Goal: Task Accomplishment & Management: Manage account settings

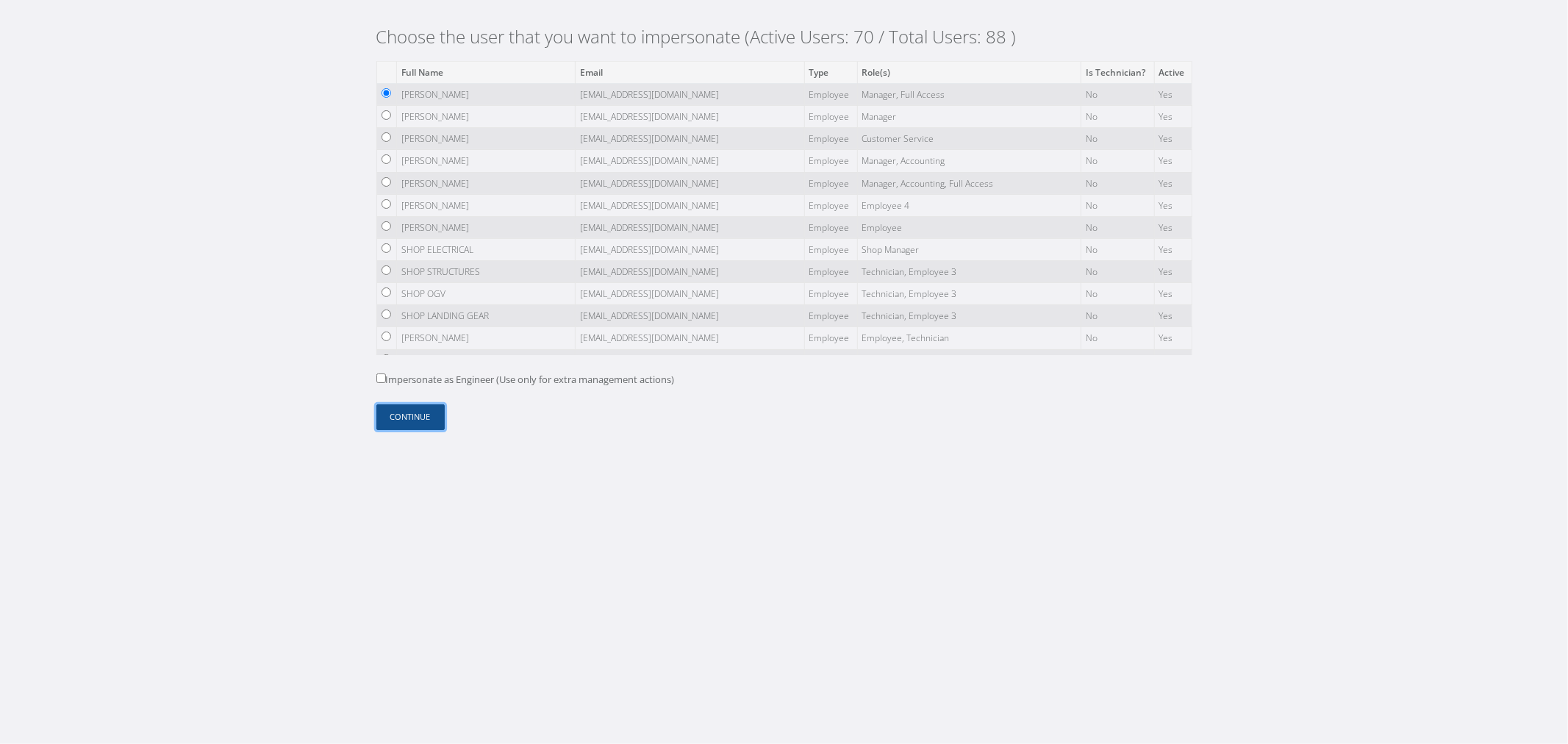
click at [427, 411] on button "Continue" at bounding box center [411, 417] width 68 height 26
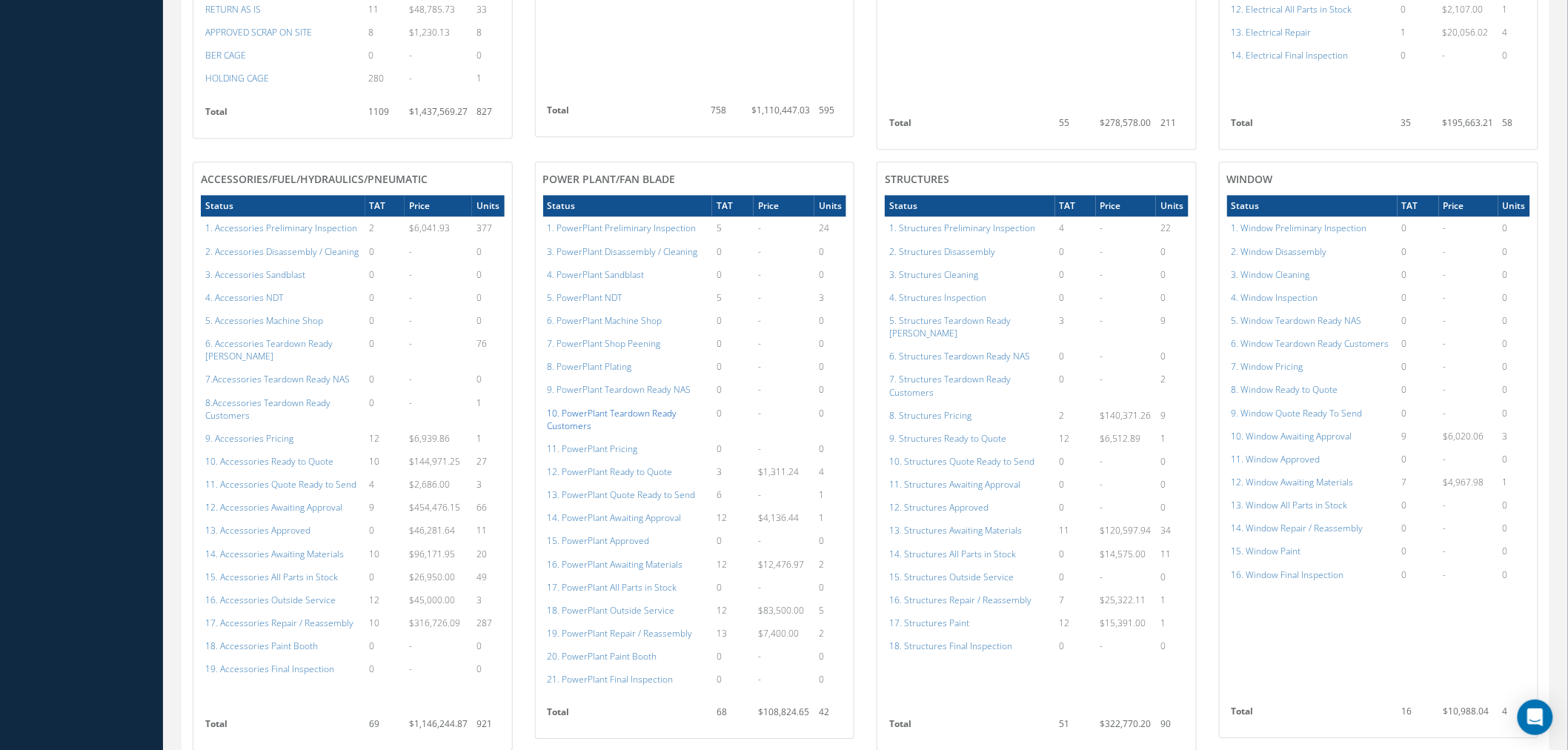
scroll to position [1482, 0]
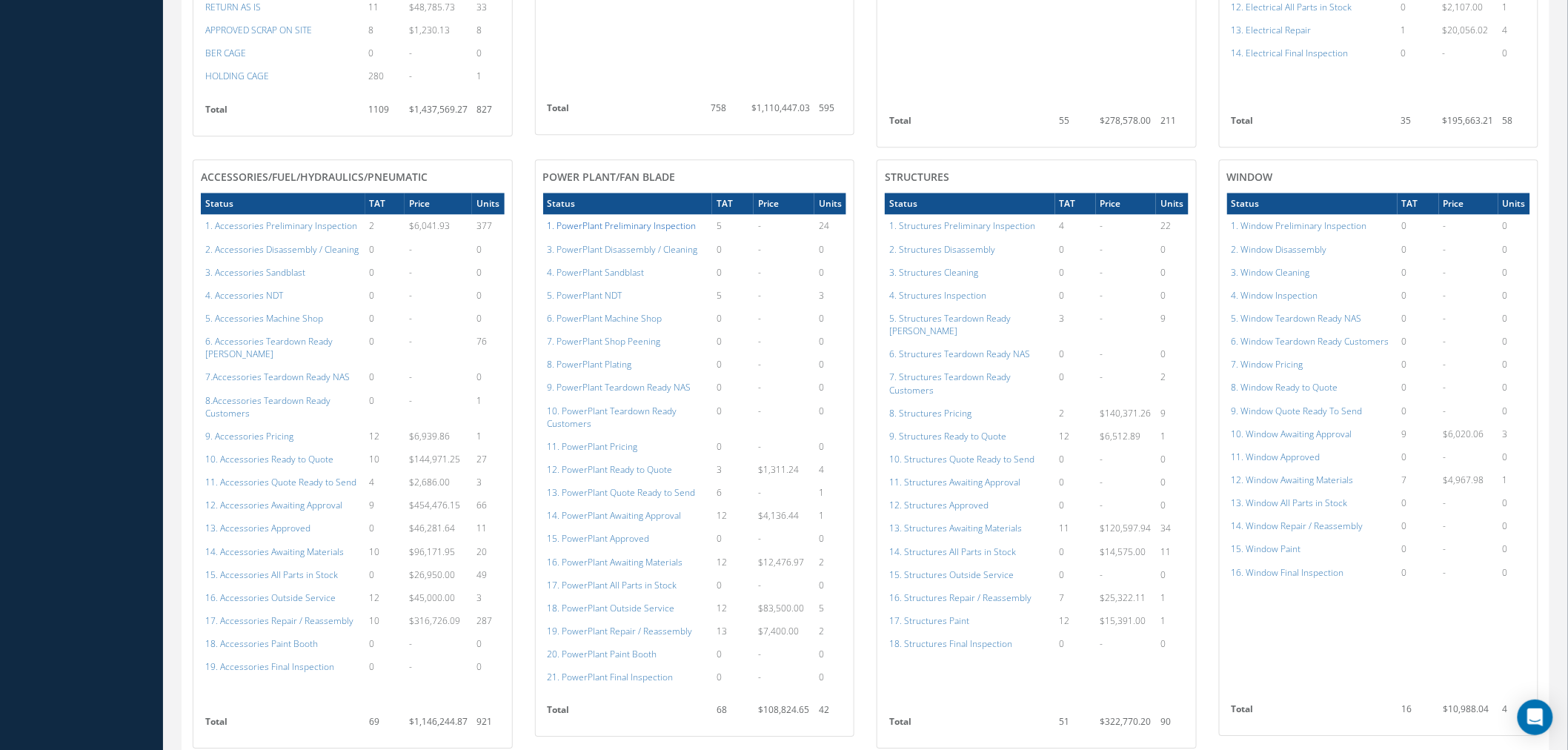
click at [650, 219] on a=120&excludeInternalCustomer=false&excludeInvoicedOrClosed=true&shop_id=15&filtersHidded"] "1. PowerPlant Preliminary Inspection" at bounding box center [621, 225] width 149 height 12
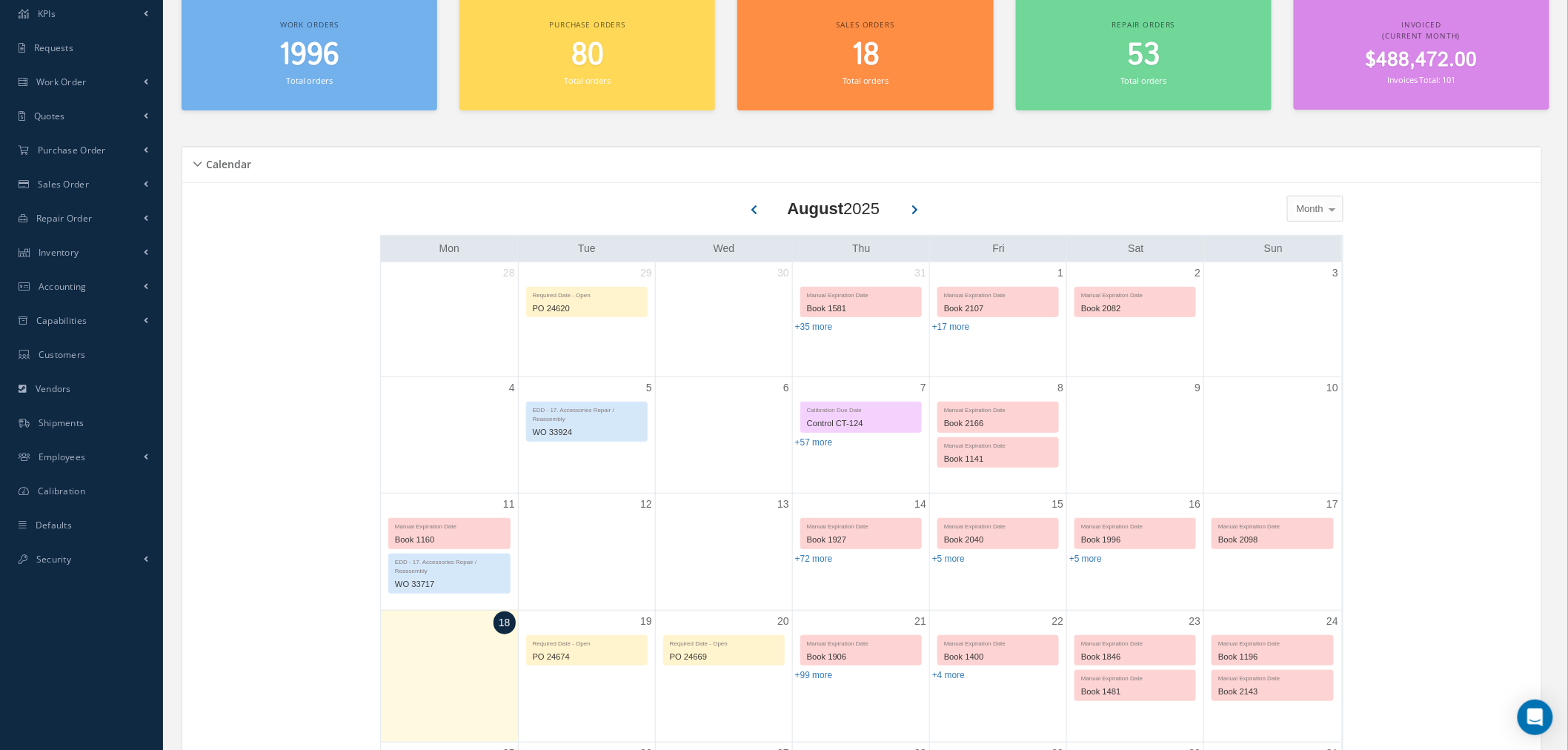
scroll to position [0, 0]
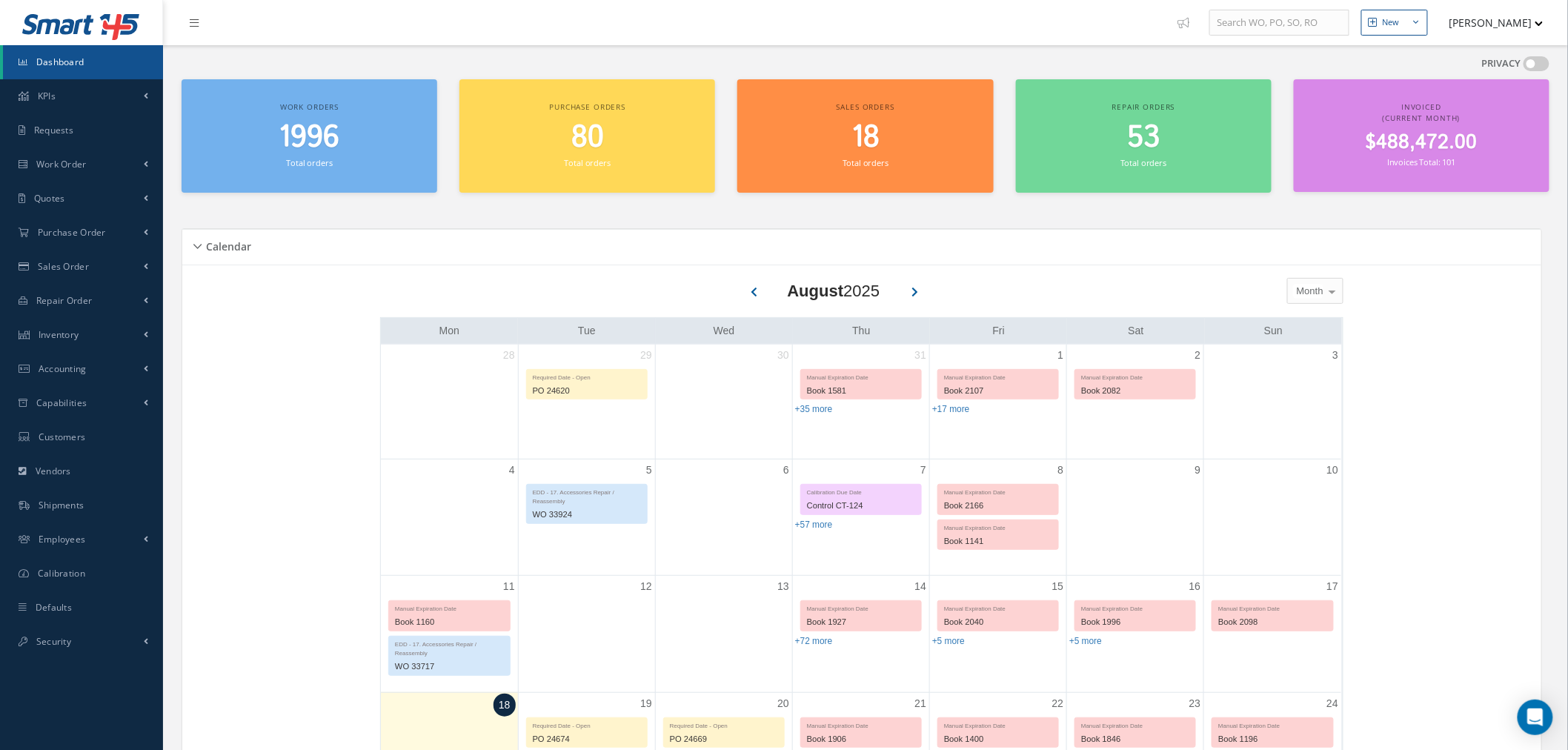
click at [1492, 20] on button "[PERSON_NAME]" at bounding box center [1489, 23] width 108 height 29
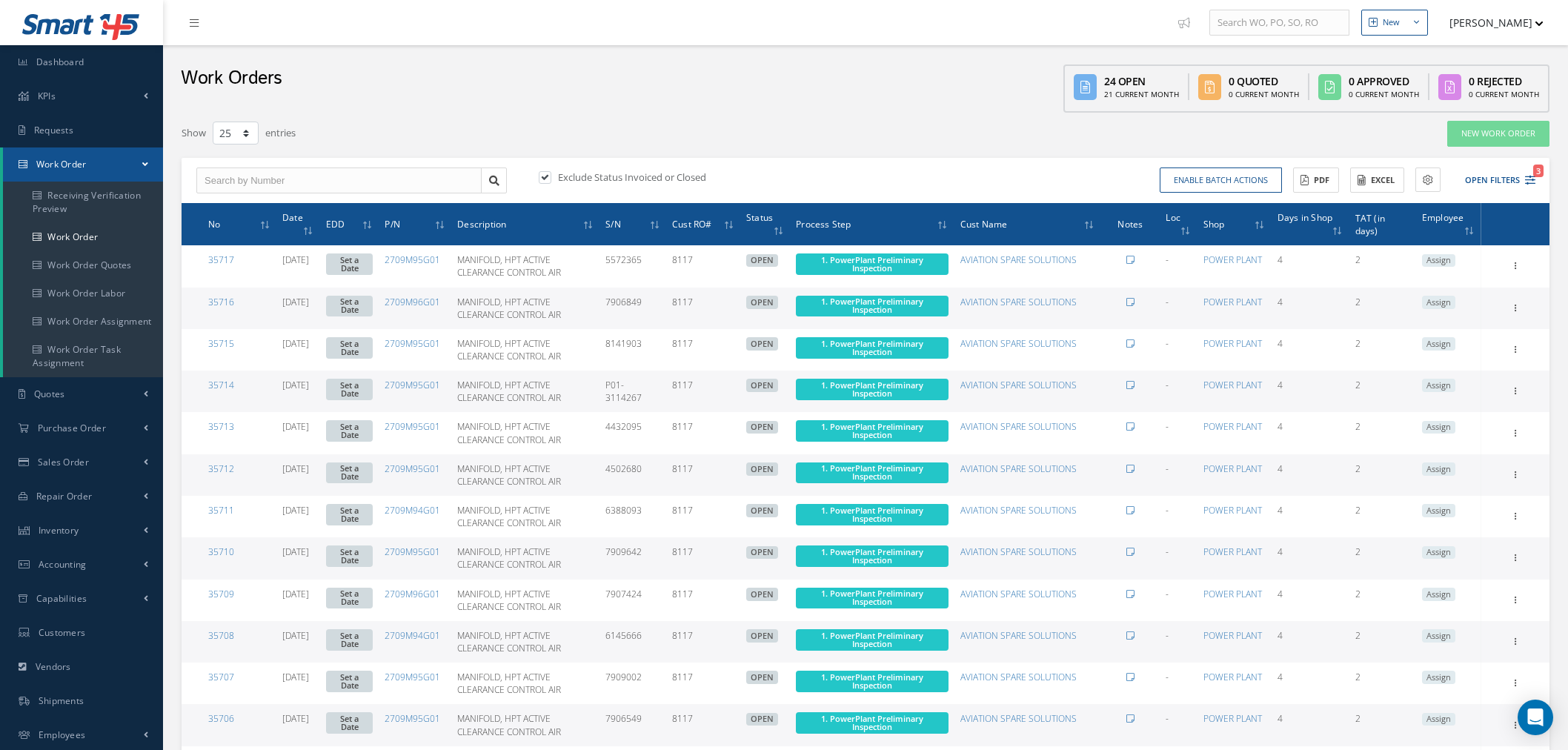
select select "25"
click at [1249, 226] on th "Shop" at bounding box center [1234, 224] width 74 height 42
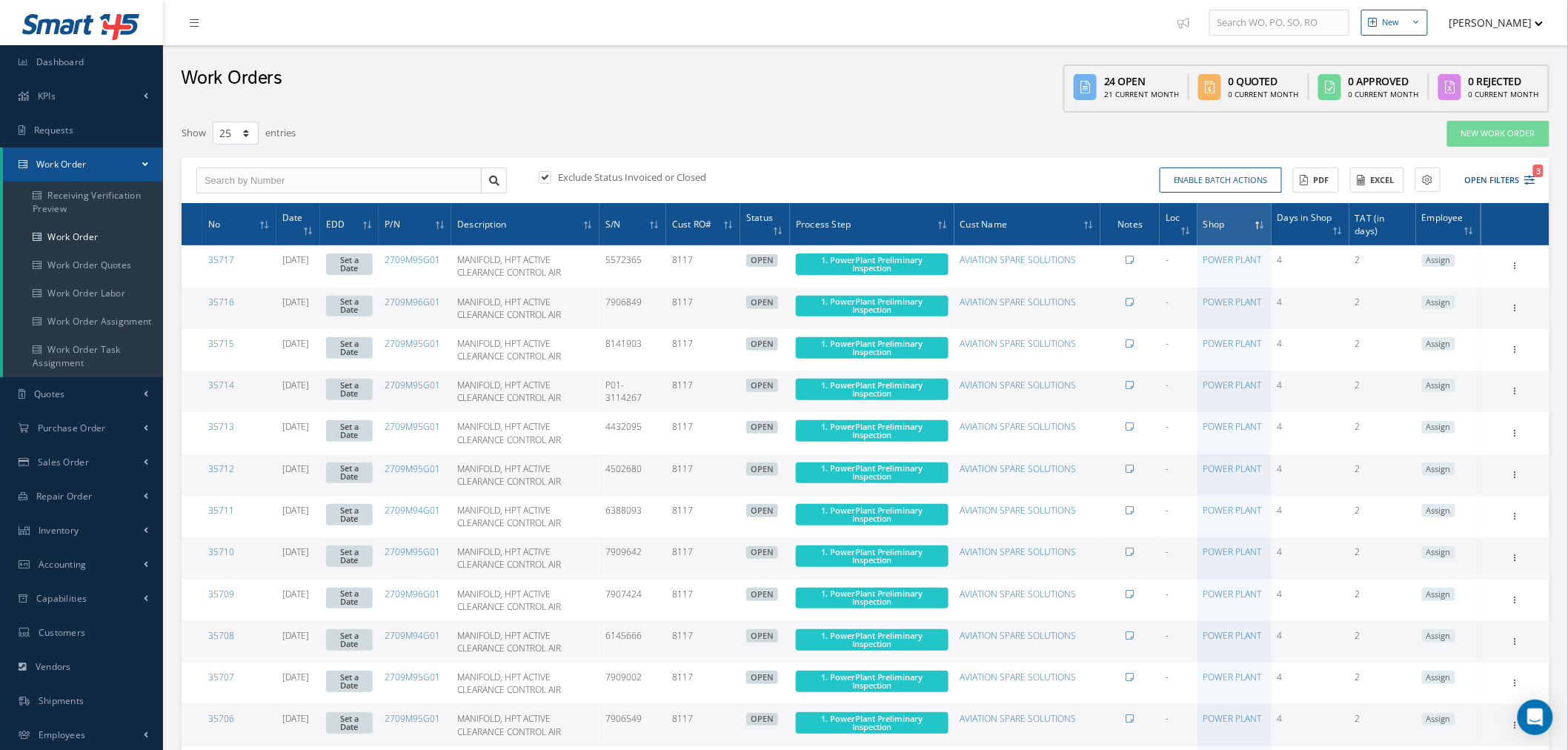
click at [1512, 19] on button "[PERSON_NAME]" at bounding box center [1489, 23] width 108 height 29
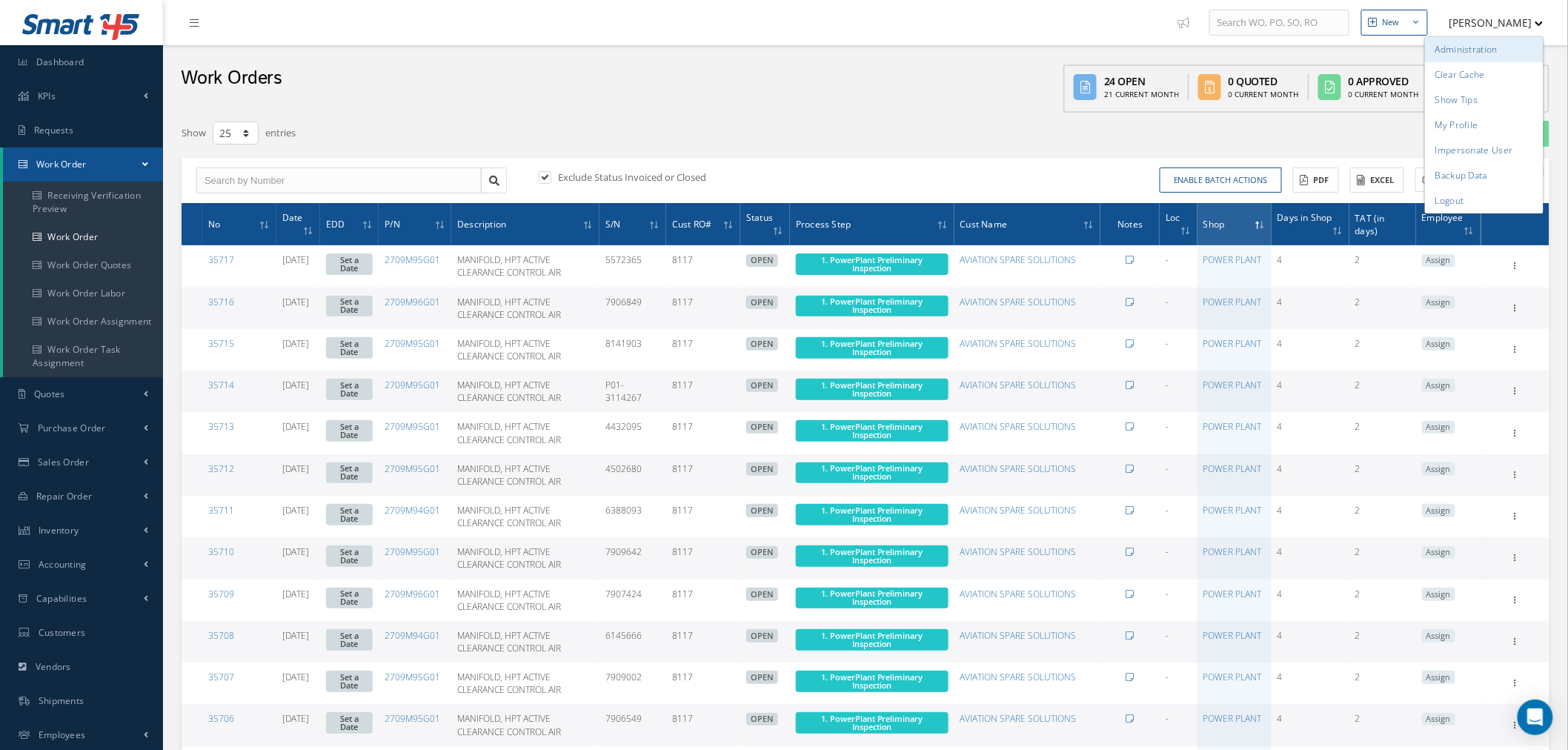
click at [1480, 47] on link "Administration" at bounding box center [1483, 50] width 118 height 25
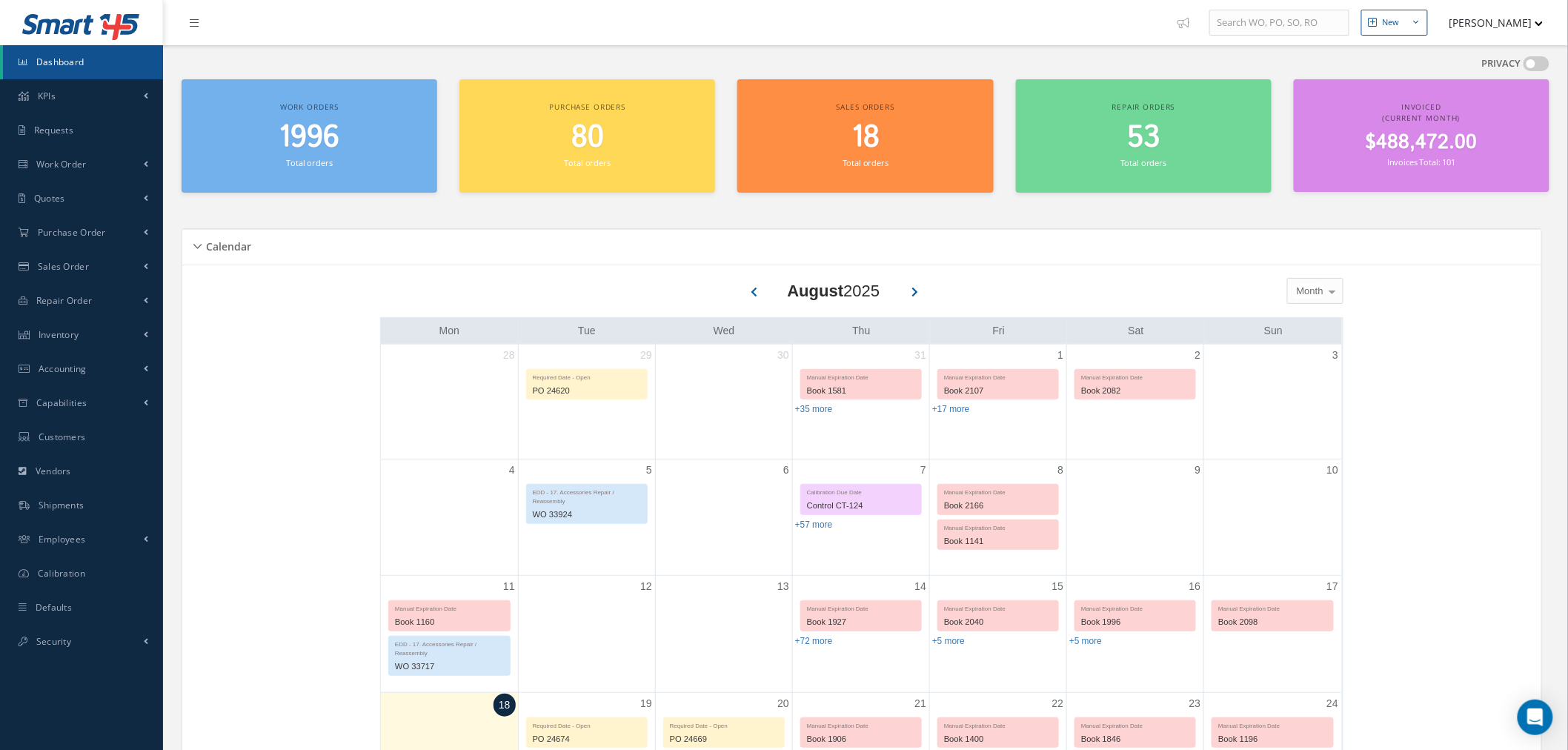
click at [1495, 28] on button "[PERSON_NAME]" at bounding box center [1489, 23] width 108 height 29
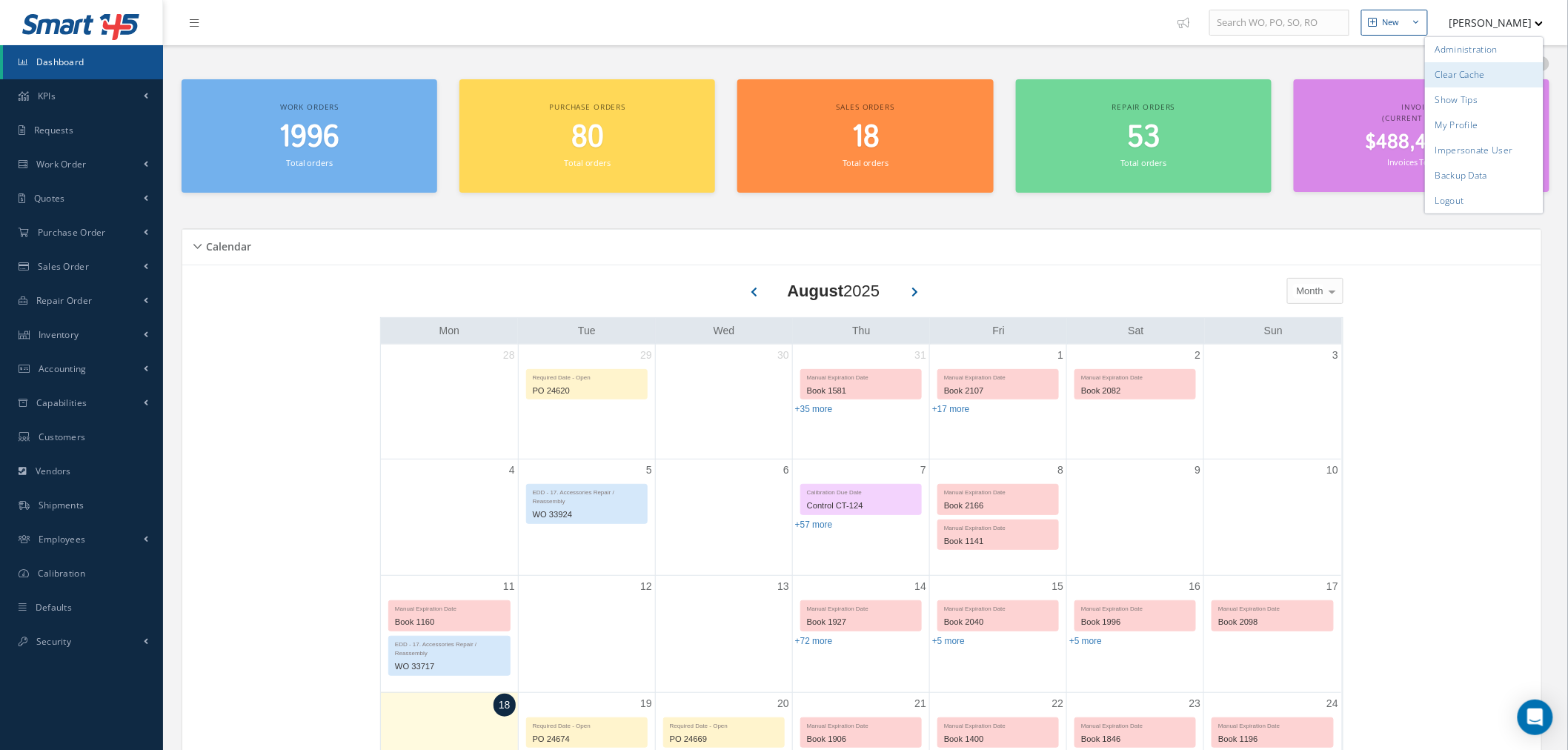
click at [1495, 68] on link "Clear Cache" at bounding box center [1483, 75] width 118 height 25
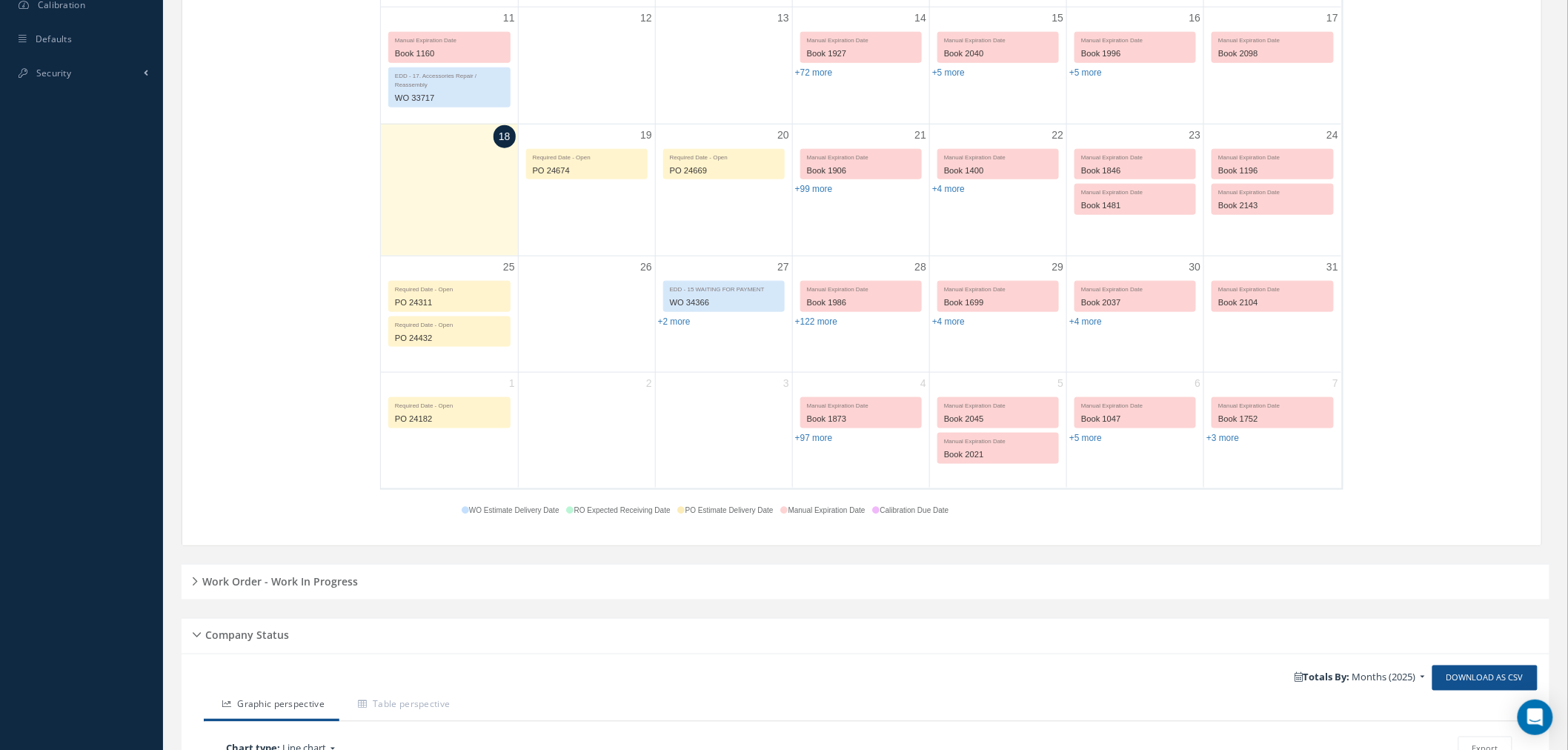
scroll to position [951, 0]
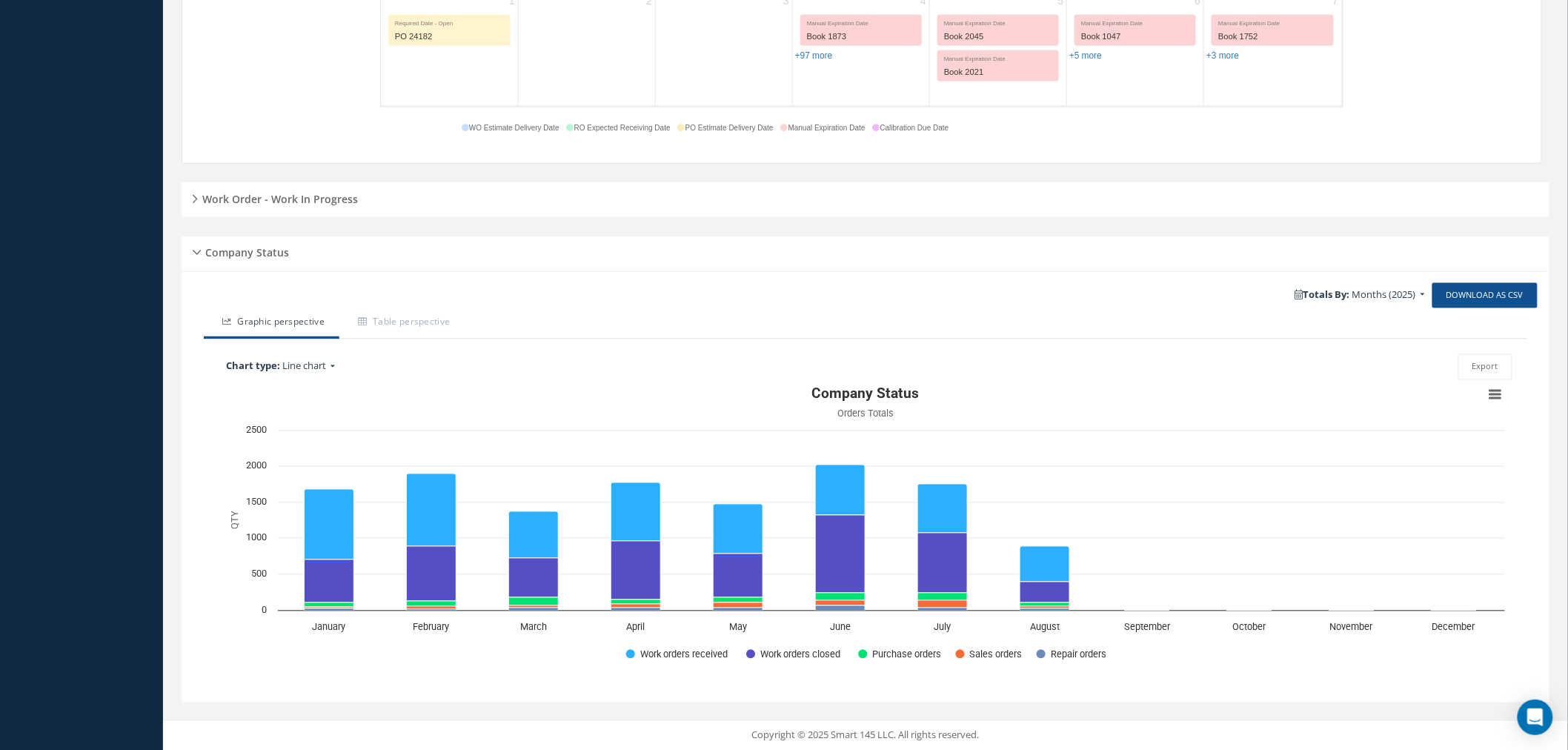
click at [198, 205] on h5 "Work Order - Work In Progress" at bounding box center [278, 197] width 160 height 18
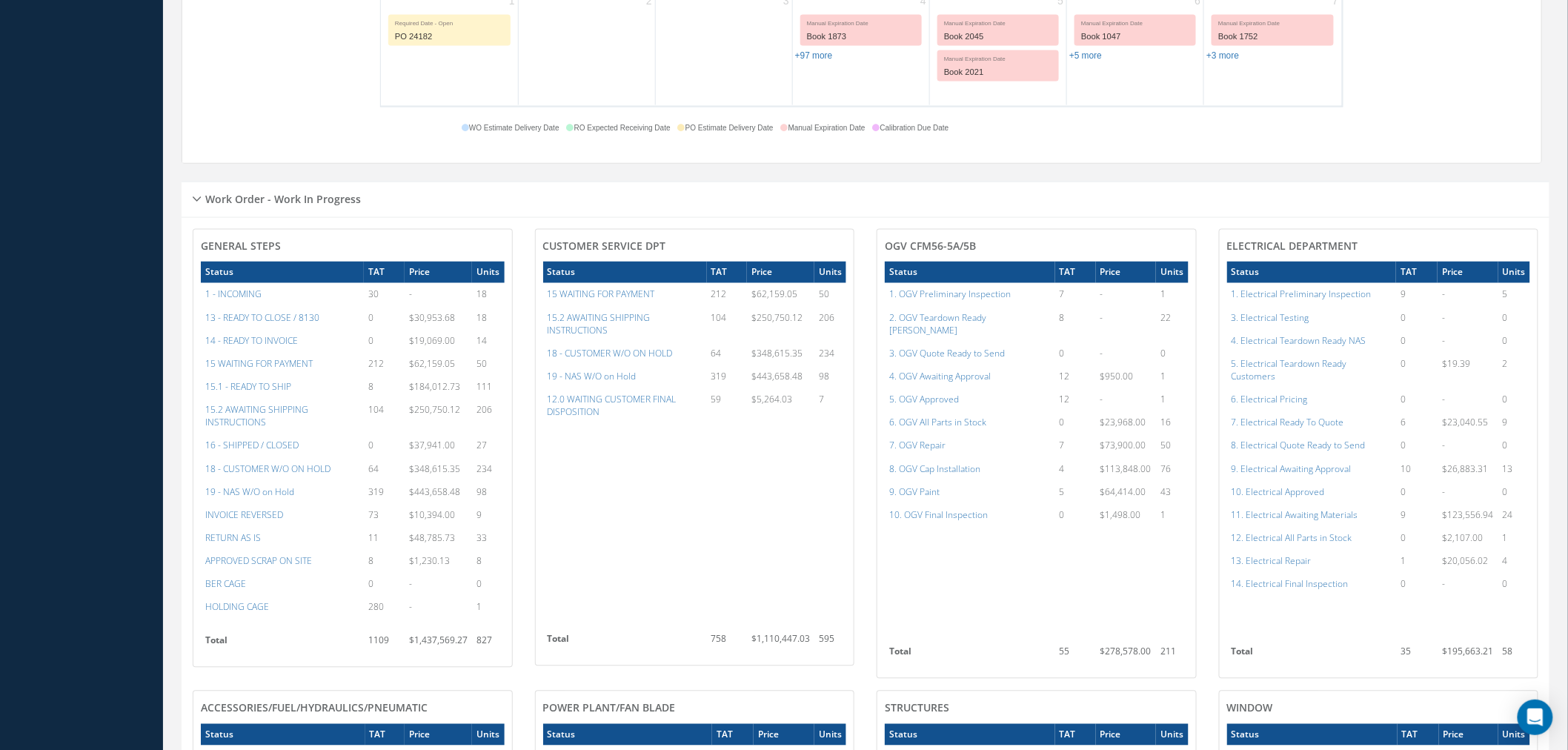
scroll to position [1446, 0]
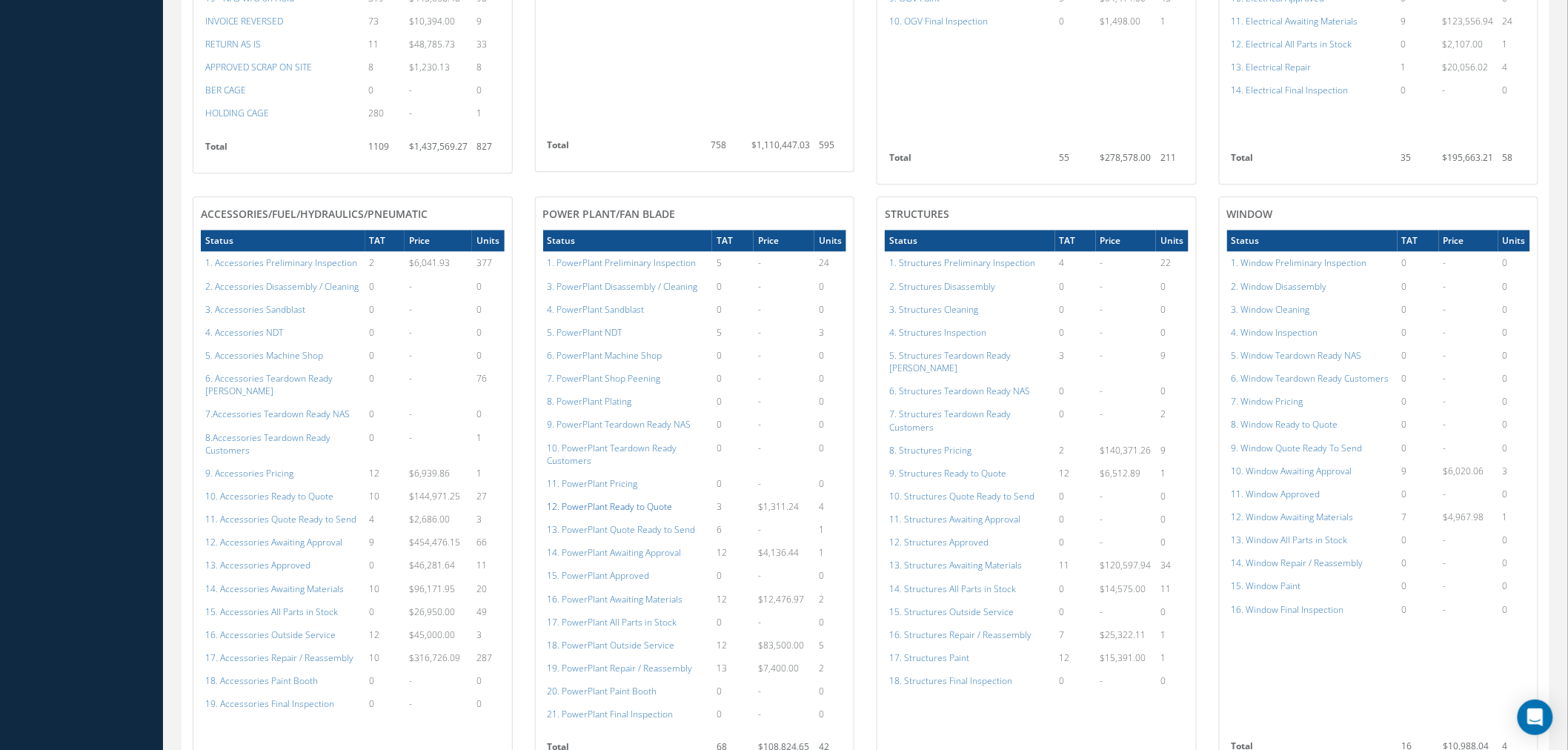
click at [616, 500] on a=131&excludeInternalCustomer=false&excludeInvoicedOrClosed=true&shop_id=15&filtersHidded"] "12. PowerPlant Ready to Quote" at bounding box center [610, 506] width 125 height 12
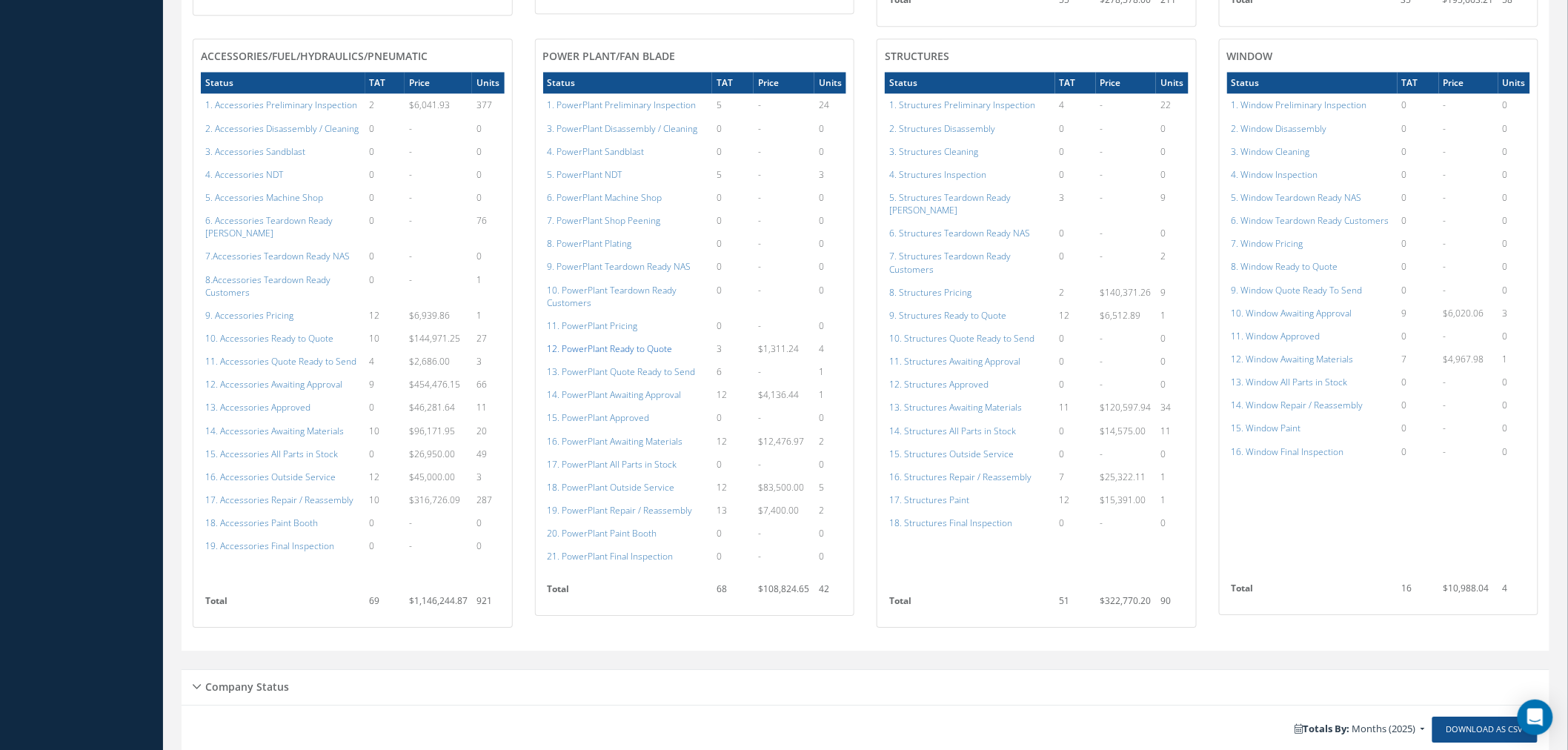
scroll to position [1610, 0]
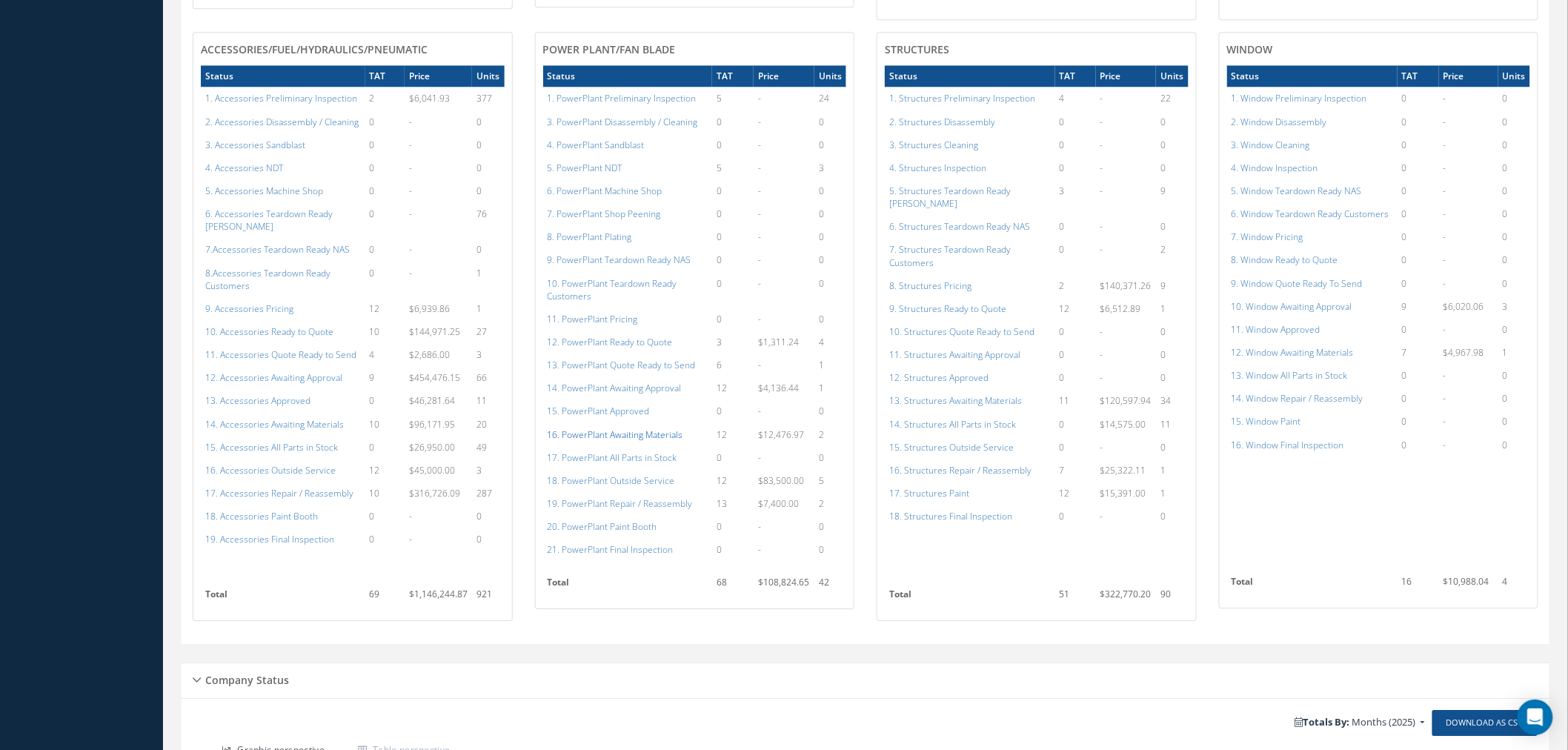
click at [663, 428] on a=135&excludeInternalCustomer=false&excludeInvoicedOrClosed=true&shop_id=15&filtersHidded"] "16. PowerPlant Awaiting Materials" at bounding box center [615, 435] width 136 height 12
click at [628, 92] on a=120&excludeInternalCustomer=false&excludeInvoicedOrClosed=true&shop_id=15&filtersHidded"] "1. PowerPlant Preliminary Inspection" at bounding box center [621, 98] width 149 height 12
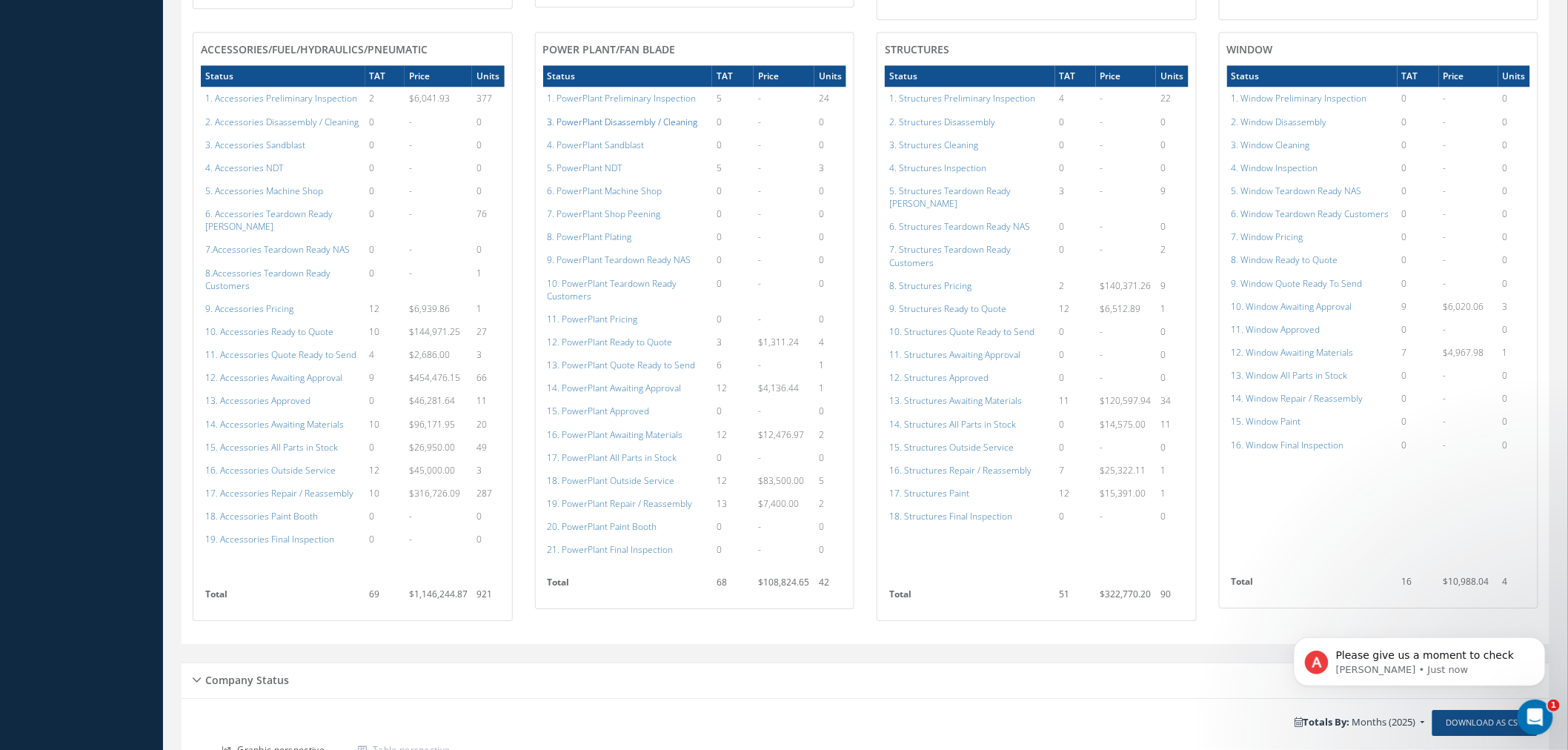
scroll to position [0, 0]
click at [641, 92] on a=120&excludeInternalCustomer=false&excludeInvoicedOrClosed=true&shop_id=15&filtersHidded"] "1. PowerPlant Preliminary Inspection" at bounding box center [621, 98] width 149 height 12
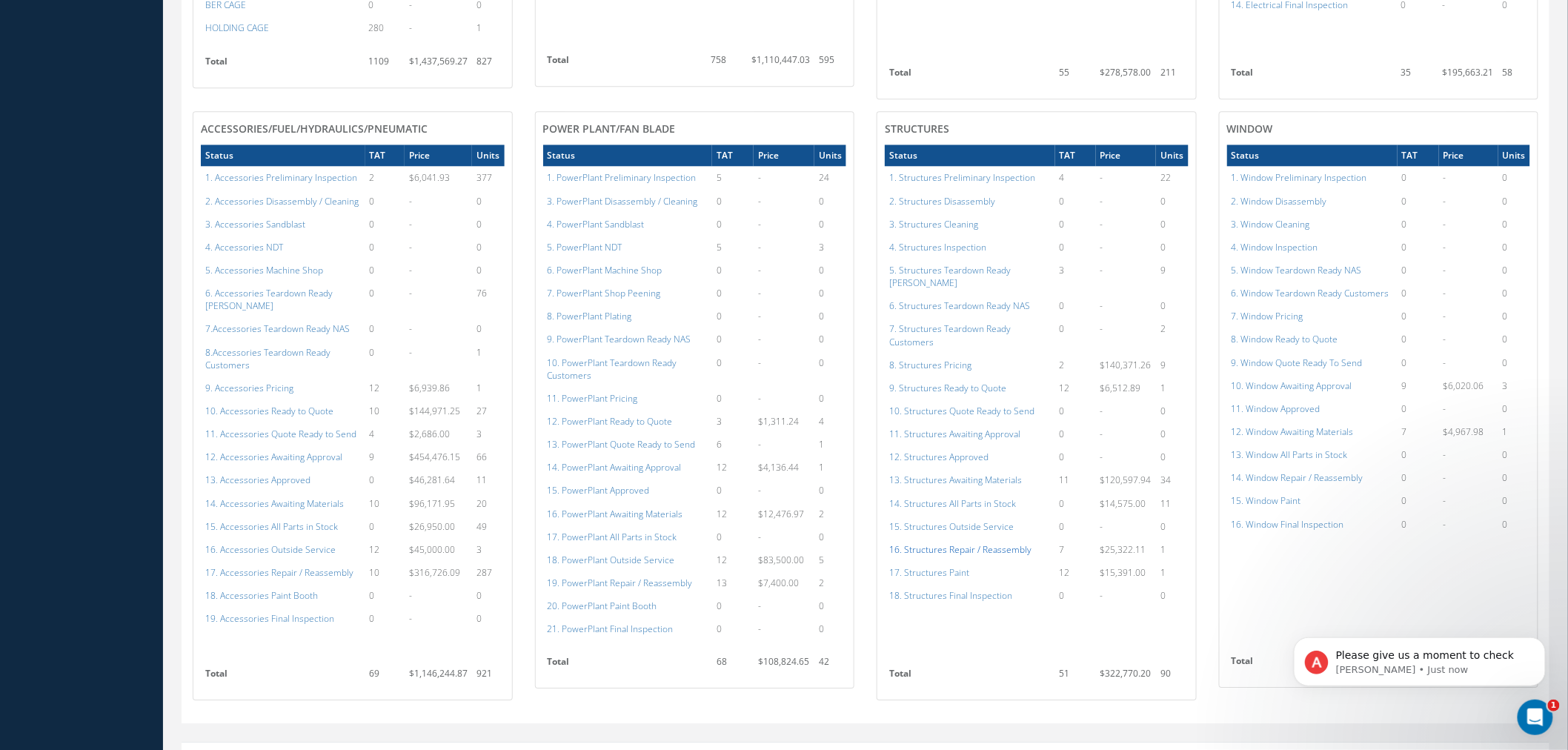
scroll to position [1363, 0]
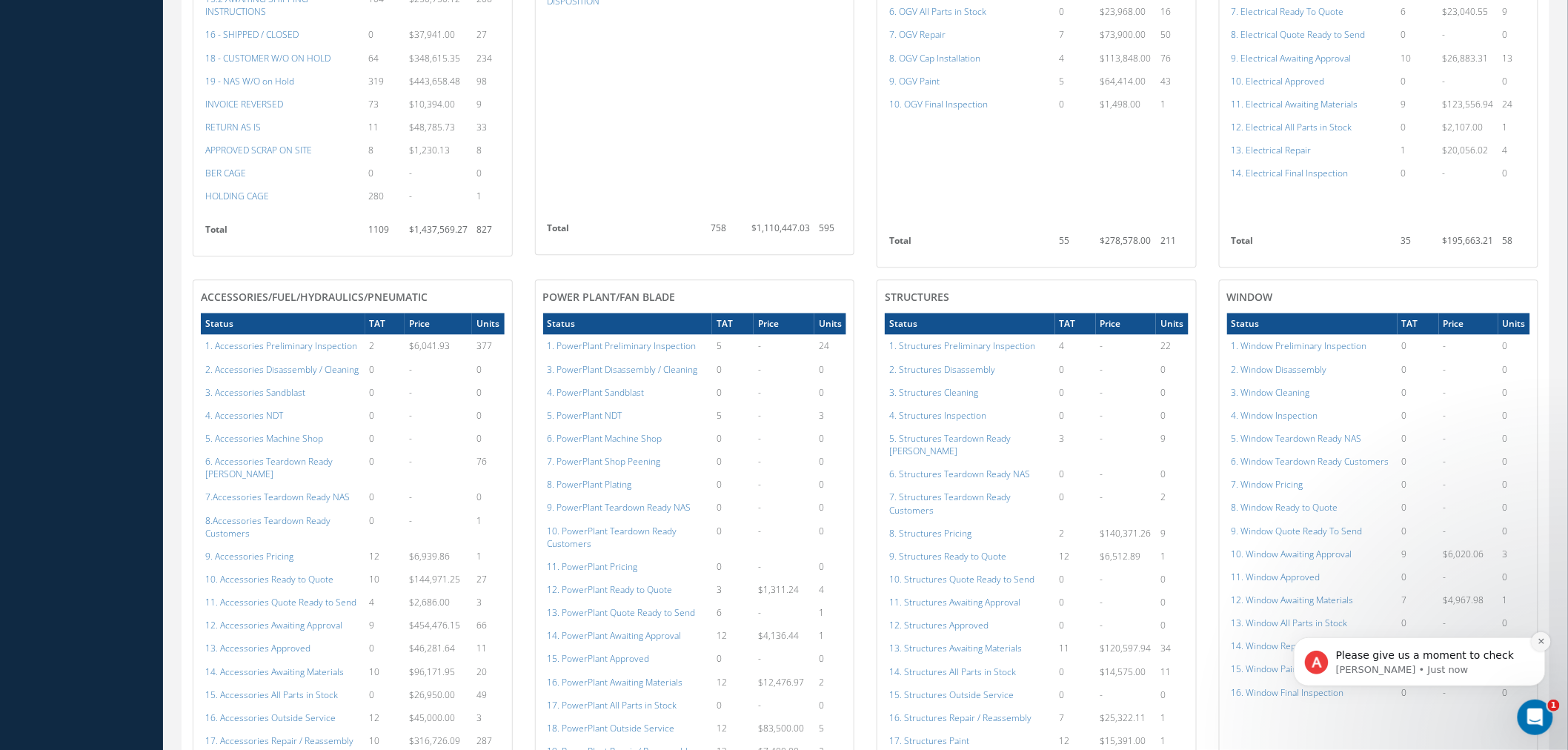
click at [1537, 642] on icon "Dismiss notification" at bounding box center [1541, 641] width 8 height 8
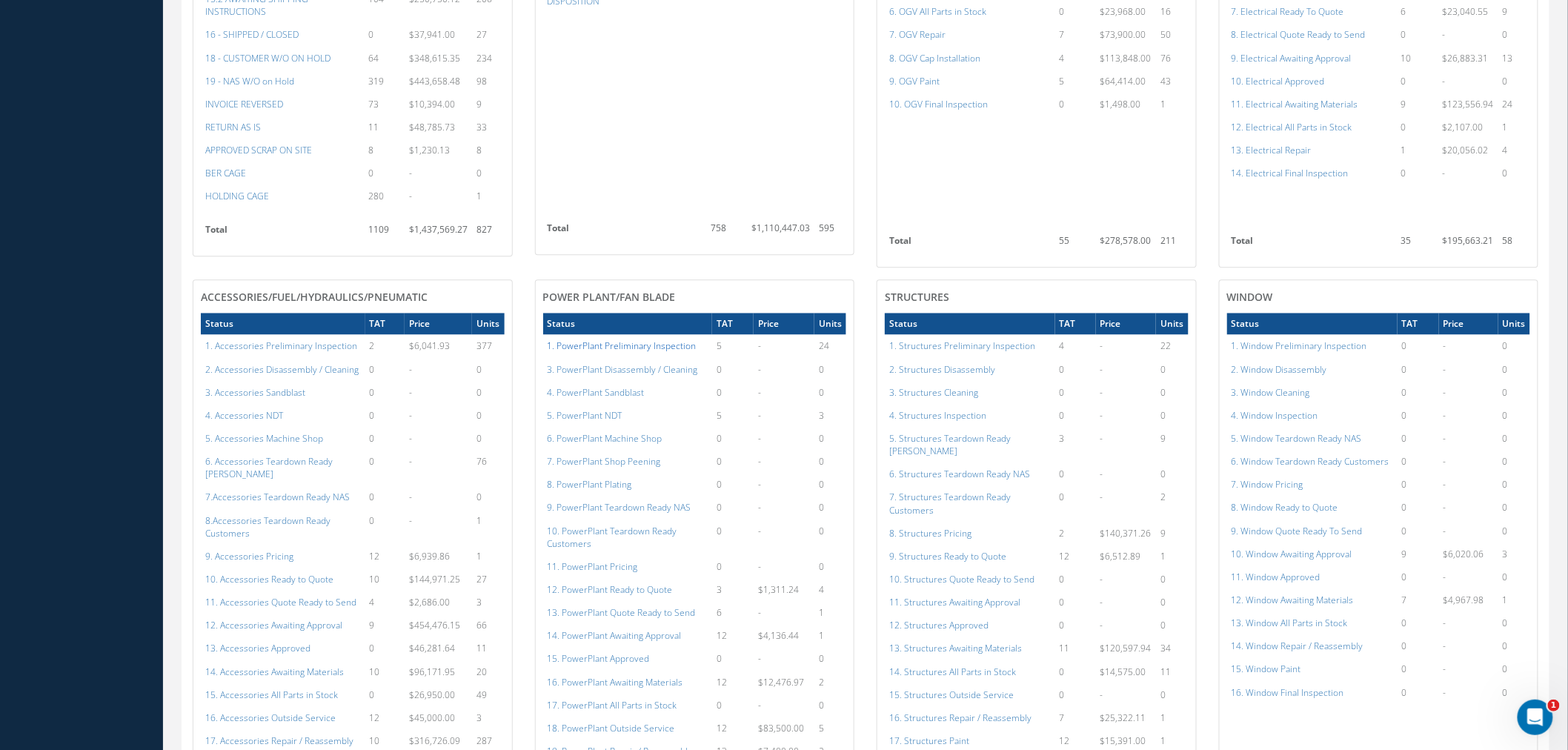
click at [595, 339] on a=120&excludeInternalCustomer=false&excludeInvoicedOrClosed=true&shop_id=15&filtersHidded"] "1. PowerPlant Preliminary Inspection" at bounding box center [621, 345] width 149 height 12
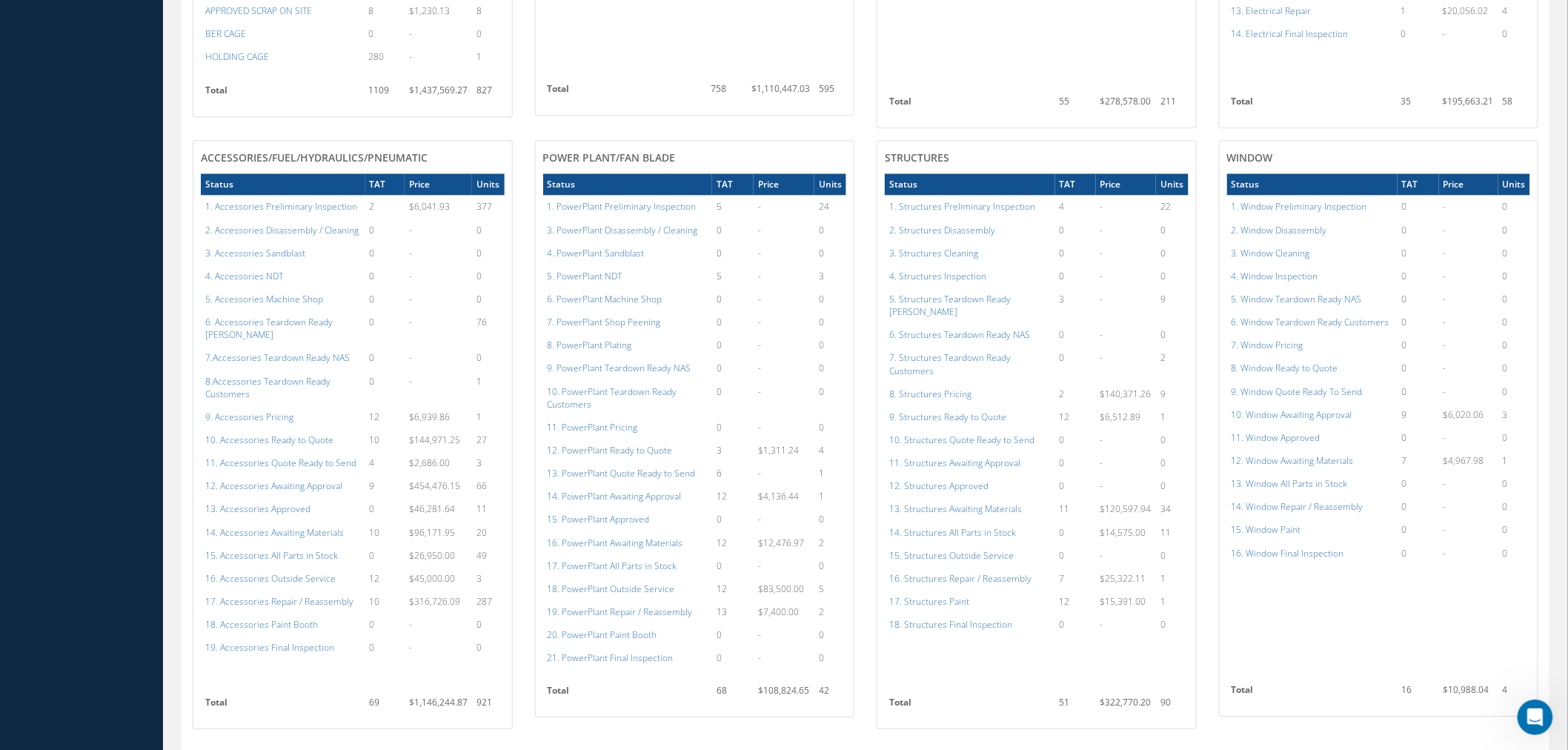
scroll to position [1527, 0]
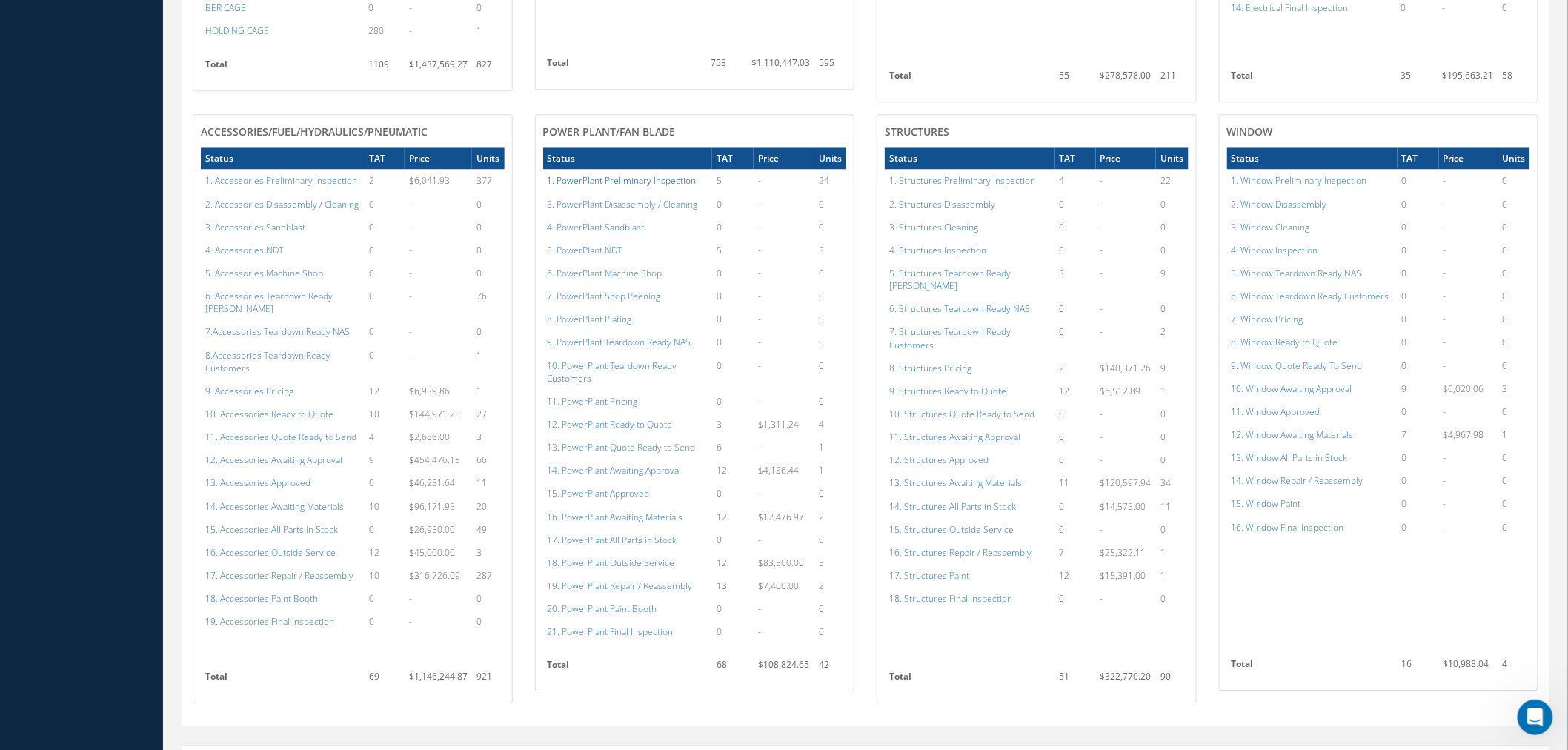
click at [605, 174] on a=120&excludeInternalCustomer=false&excludeInvoicedOrClosed=true&shop_id=15&filtersHidded"] "1. PowerPlant Preliminary Inspection" at bounding box center [621, 180] width 149 height 12
click at [589, 174] on a=120&excludeInternalCustomer=false&excludeInvoicedOrClosed=true&shop_id=15&filtersHidded"] "1. PowerPlant Preliminary Inspection" at bounding box center [621, 180] width 149 height 12
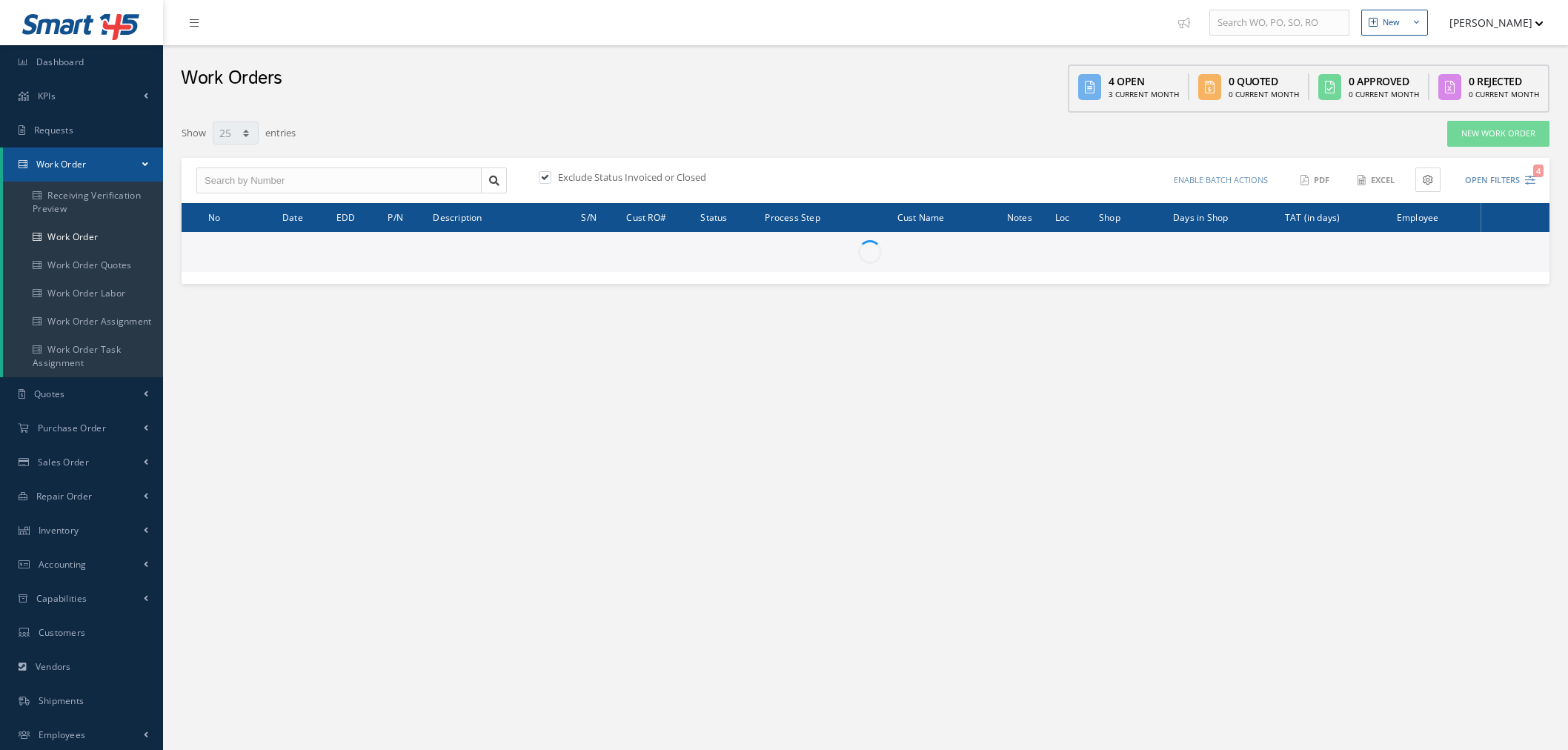
select select "25"
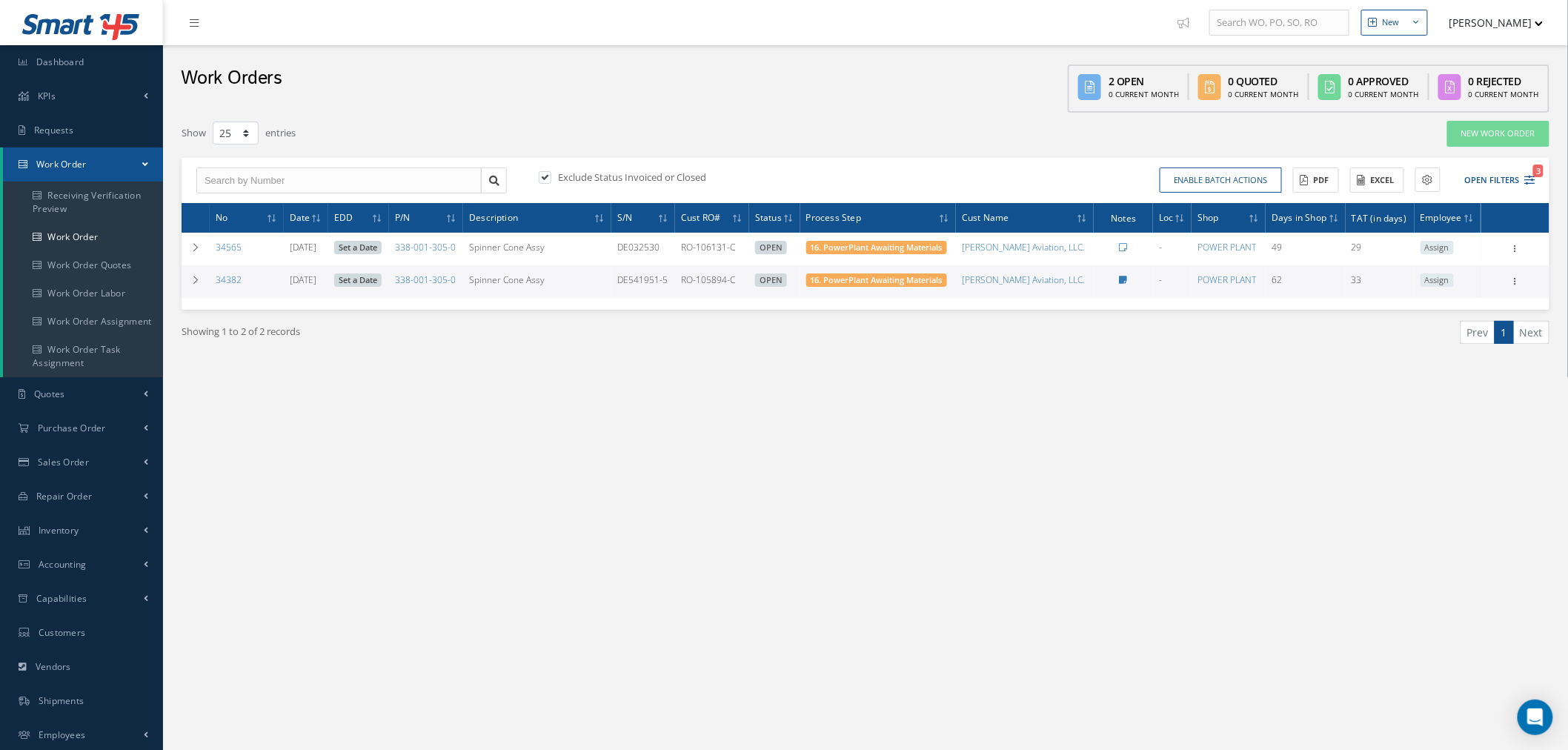
click at [788, 423] on div "New New Work Order New Purchase Order New Customer Quote New Sales Order New Re…" at bounding box center [866, 427] width 1405 height 854
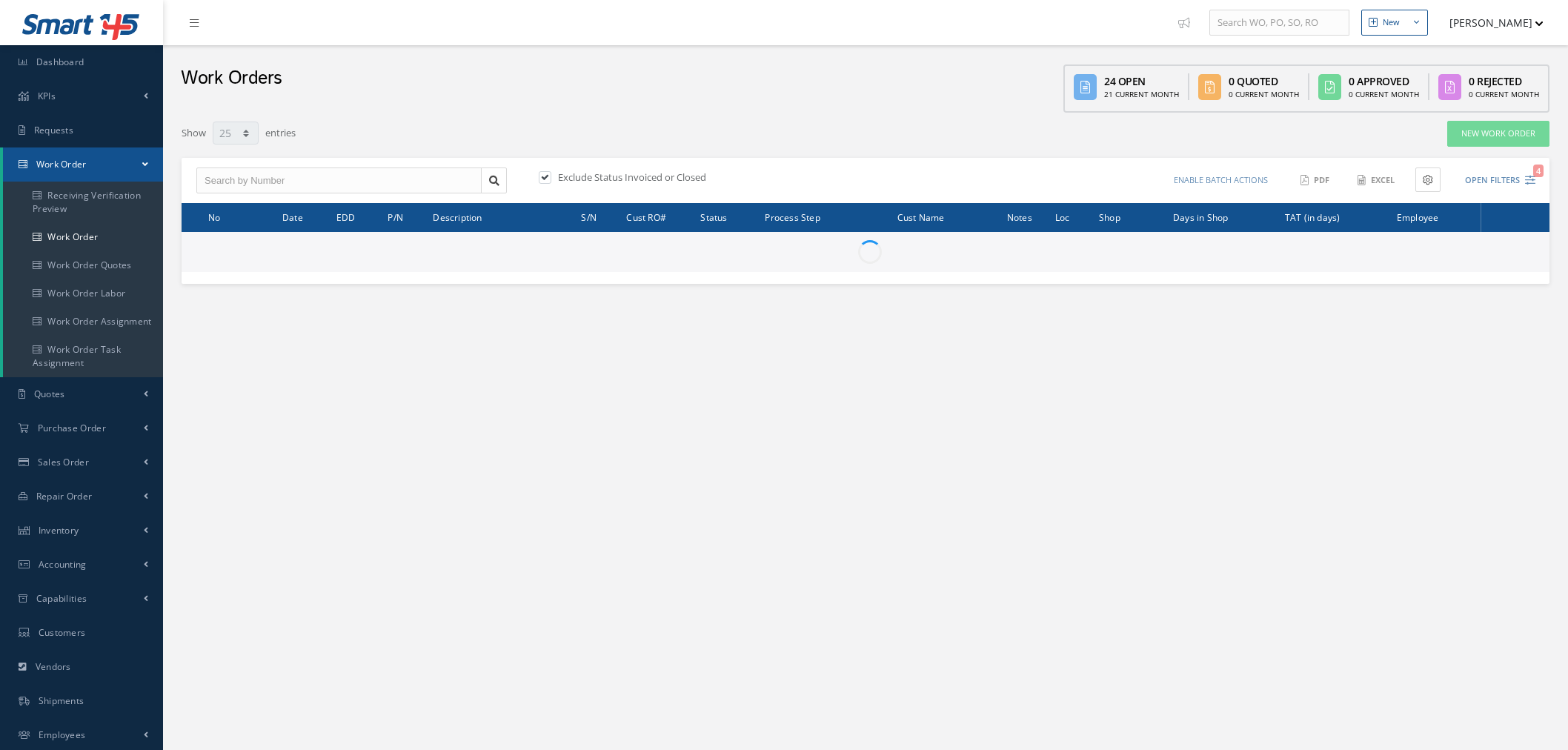
select select "25"
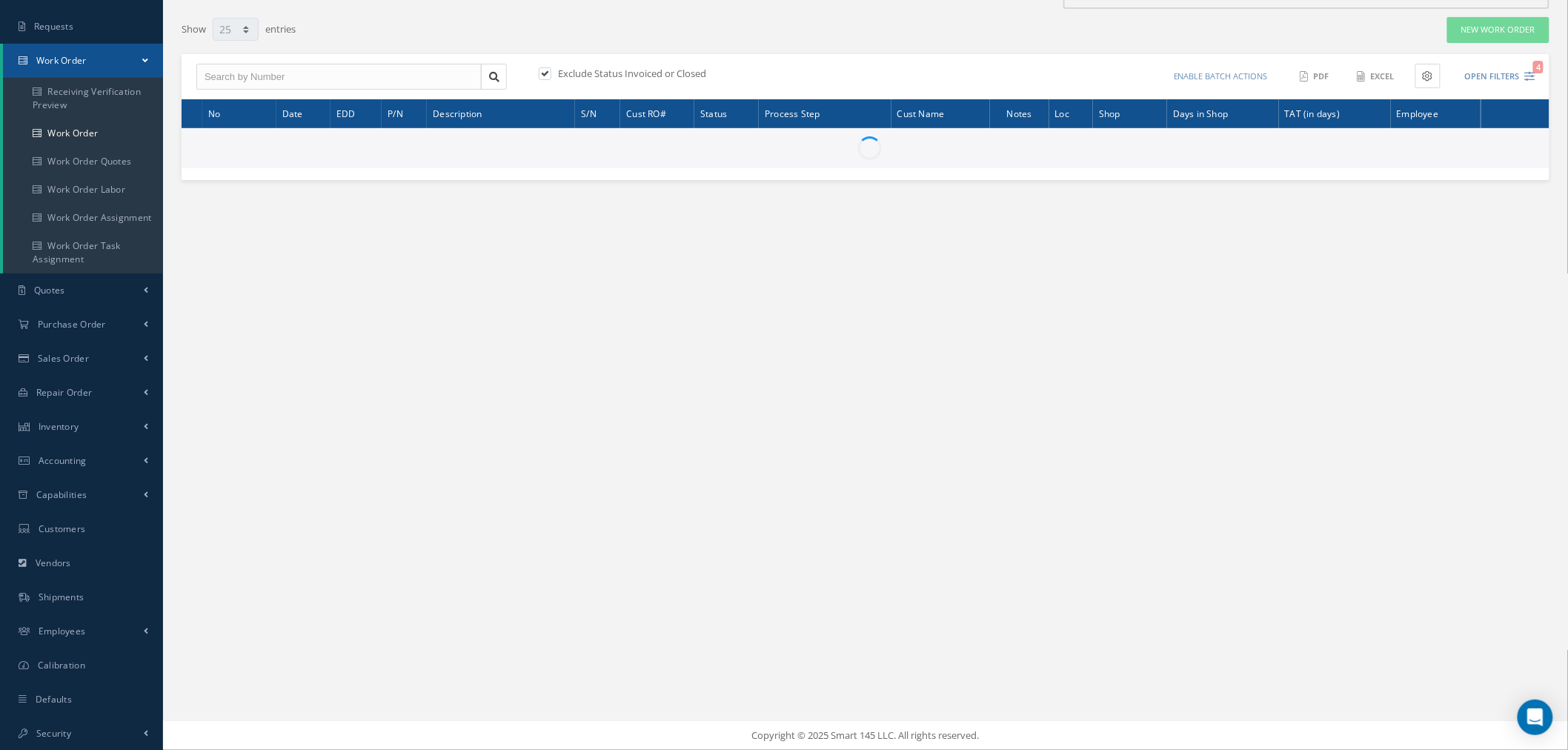
type input "All Work Request"
type input "All Work Performed"
type input "All Status"
type input "WO Part Status"
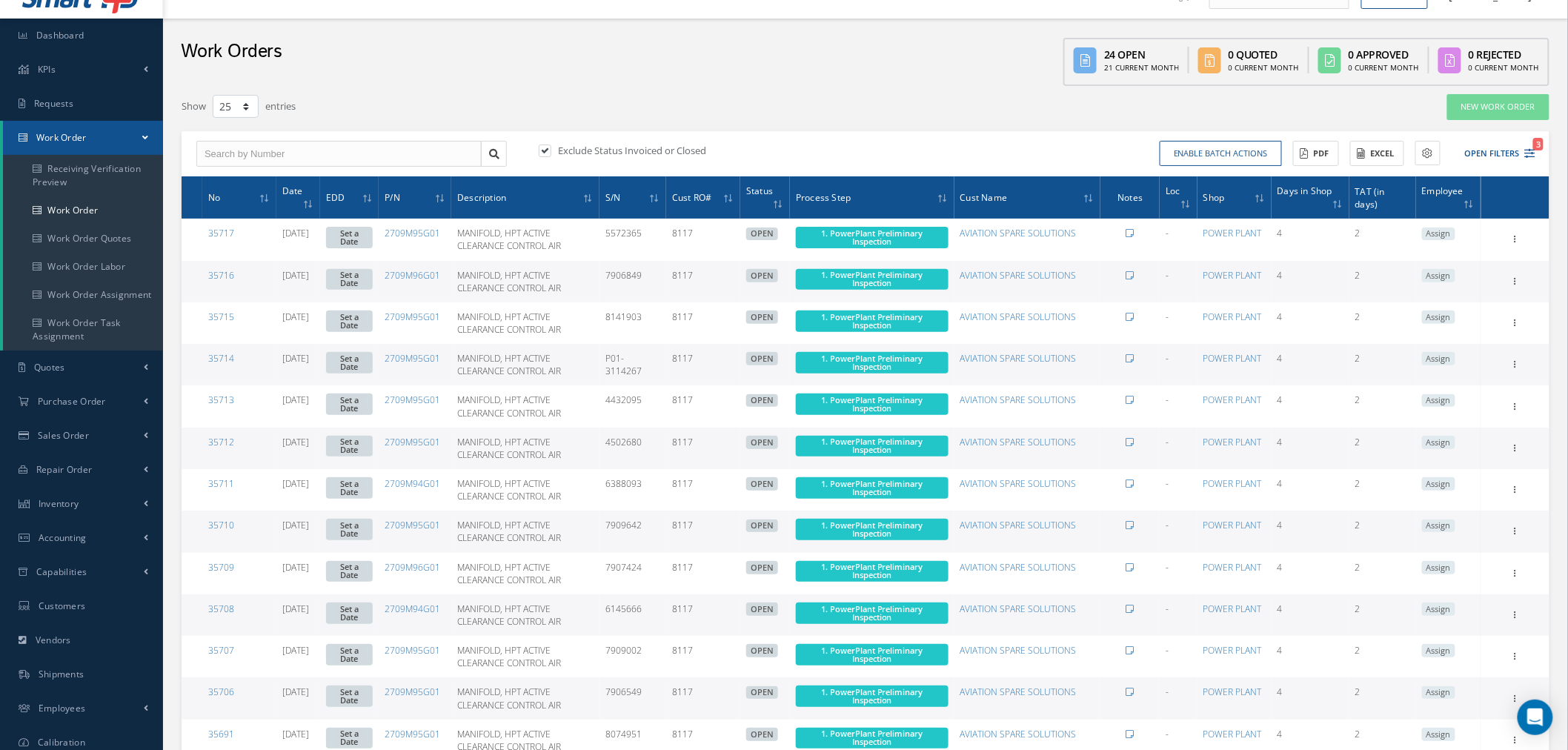
scroll to position [0, 0]
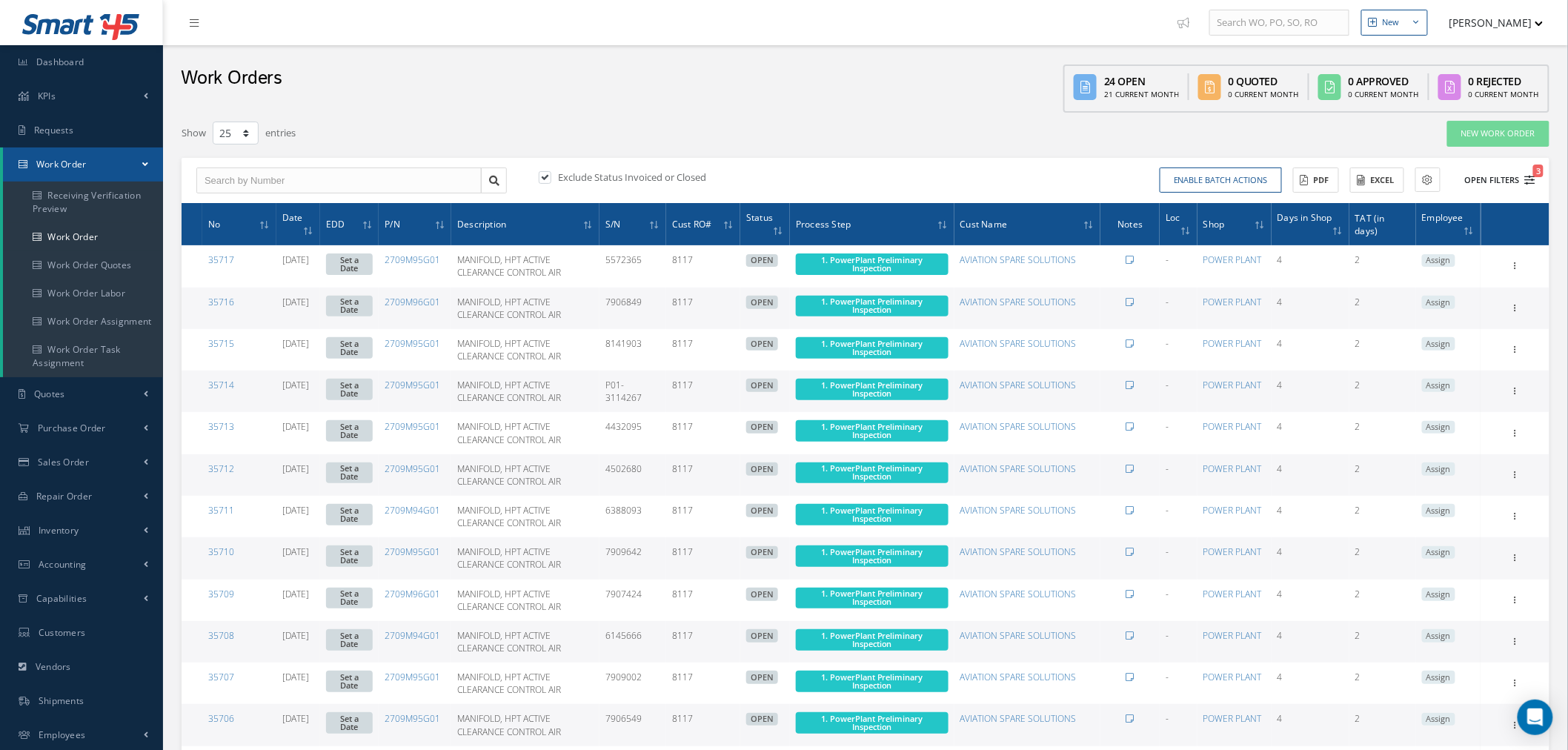
click at [1504, 170] on button "Open Filters 3" at bounding box center [1493, 180] width 84 height 24
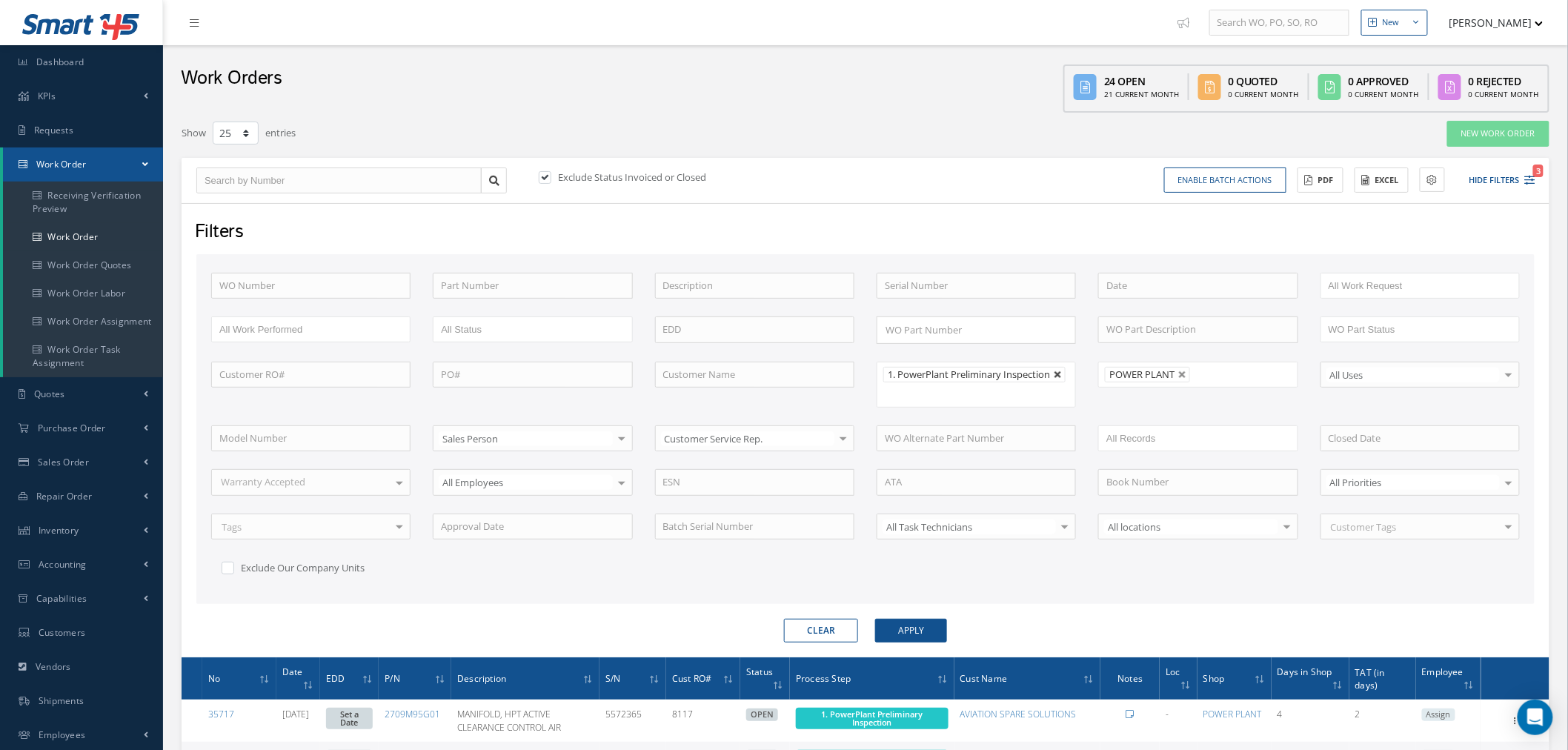
click at [1063, 371] on link at bounding box center [1058, 375] width 9 height 9
type input "All Proccess Step"
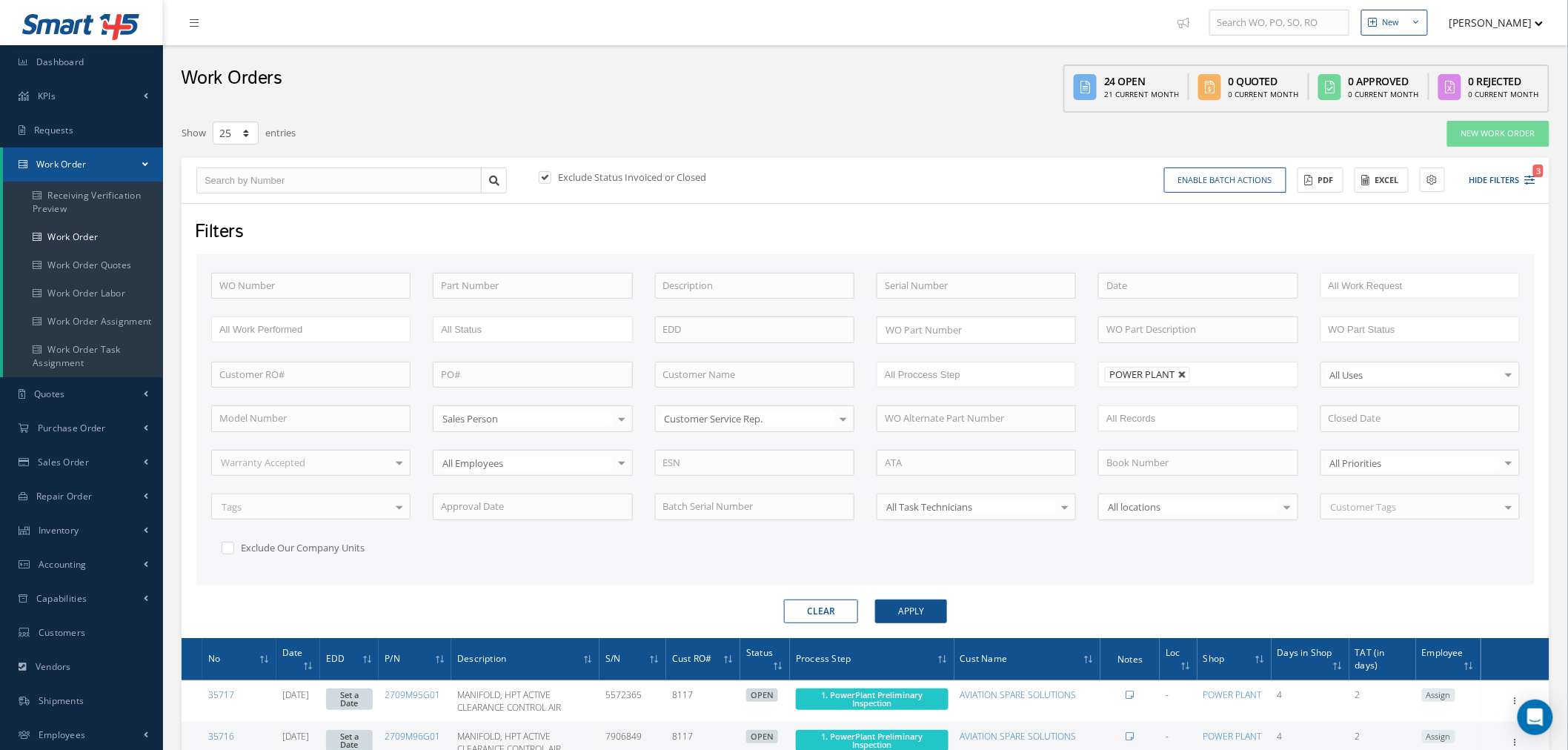
click at [1179, 370] on link at bounding box center [1182, 375] width 9 height 9
type input "All Shops"
click at [1193, 379] on ul at bounding box center [1197, 375] width 199 height 26
click at [895, 531] on div "WO Number Part Number Description Serial Number BENCH CHECK BER CADMIUM PLATE C…" at bounding box center [865, 425] width 1331 height 305
type input "All Shops"
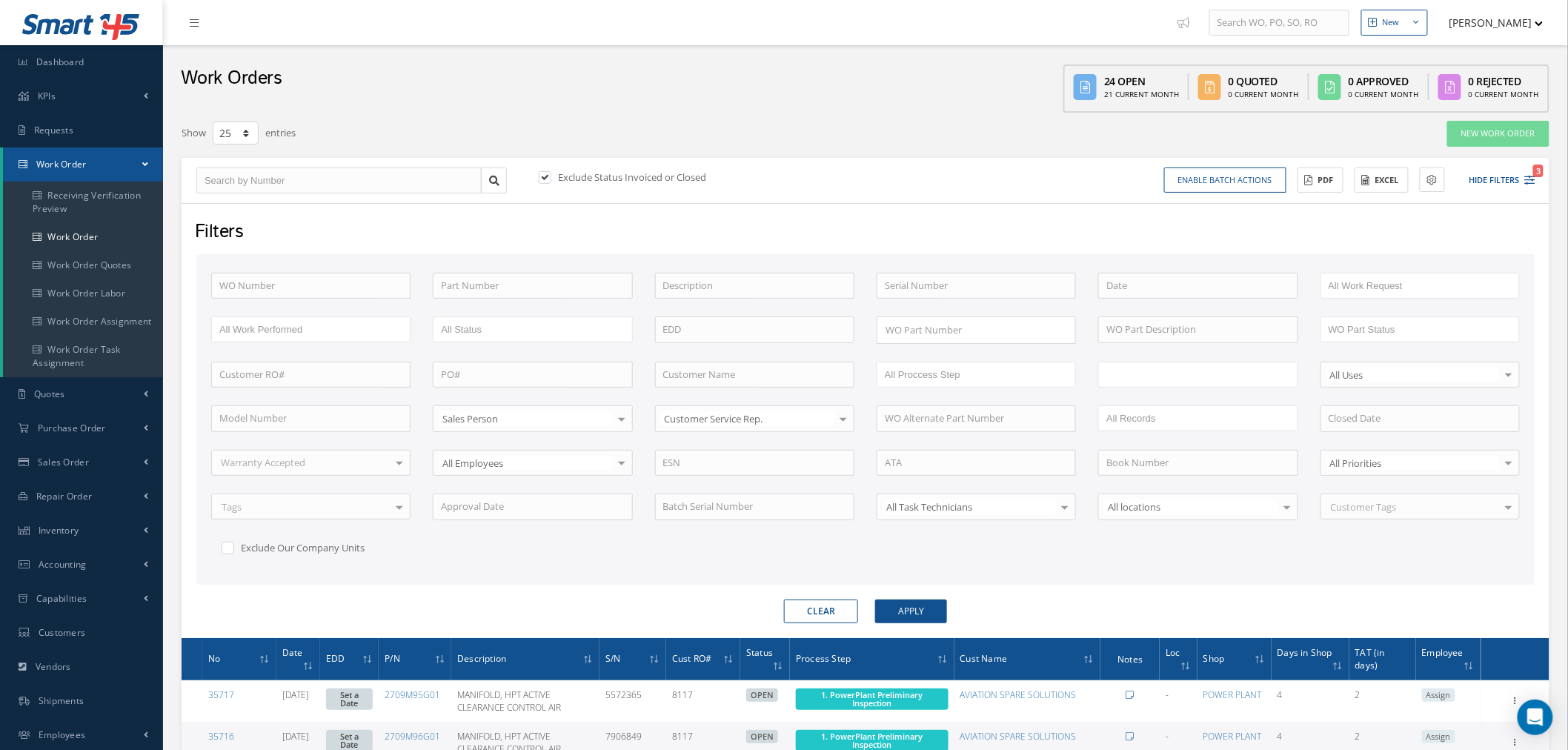
click at [1179, 372] on ul at bounding box center [1197, 375] width 199 height 26
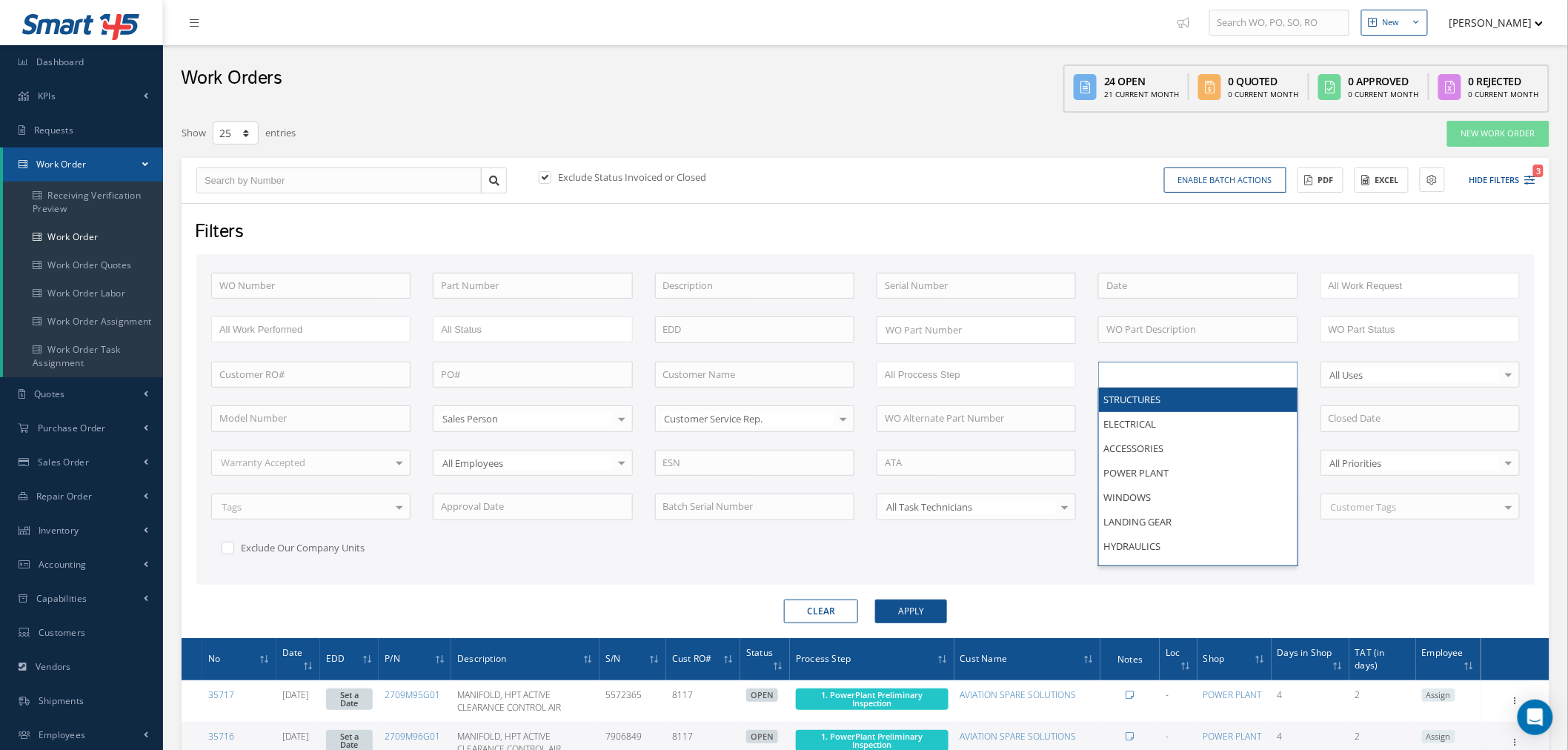
type input "s"
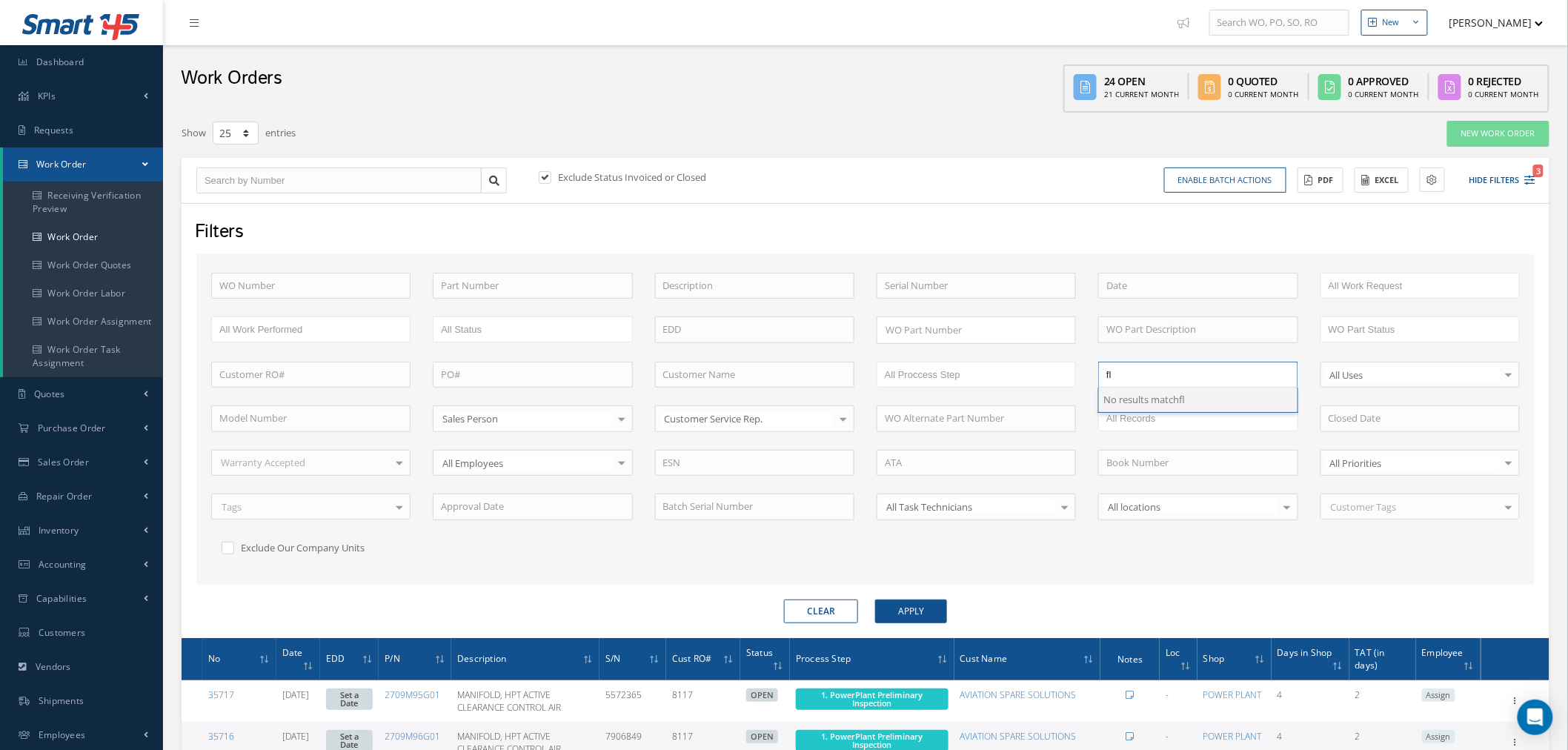
drag, startPoint x: 1184, startPoint y: 367, endPoint x: 1084, endPoint y: 378, distance: 100.6
click at [1084, 378] on div "WO Number Part Number Description Serial Number BENCH CHECK BER CADMIUM PLATE C…" at bounding box center [865, 425] width 1331 height 305
type input "All Shops"
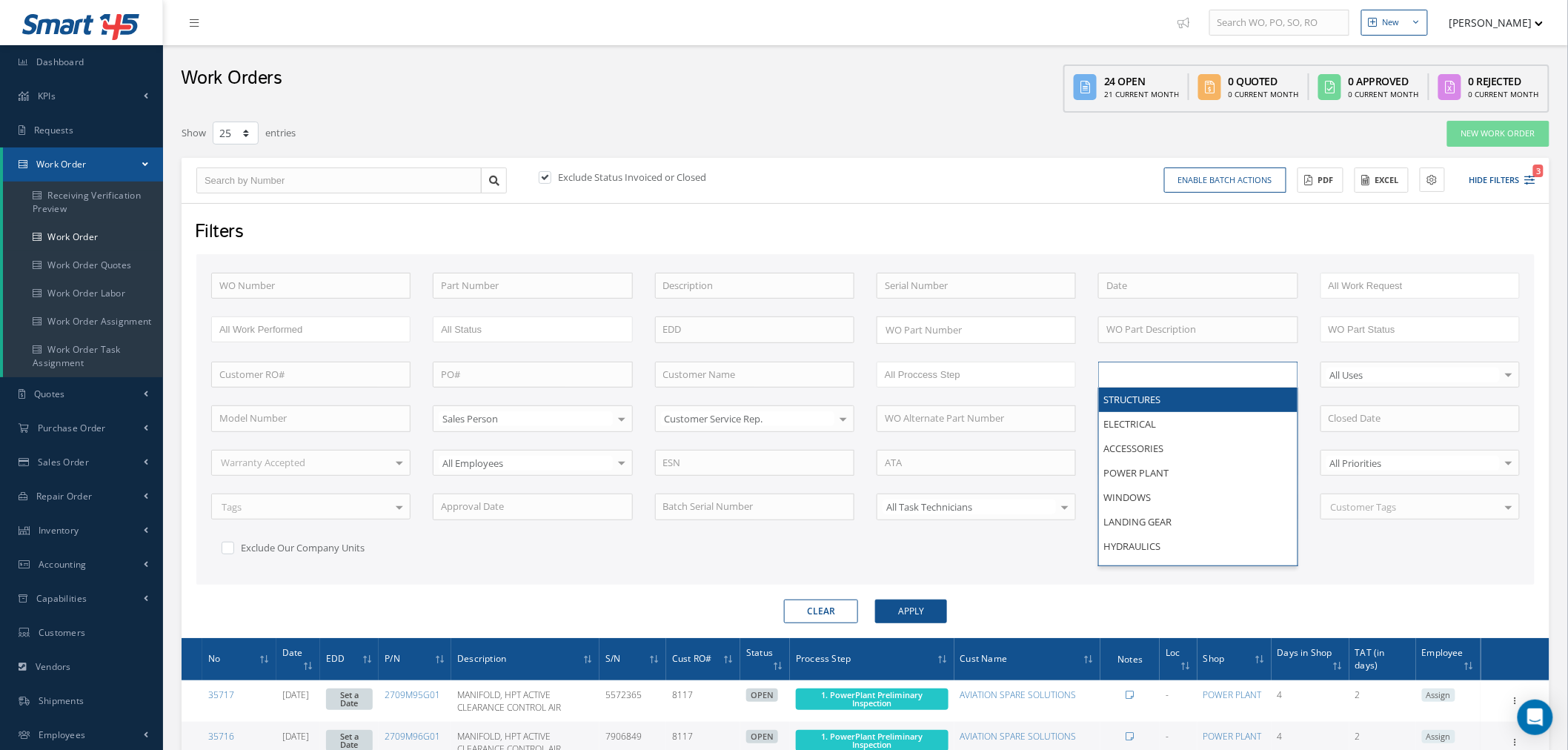
drag, startPoint x: 1121, startPoint y: 376, endPoint x: 1089, endPoint y: 376, distance: 32.0
click at [1089, 376] on div "STRUCTURES ELECTRICAL ACCESSORIES POWER PLANT WINDOWS LANDING GEAR HYDRAULICS F…" at bounding box center [1198, 375] width 221 height 27
type input "All Shops"
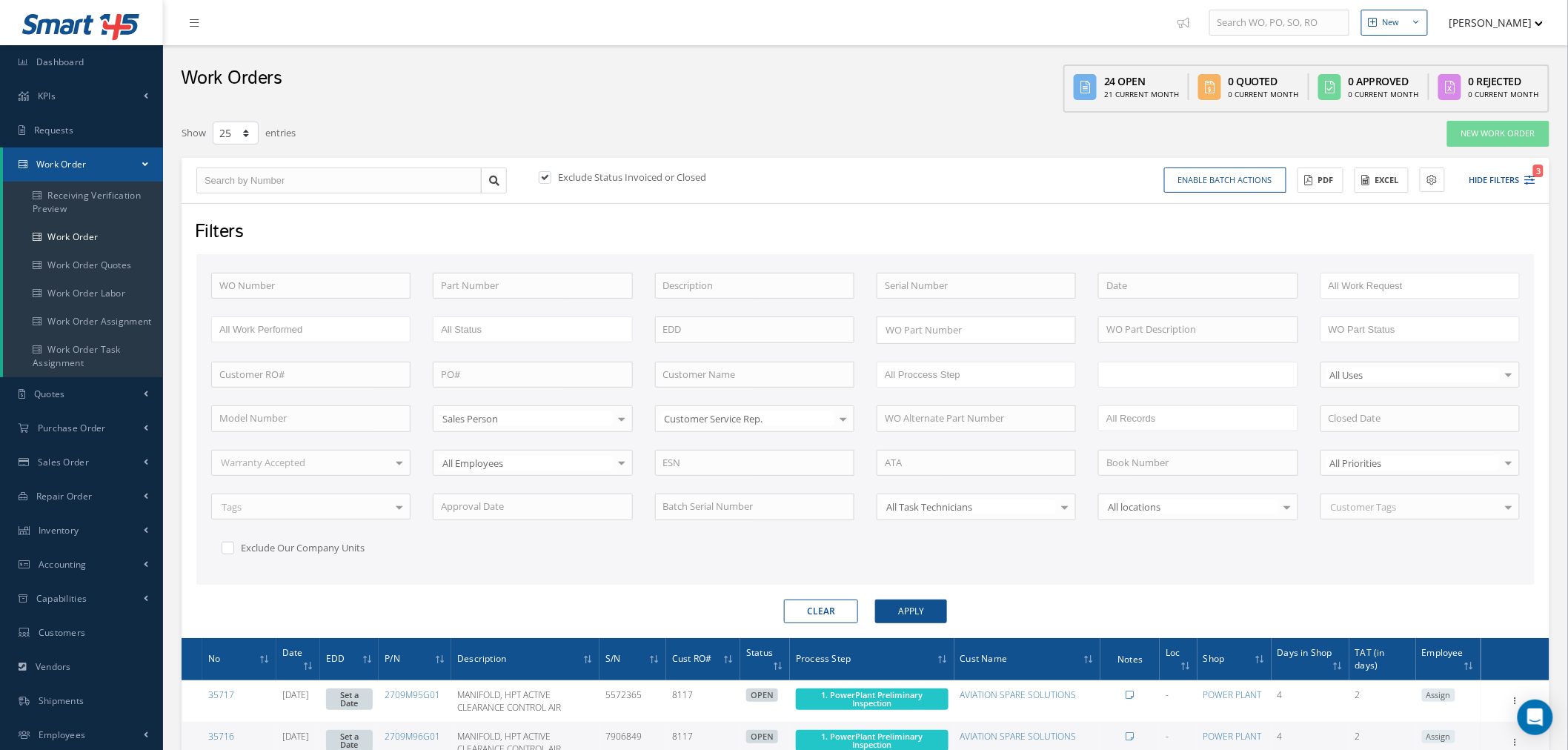
click at [1132, 374] on input "text" at bounding box center [1136, 374] width 60 height 18
click at [920, 609] on button "Apply" at bounding box center [911, 611] width 72 height 24
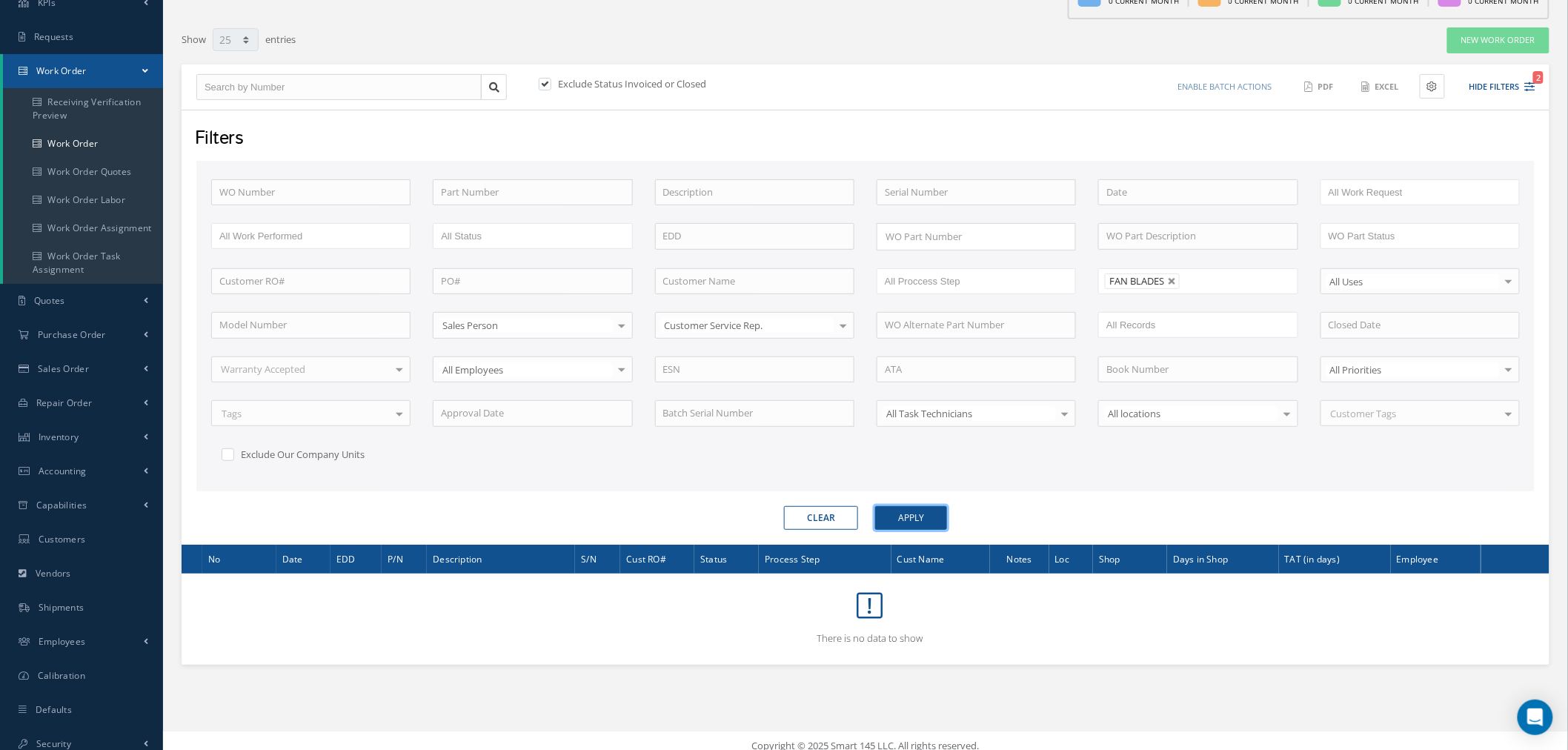
scroll to position [104, 0]
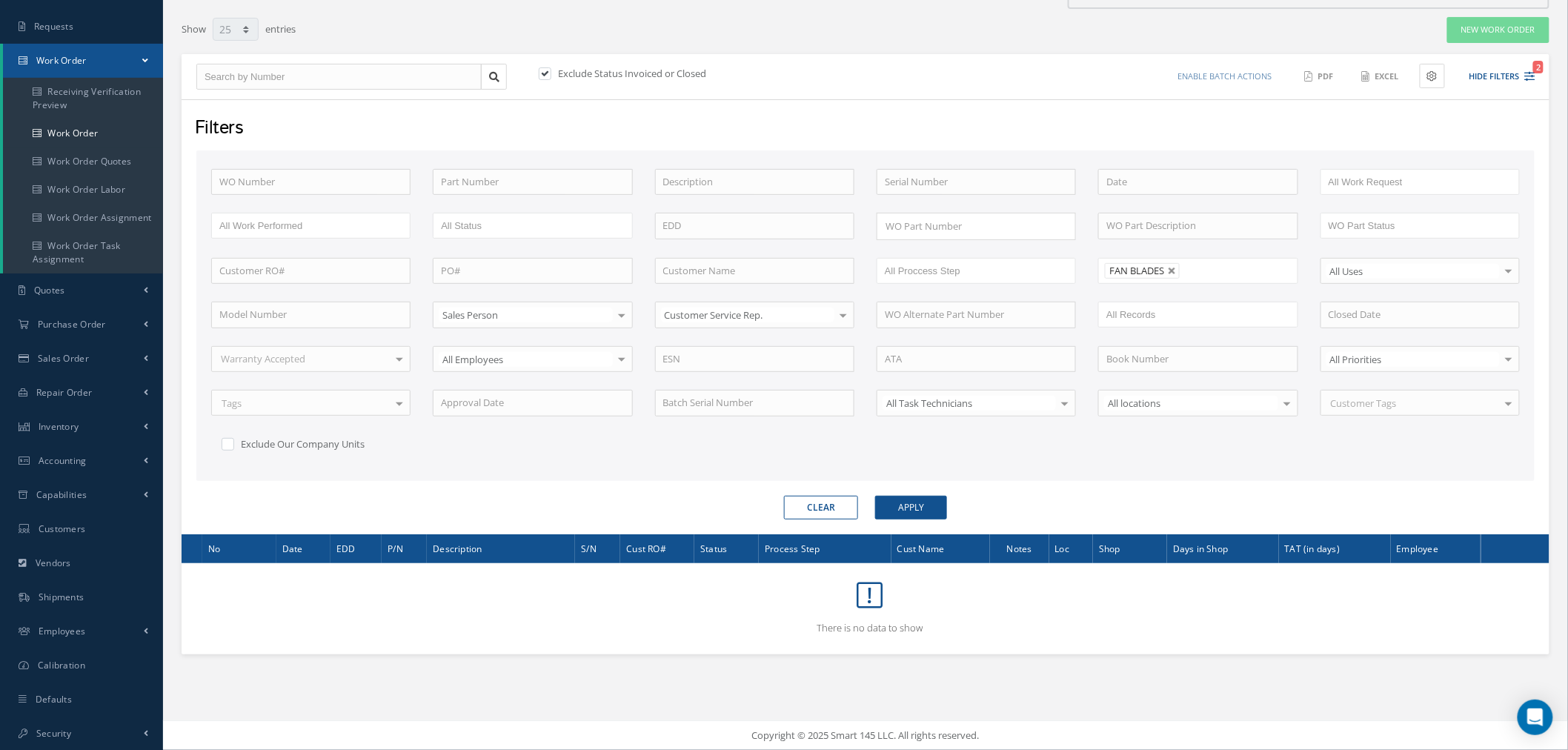
click at [598, 78] on div "Exclude Status Invoiced or Closed" at bounding box center [701, 75] width 330 height 17
click at [602, 72] on label "Exclude Status Invoiced or Closed" at bounding box center [630, 73] width 152 height 13
click at [548, 72] on input "checkbox" at bounding box center [544, 74] width 10 height 10
checkbox input "false"
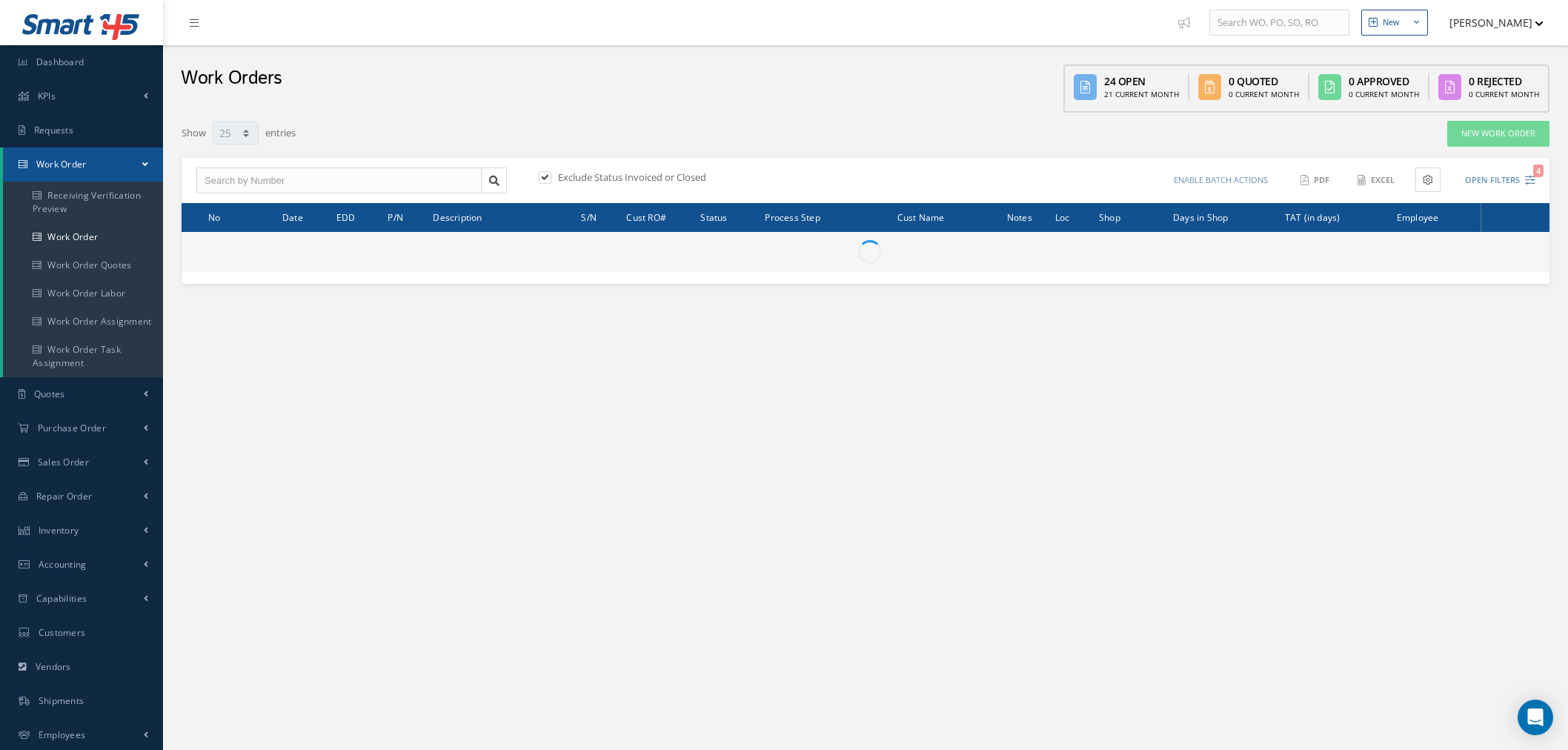
select select "25"
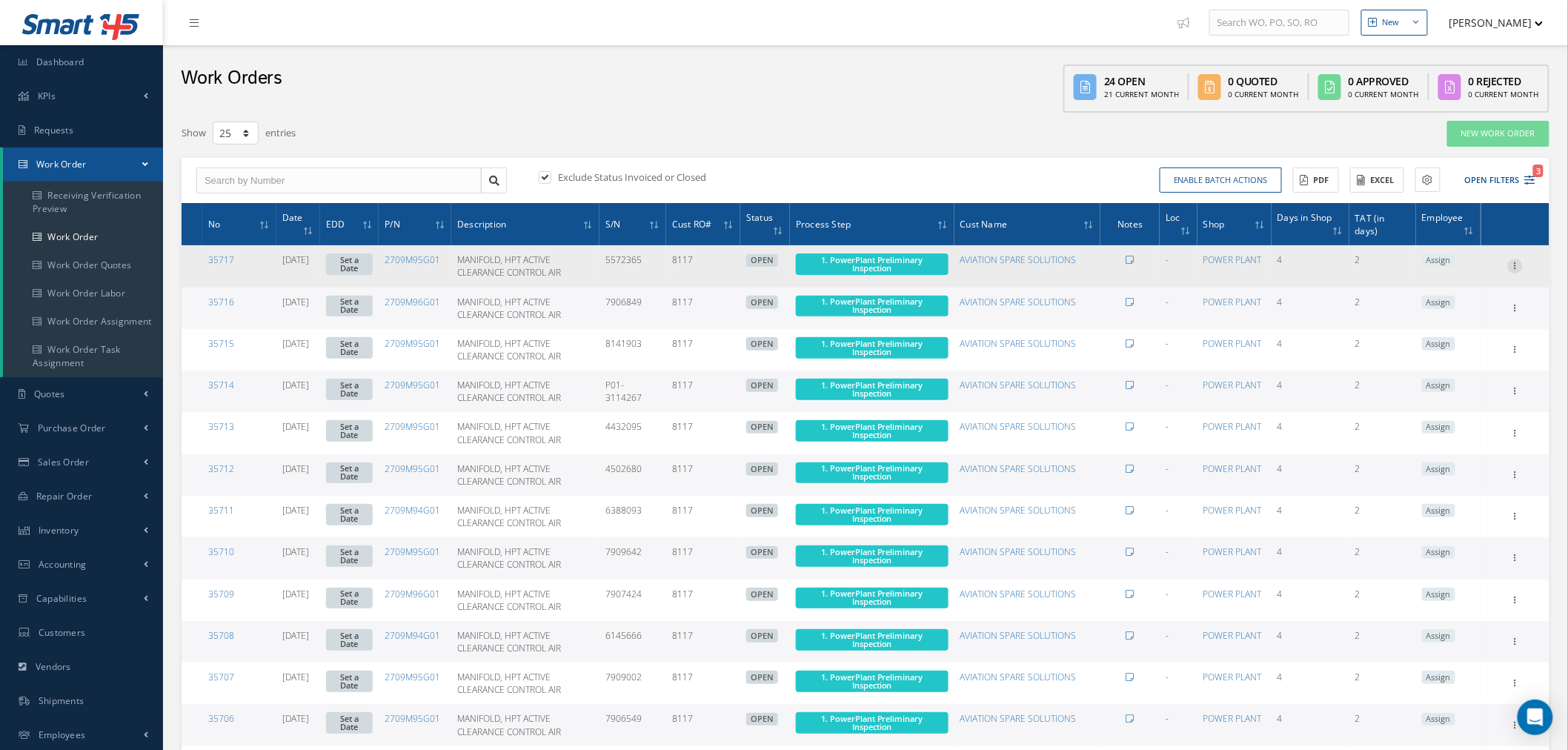
click at [1520, 260] on icon at bounding box center [1515, 265] width 15 height 12
click at [1471, 293] on link "Edit" at bounding box center [1447, 295] width 117 height 19
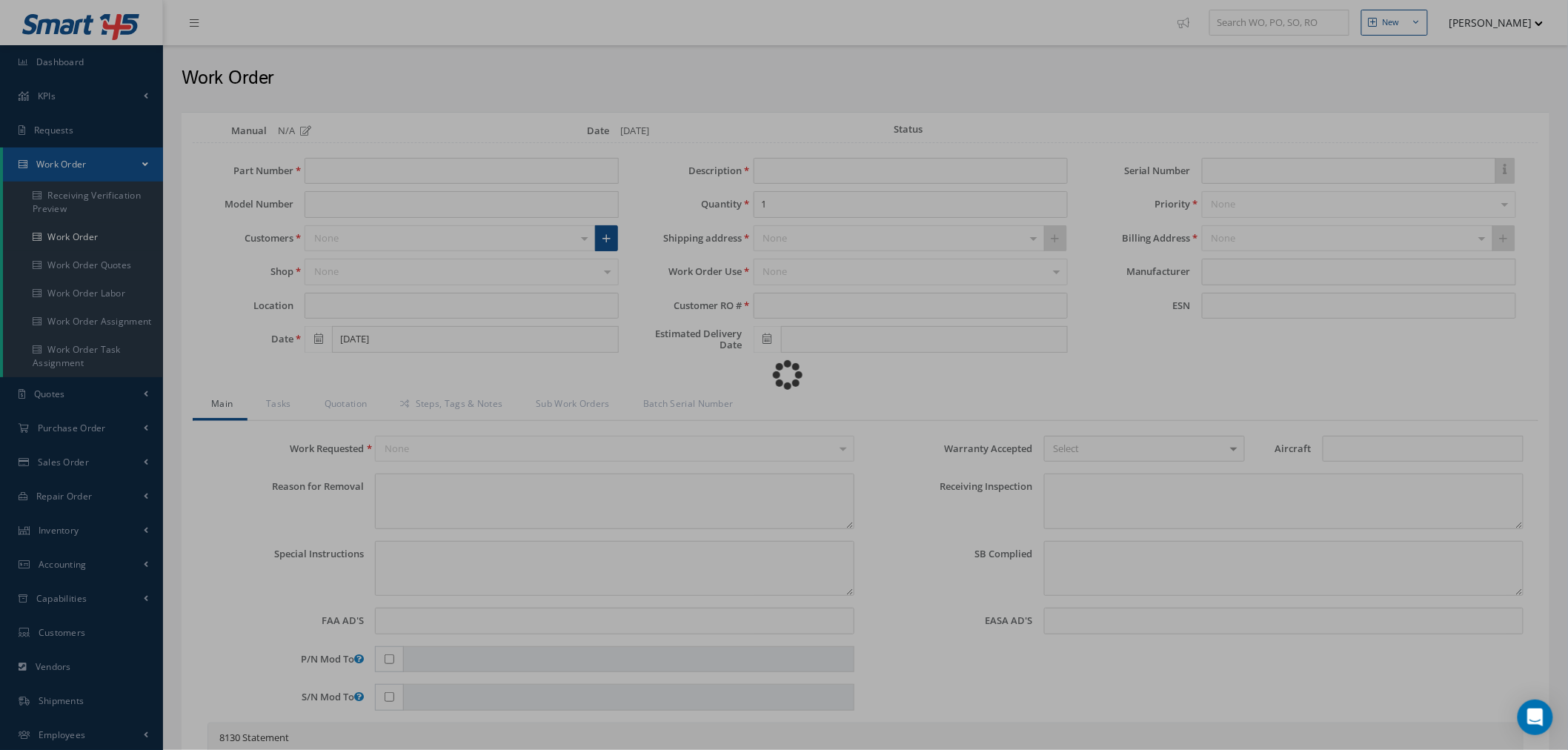
type input "2709M95G01"
type input "[DATE]"
type input "MANIFOLD, HPT ACTIVE CLEARANCE CONTROL AIR"
type input "8117"
type input "5572365"
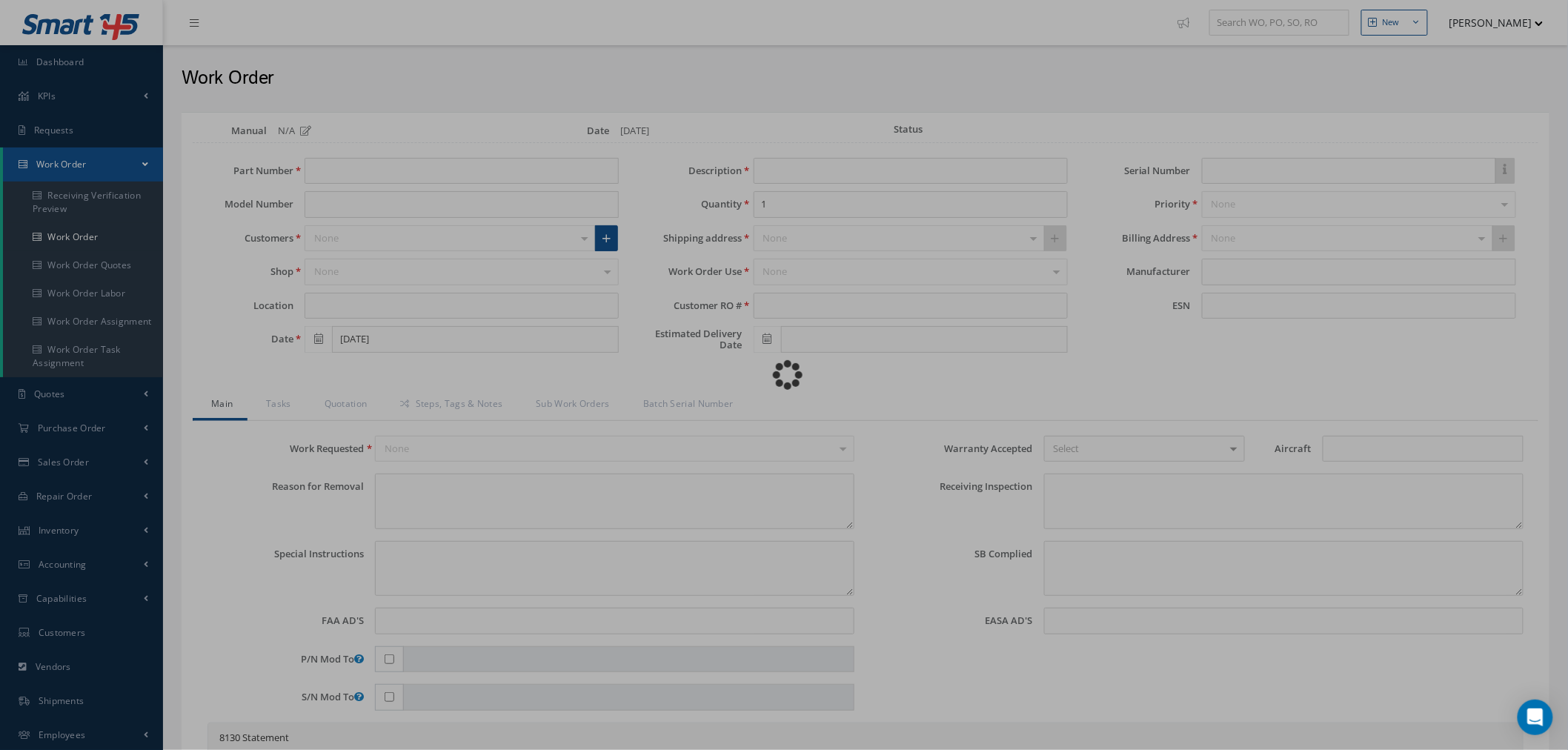
type input "599455"
type textarea "NONE"
type textarea "PLEASE SEE R.O. FOR DETAILS"
type input "LEAP-1A Engine"
type textarea "NO VISUAL DAMAGE"
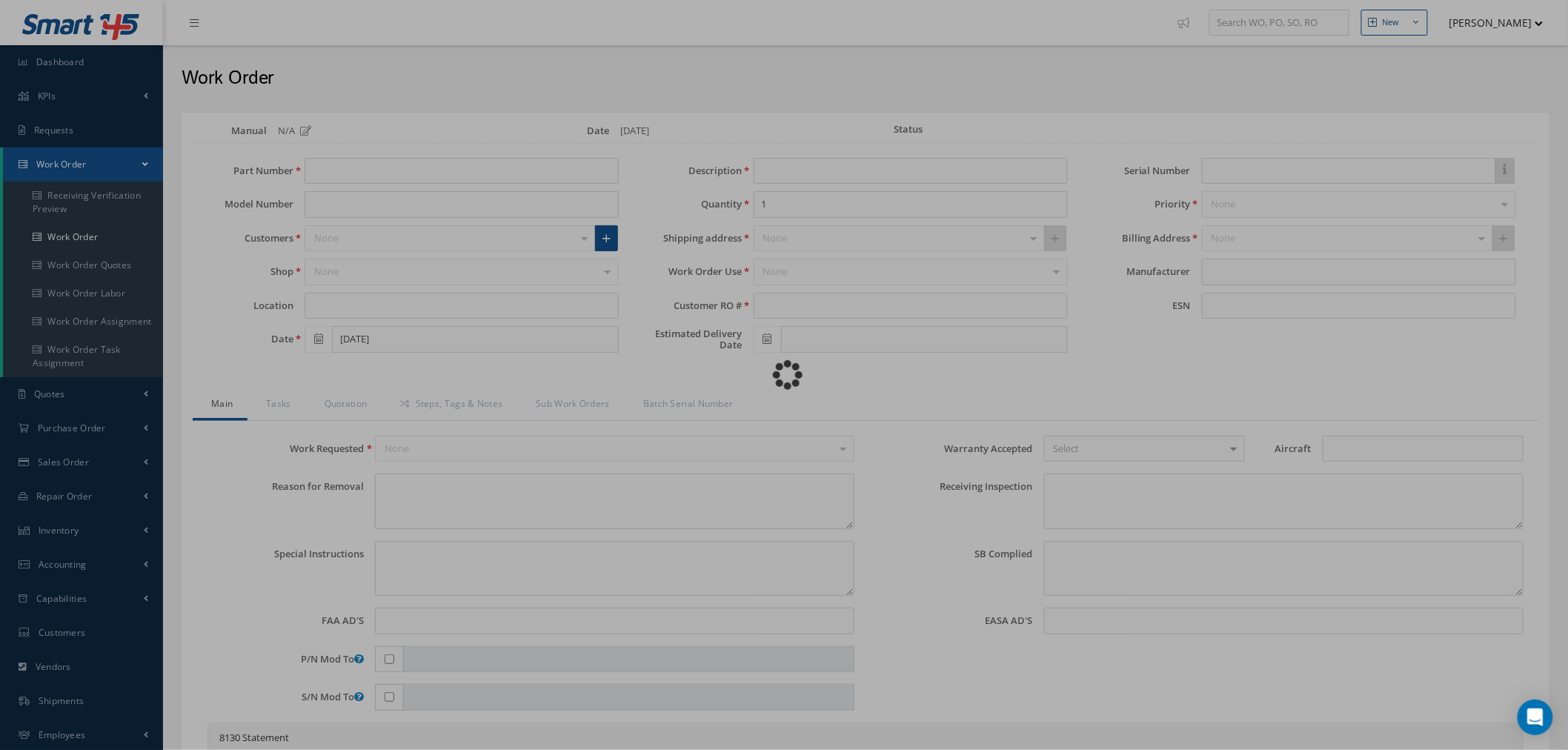
type textarea "None performed"
type textarea "Article has been approved to return to service."
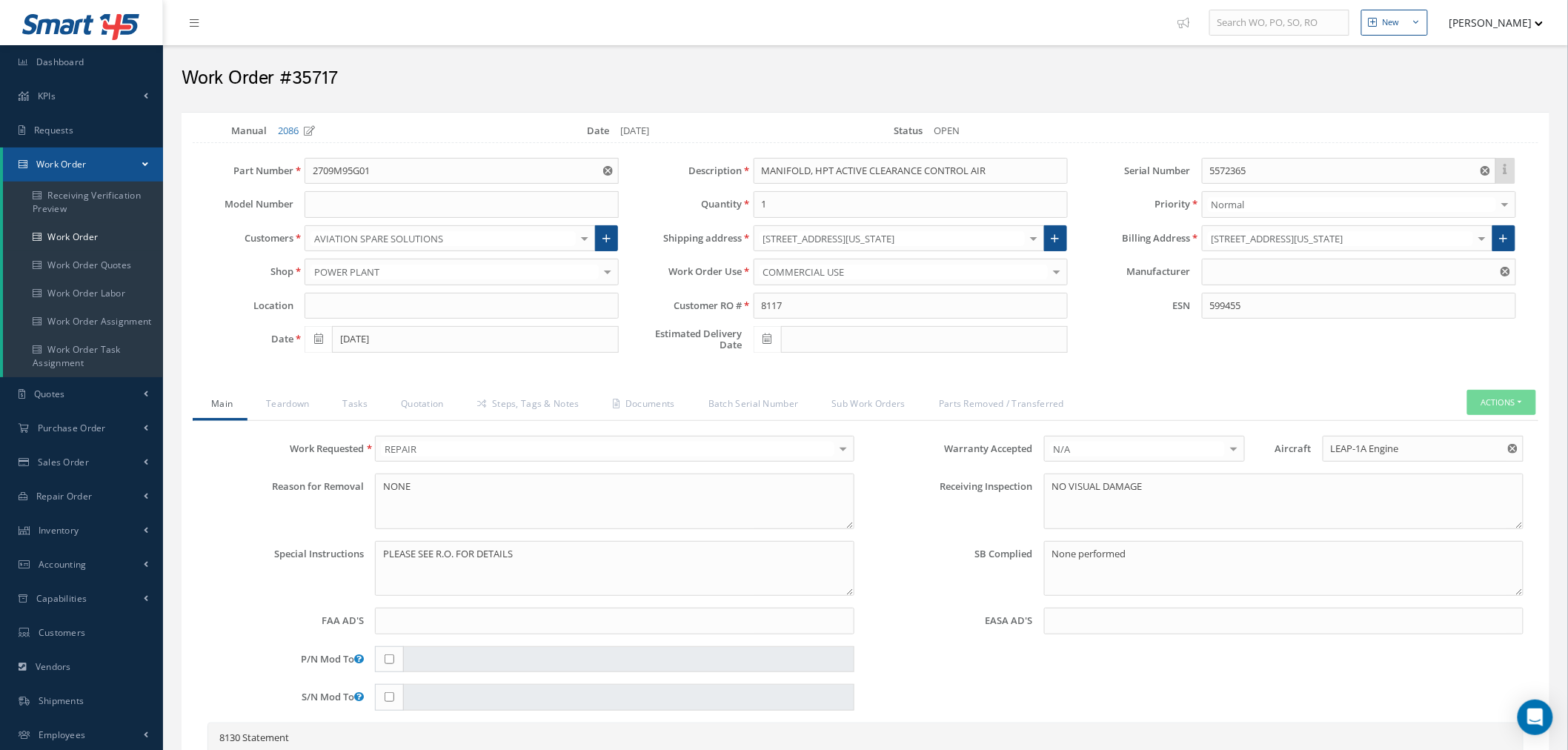
type input "CFM"
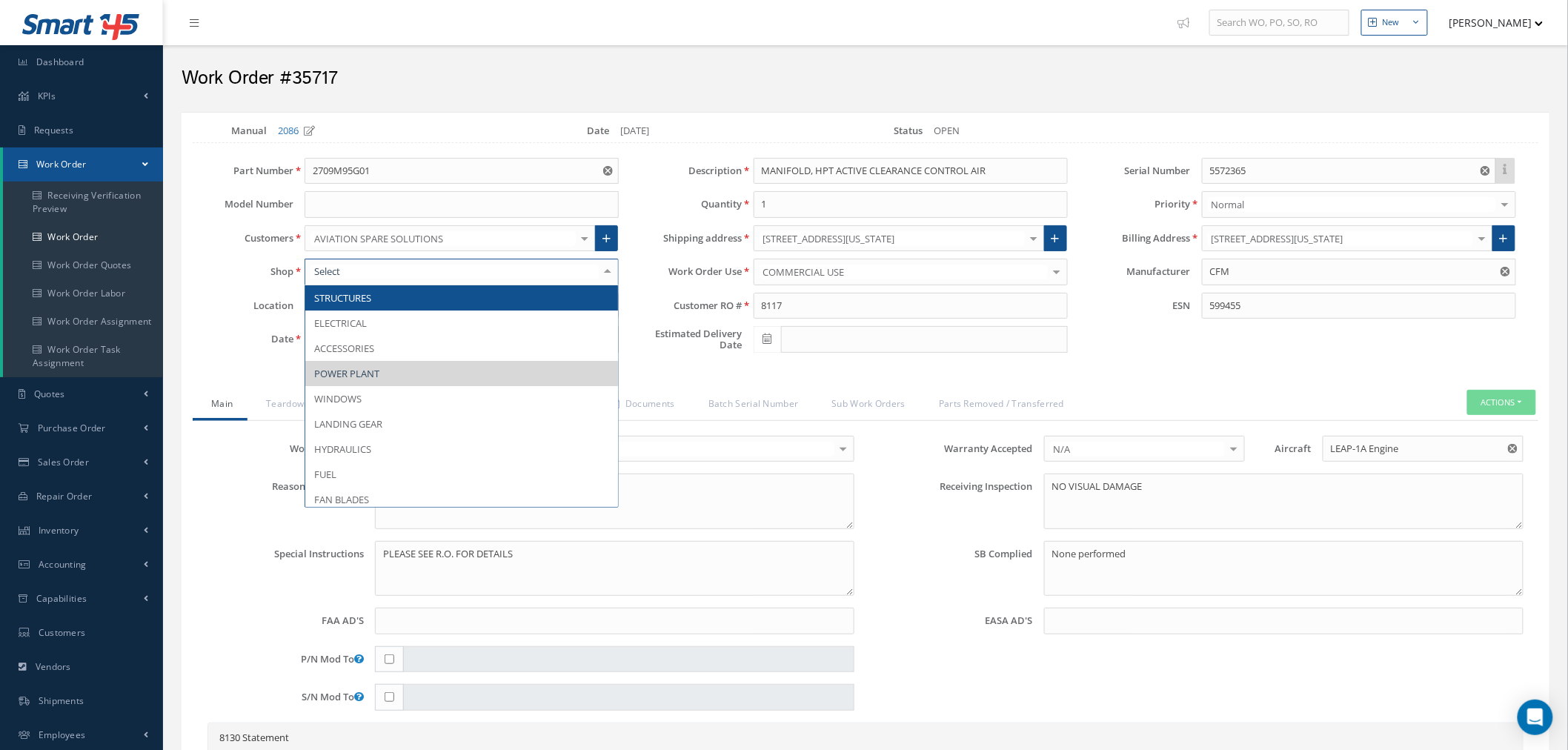
click at [707, 347] on label "Estimated Delivery Date" at bounding box center [686, 339] width 112 height 22
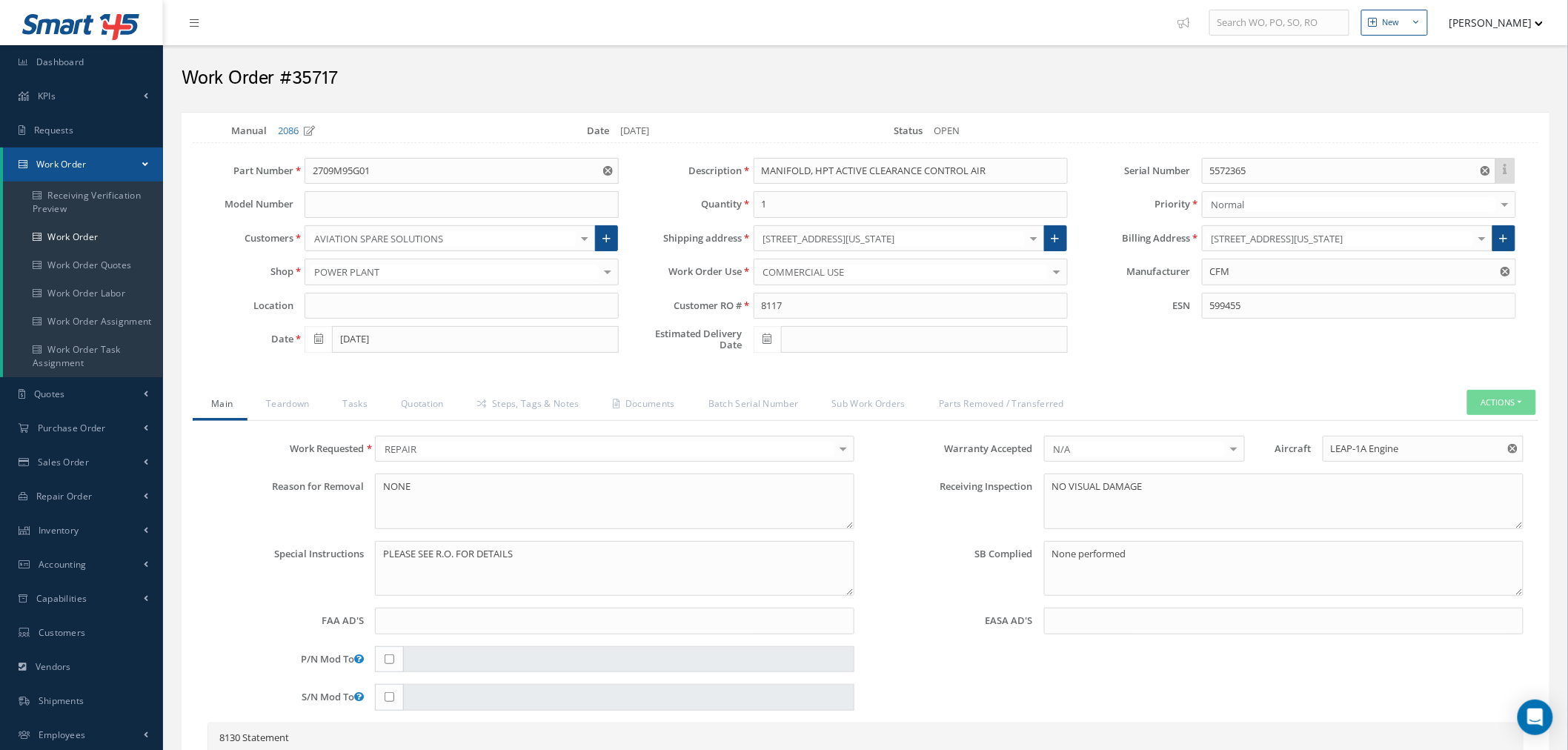
select select "25"
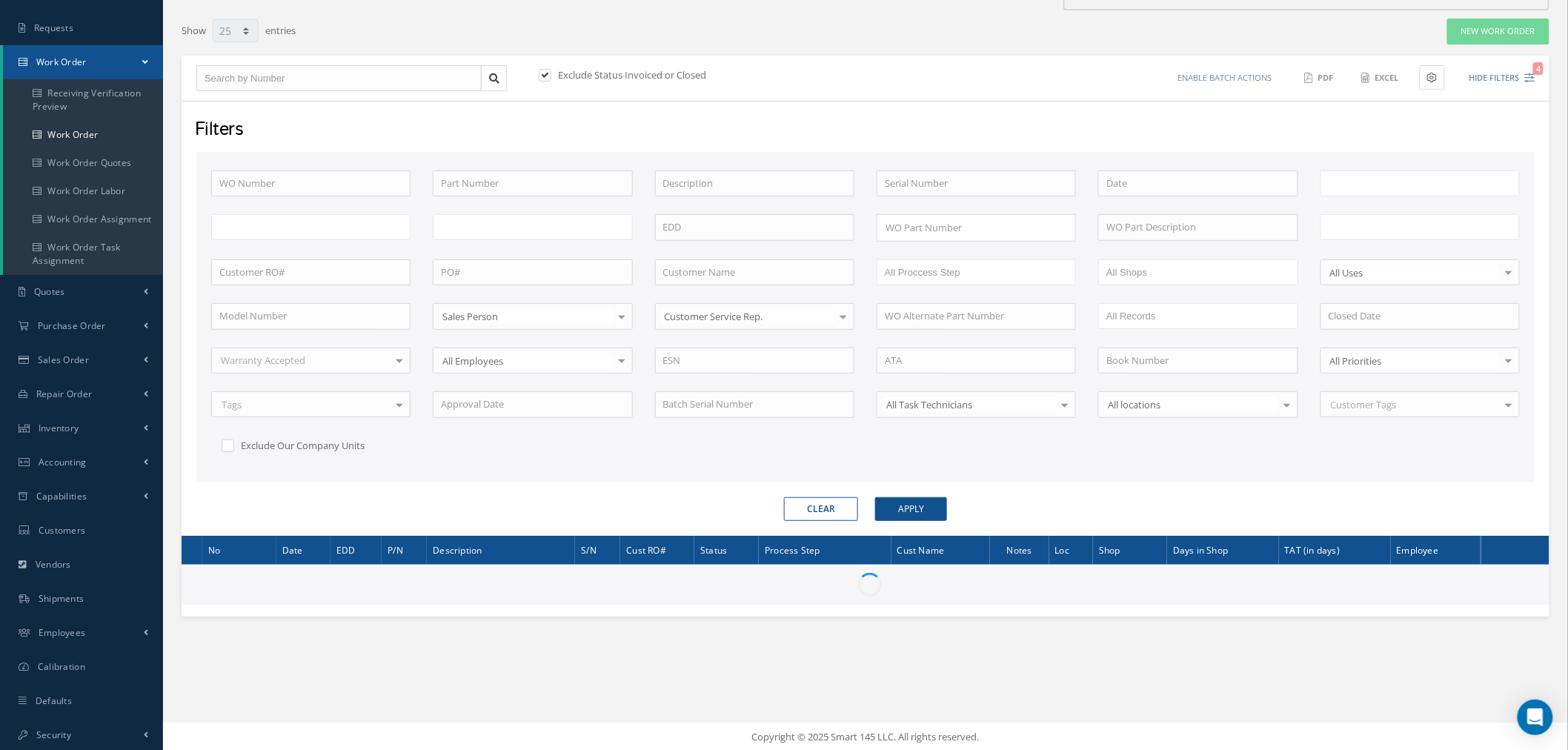
scroll to position [104, 0]
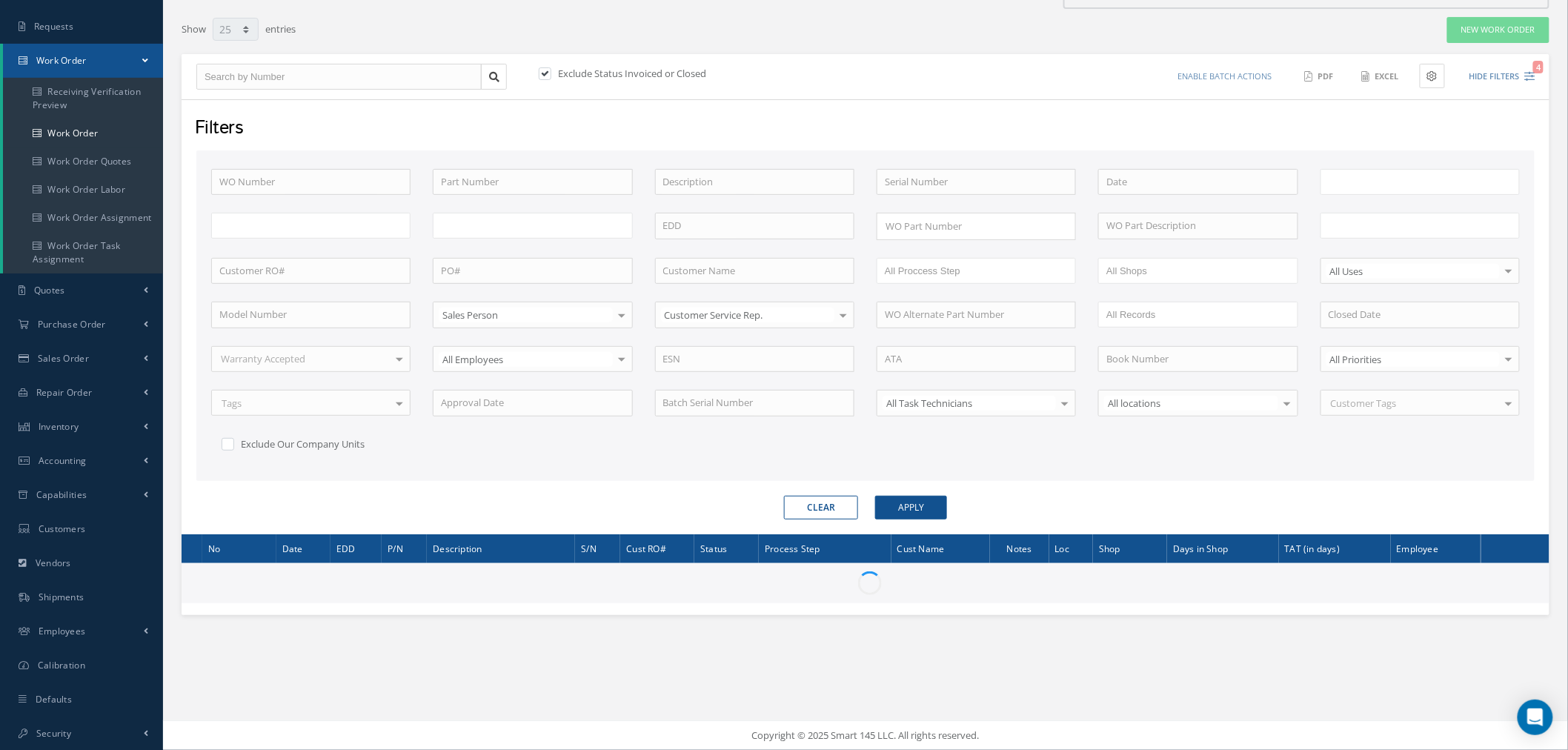
type input "All Work Request"
type input "All Work Performed"
type input "All Status"
type input "WO Part Status"
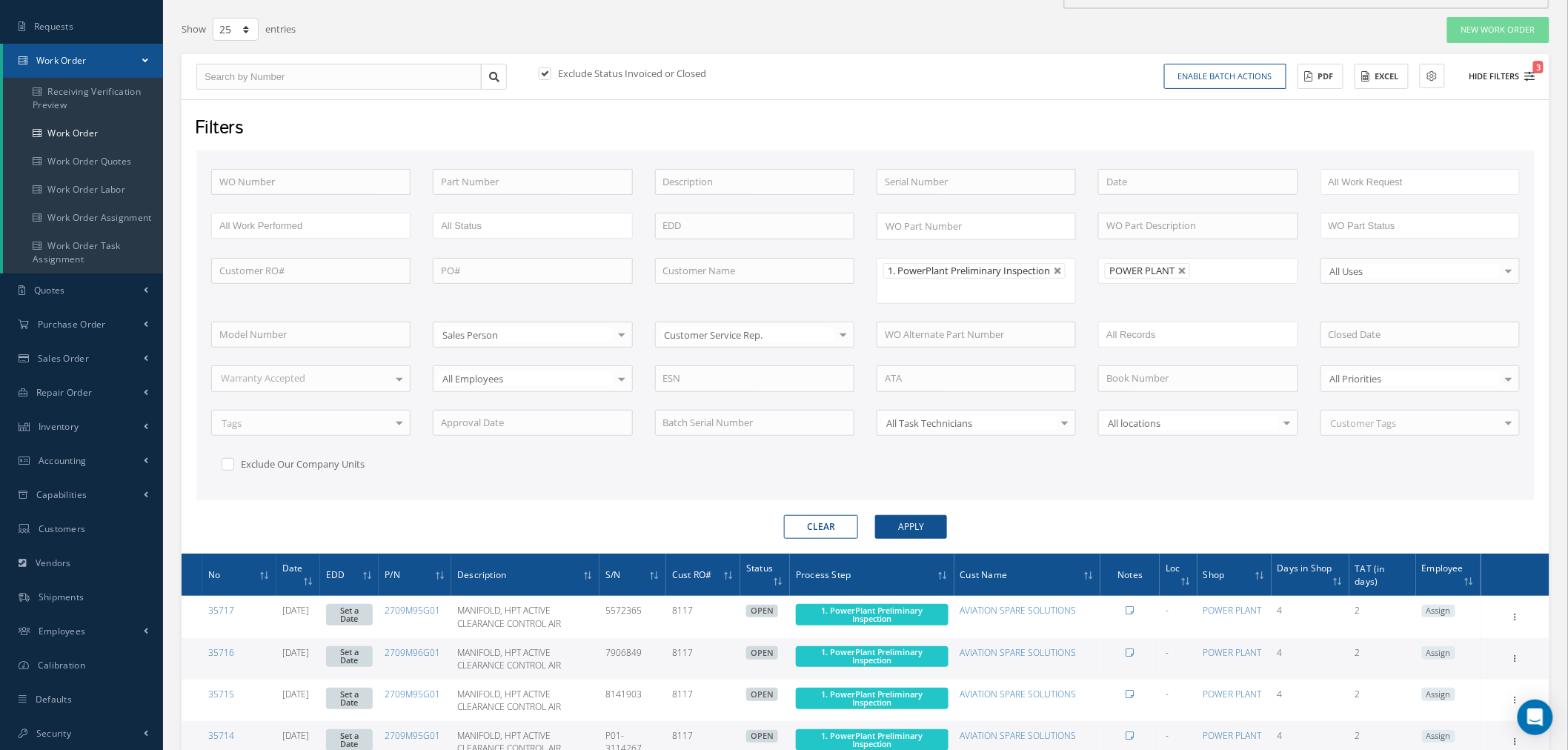
click at [1492, 69] on button "Hide Filters 3" at bounding box center [1495, 76] width 79 height 24
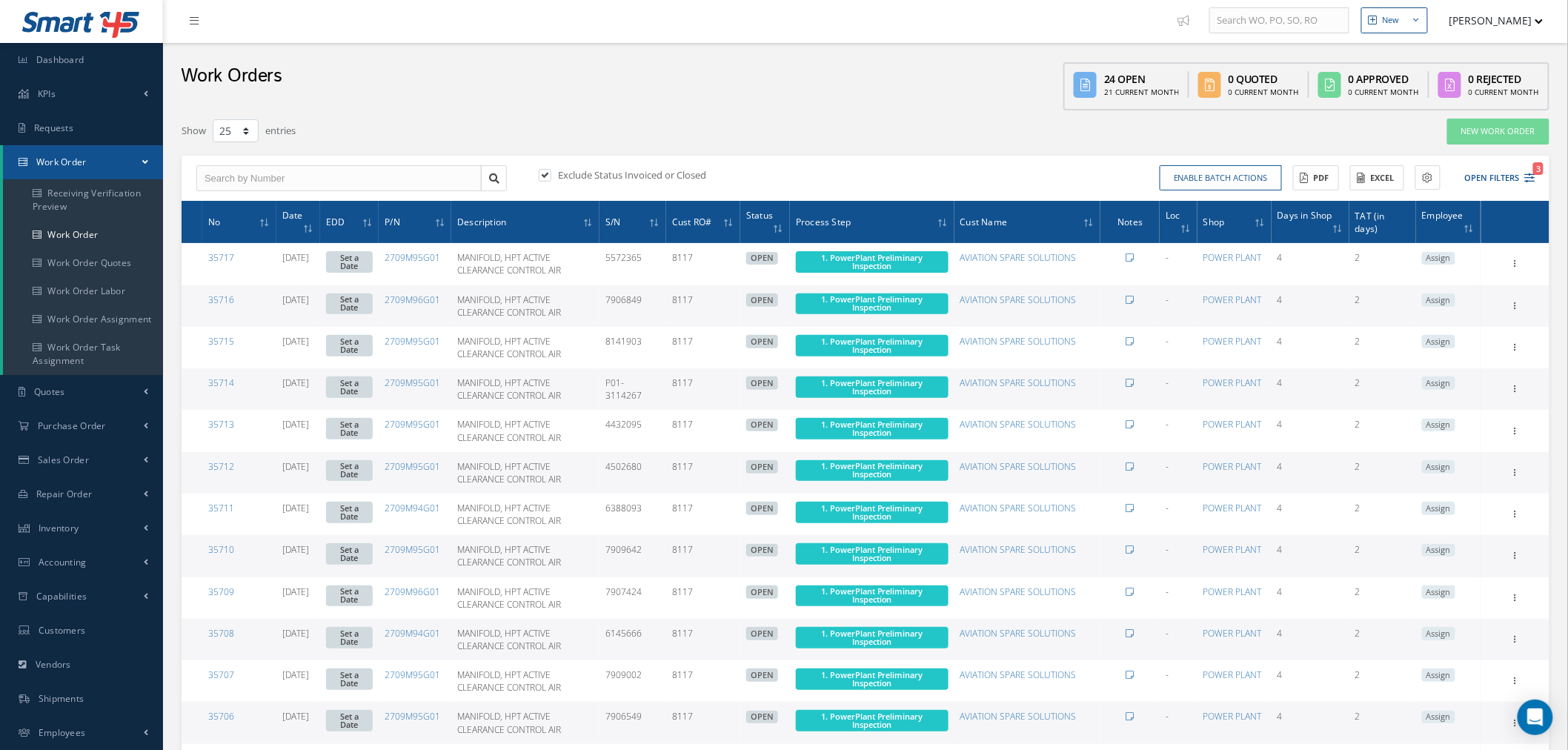
scroll to position [0, 0]
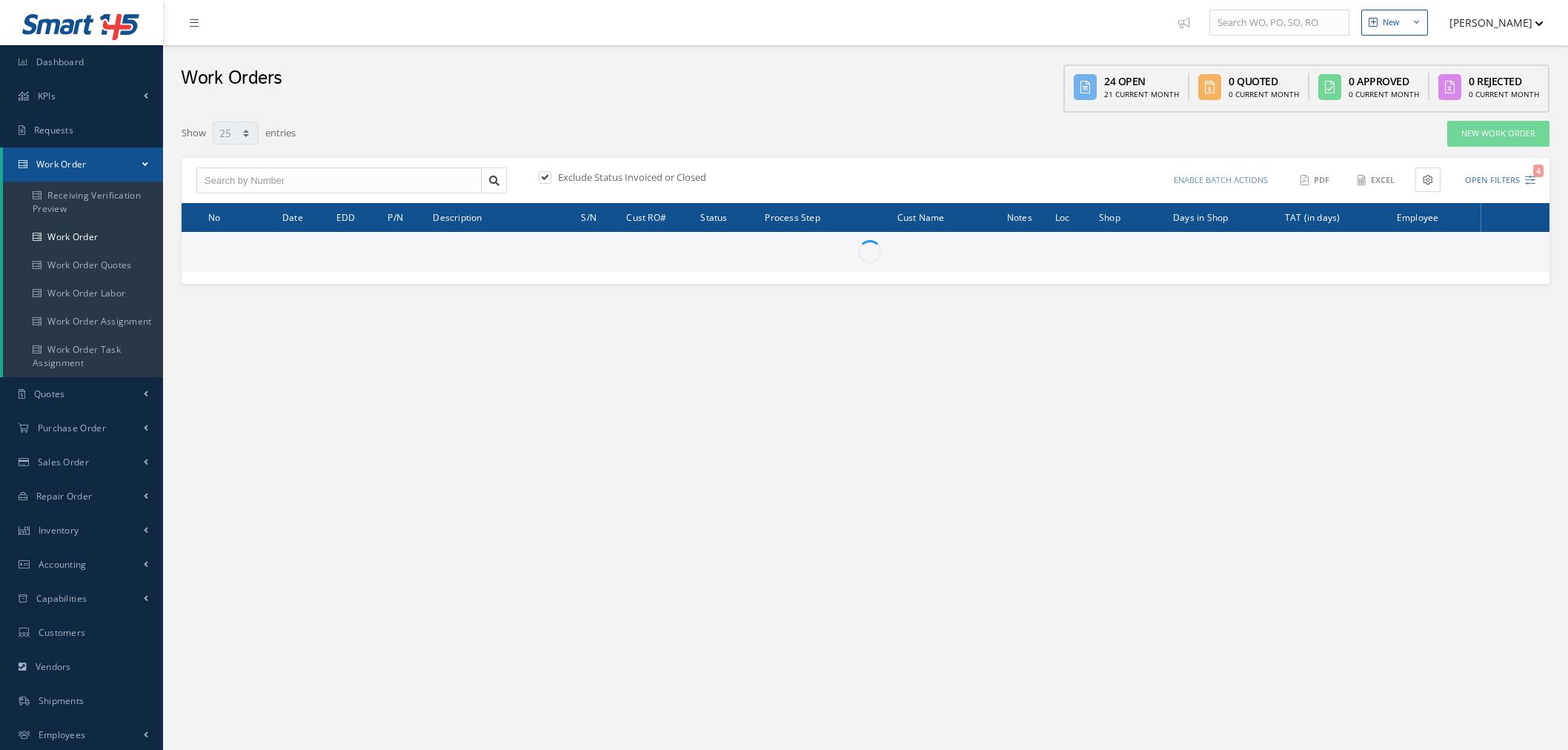
select select "25"
type input "All Work Request"
type input "All Work Performed"
type input "All Status"
type input "WO Part Status"
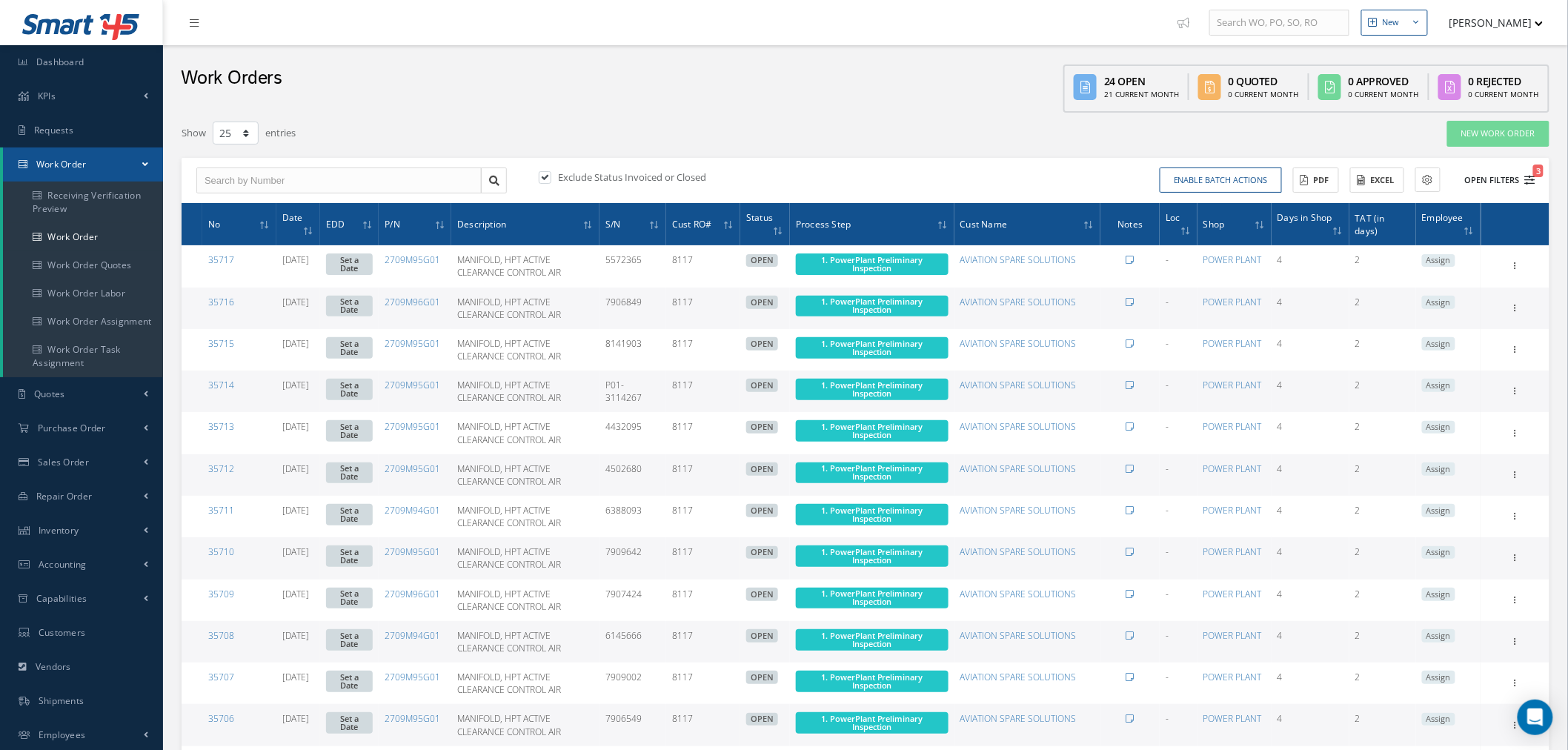
click at [1508, 179] on button "Open Filters 3" at bounding box center [1493, 180] width 84 height 24
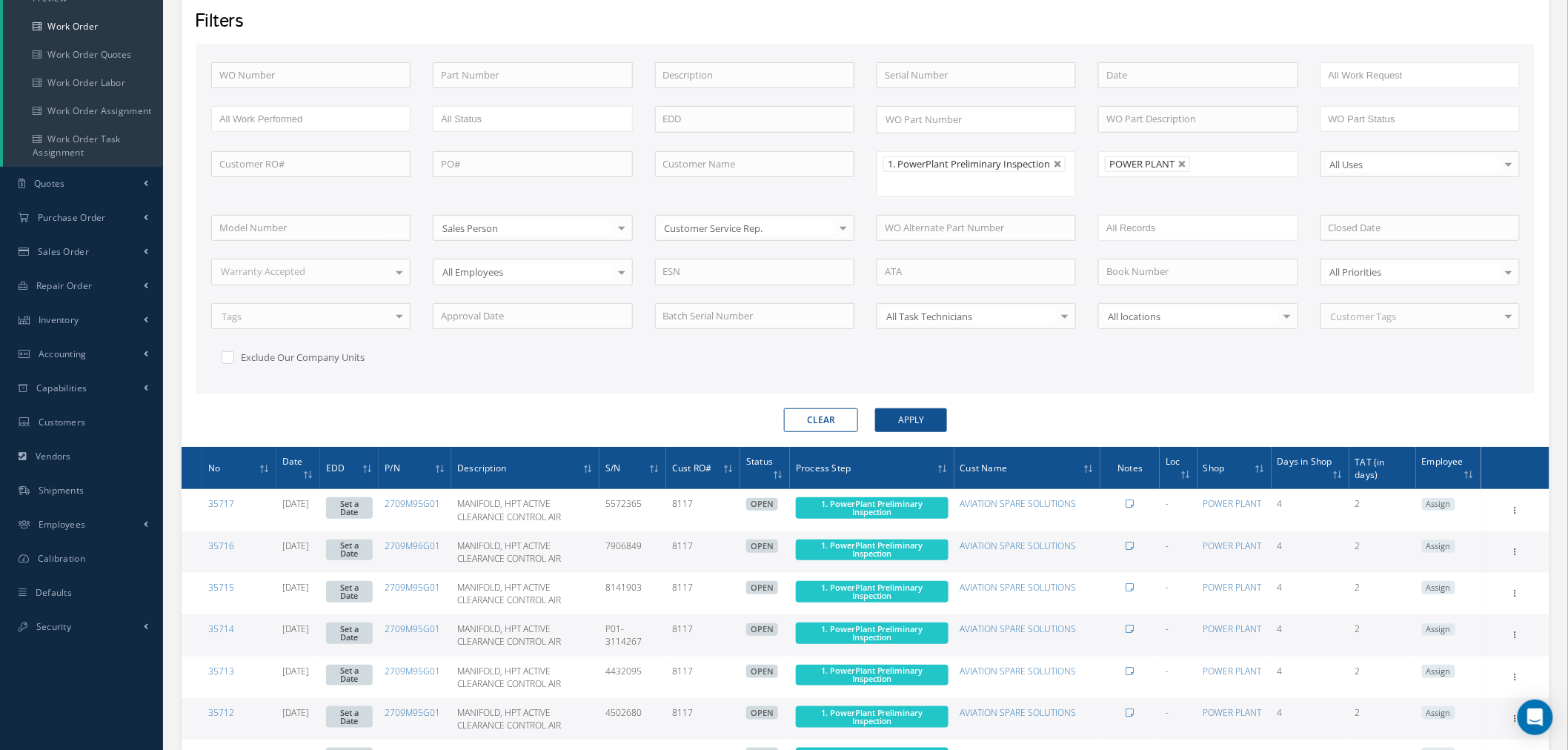
scroll to position [247, 0]
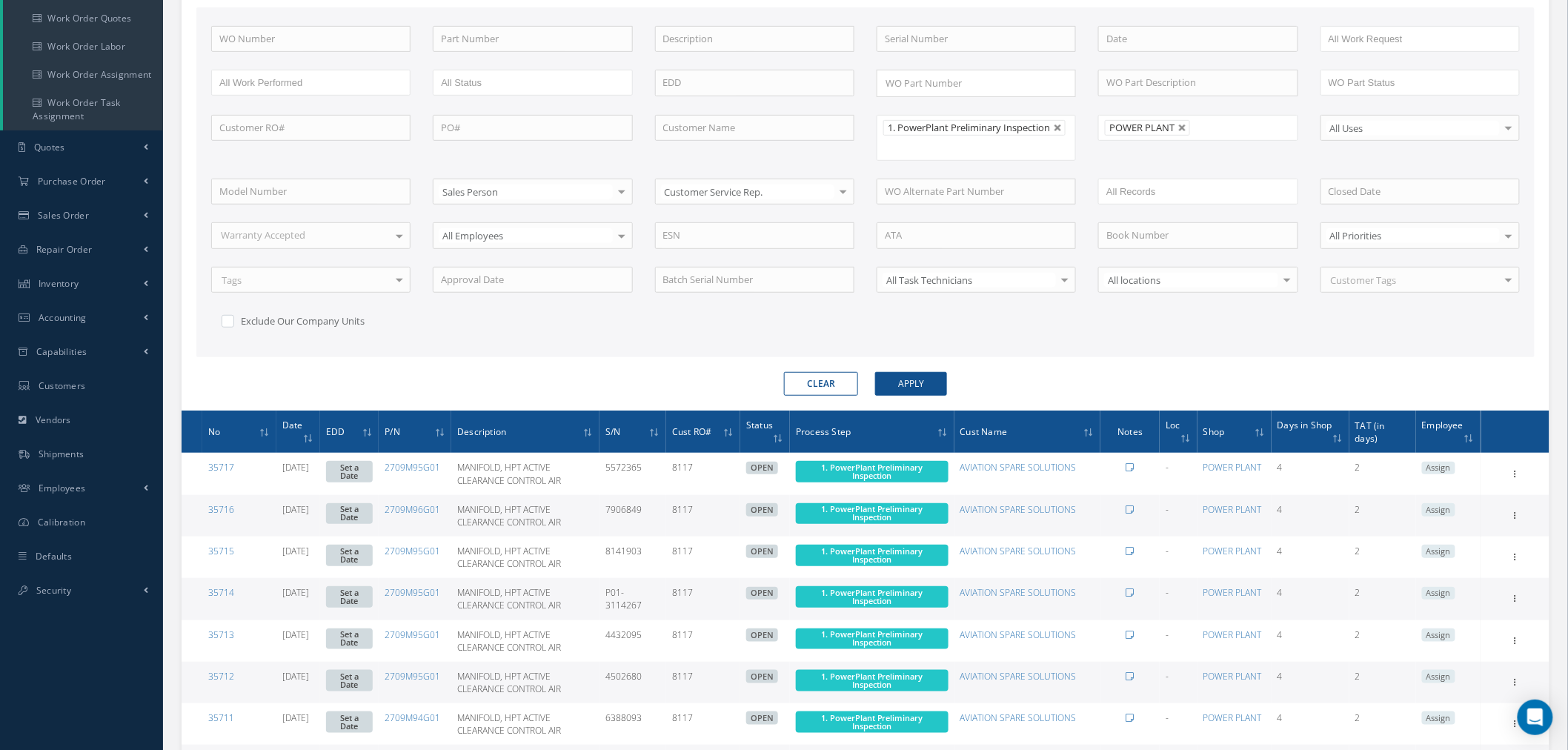
click at [1219, 124] on ul "POWER PLANT" at bounding box center [1197, 128] width 199 height 26
click at [919, 383] on button "Apply" at bounding box center [911, 383] width 72 height 24
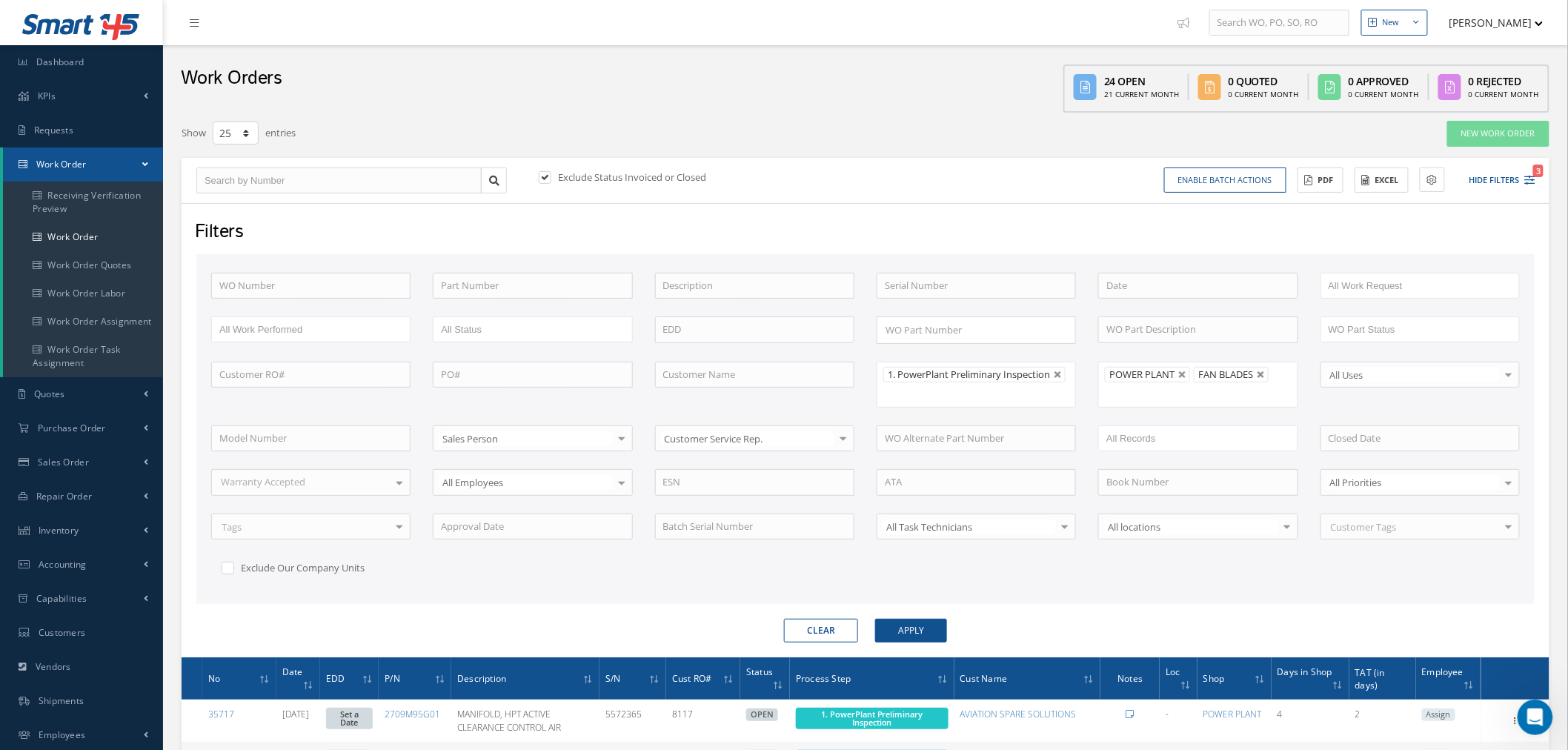
click at [945, 213] on div "Filters WO Number Part Number Description Serial Number BENCH CHECK BER CADMIUM…" at bounding box center [866, 430] width 1368 height 454
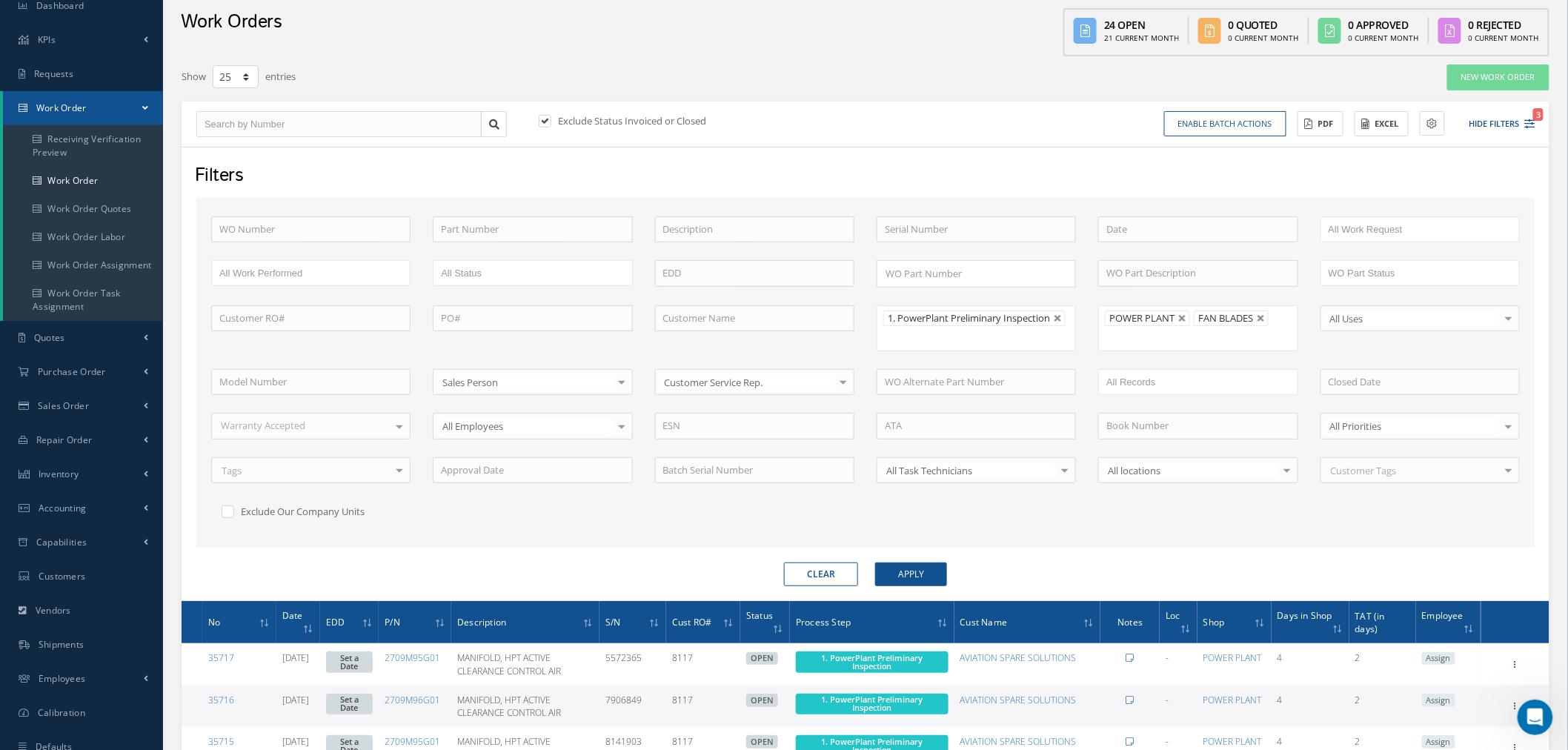
scroll to position [82, 0]
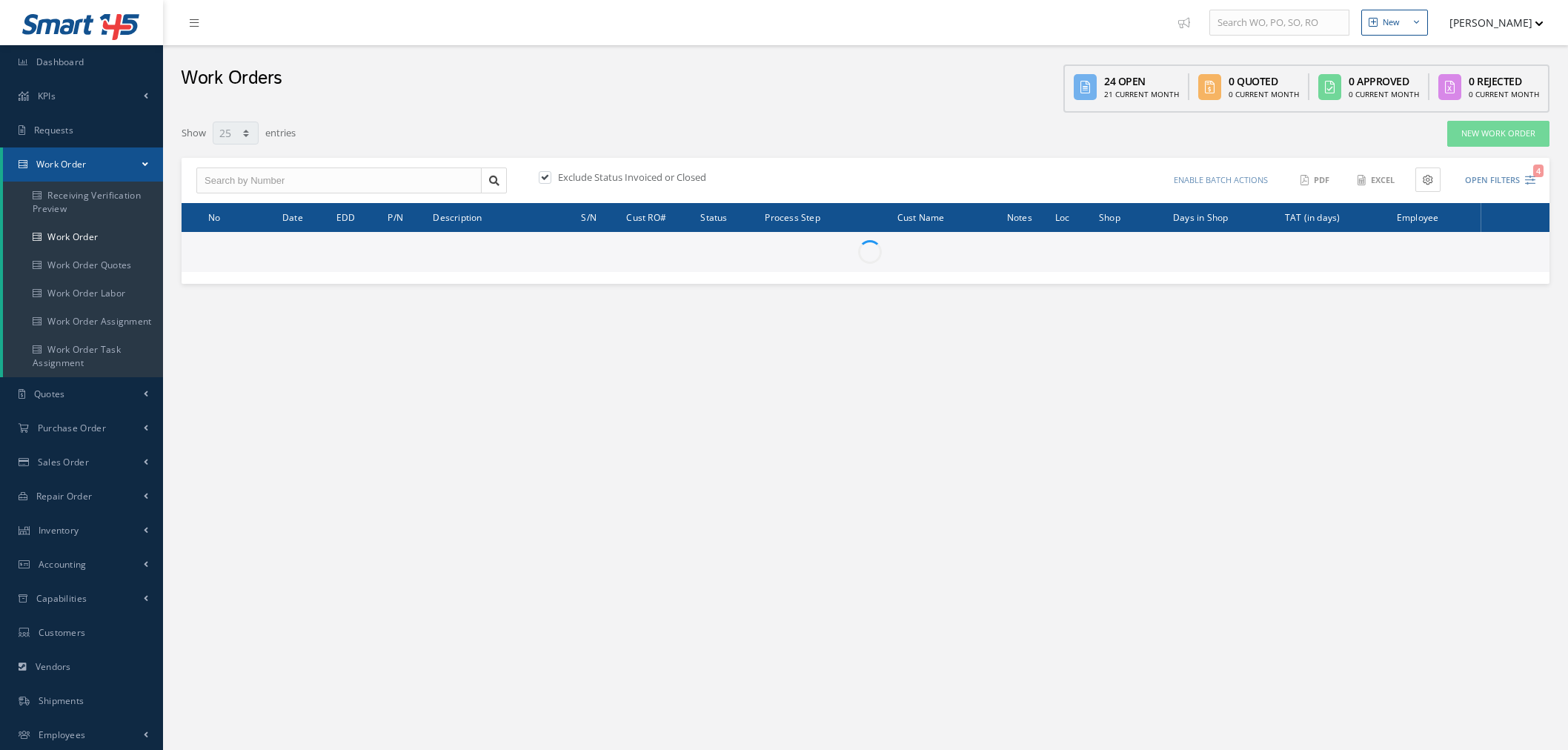
select select "25"
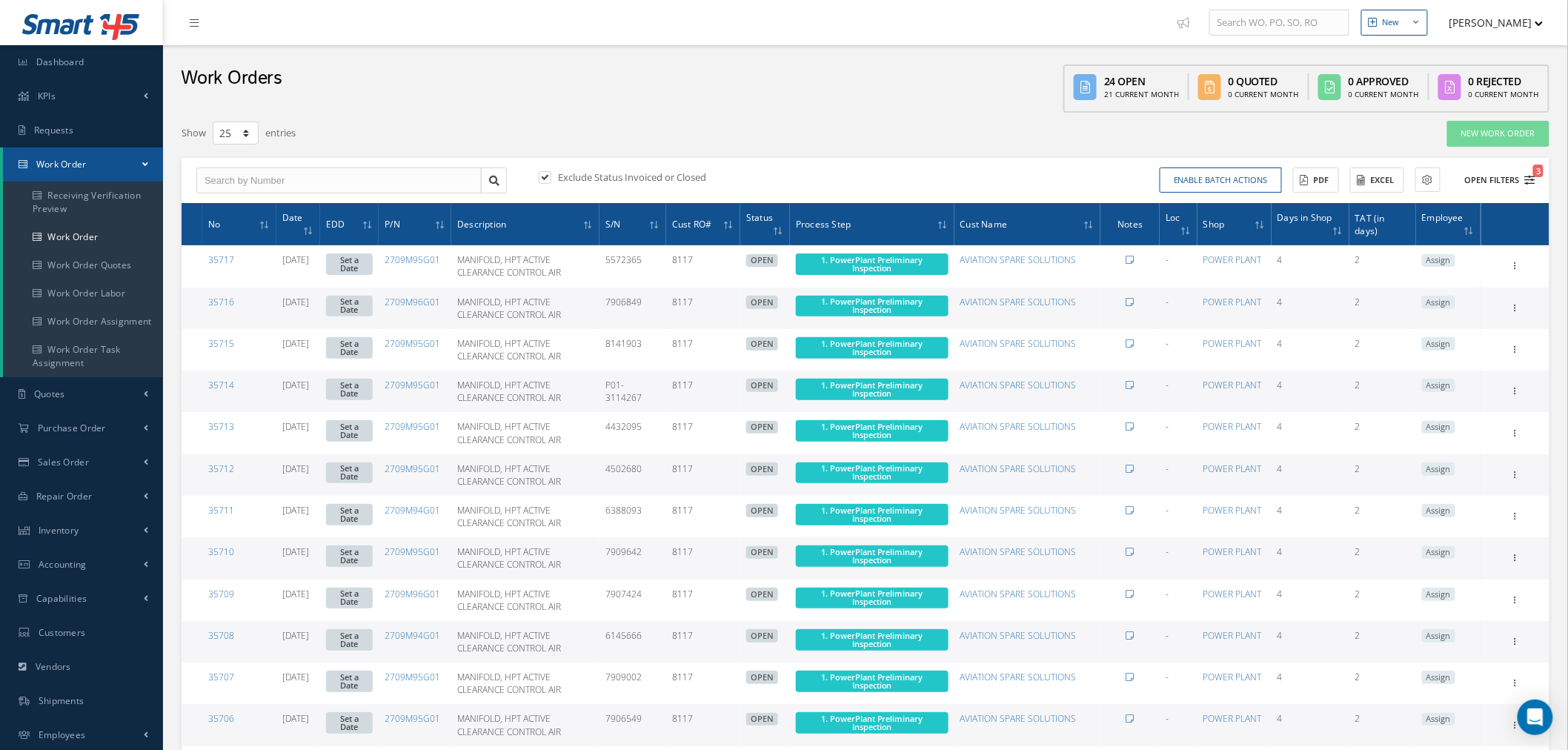
click at [1491, 175] on button "Open Filters 3" at bounding box center [1493, 180] width 84 height 24
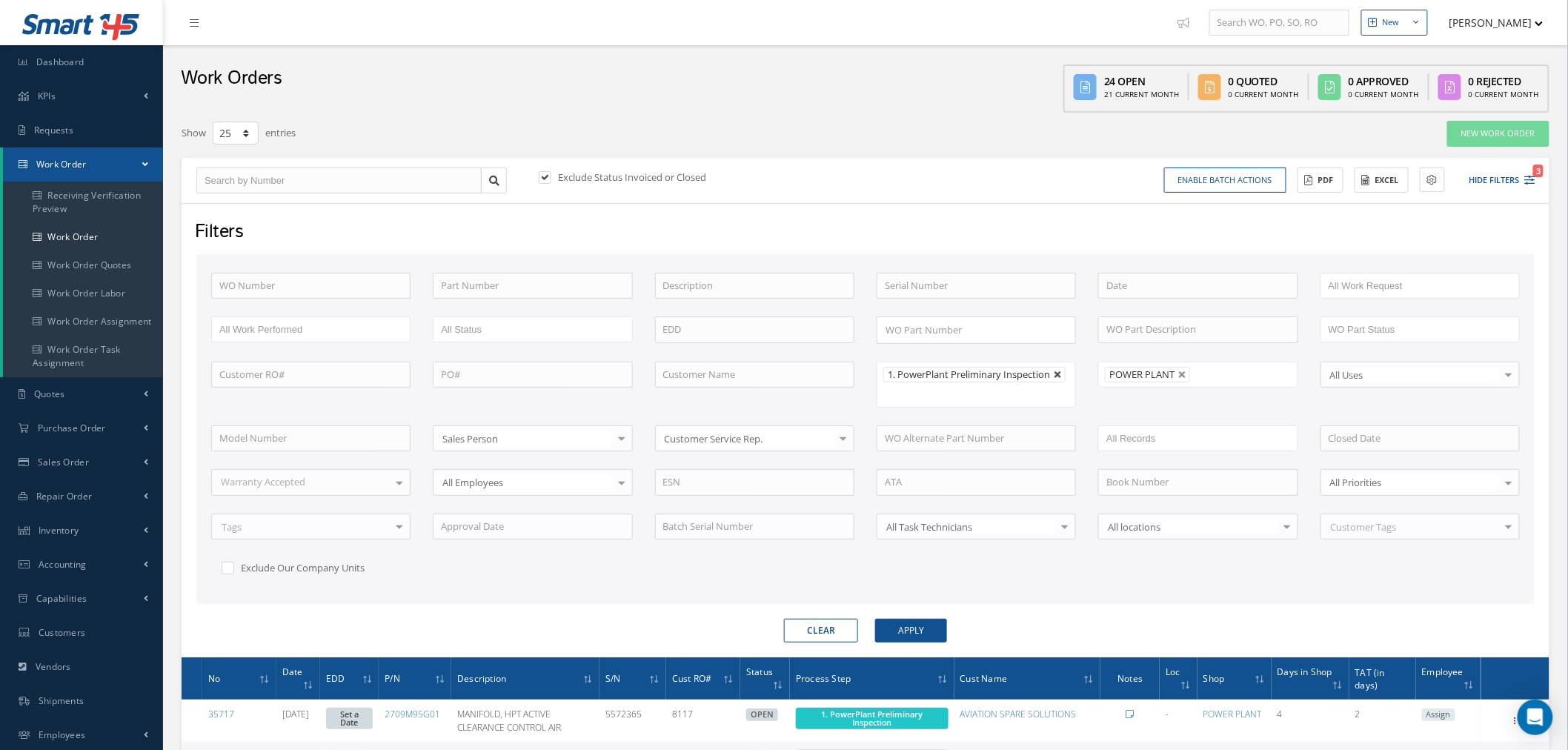
click at [1057, 378] on link at bounding box center [1058, 375] width 9 height 9
type input "All Proccess Step"
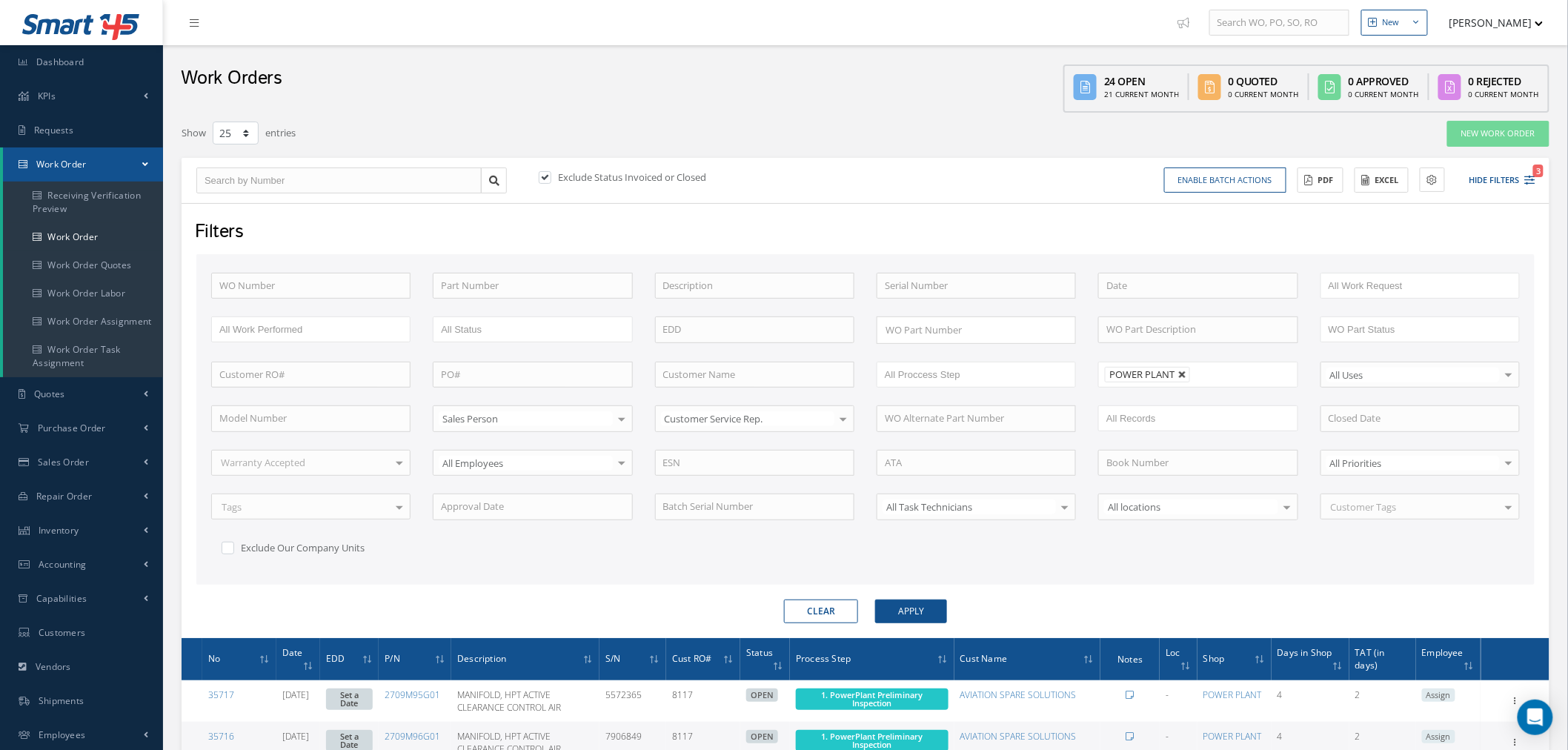
click at [1182, 376] on link at bounding box center [1182, 375] width 9 height 9
type input "All Shops"
click at [1182, 376] on ul at bounding box center [1197, 375] width 199 height 26
click at [931, 608] on button "Apply" at bounding box center [911, 611] width 72 height 24
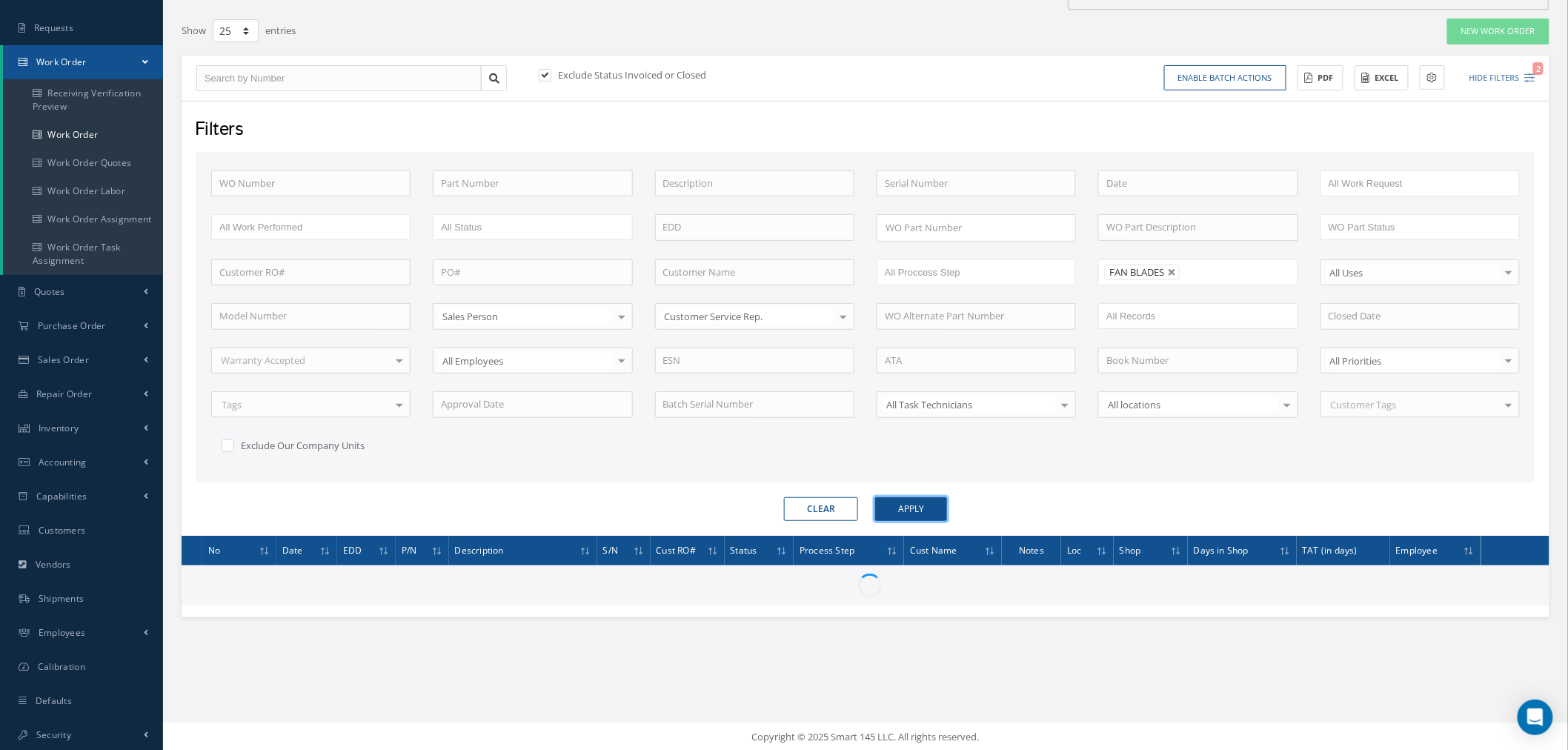
scroll to position [104, 0]
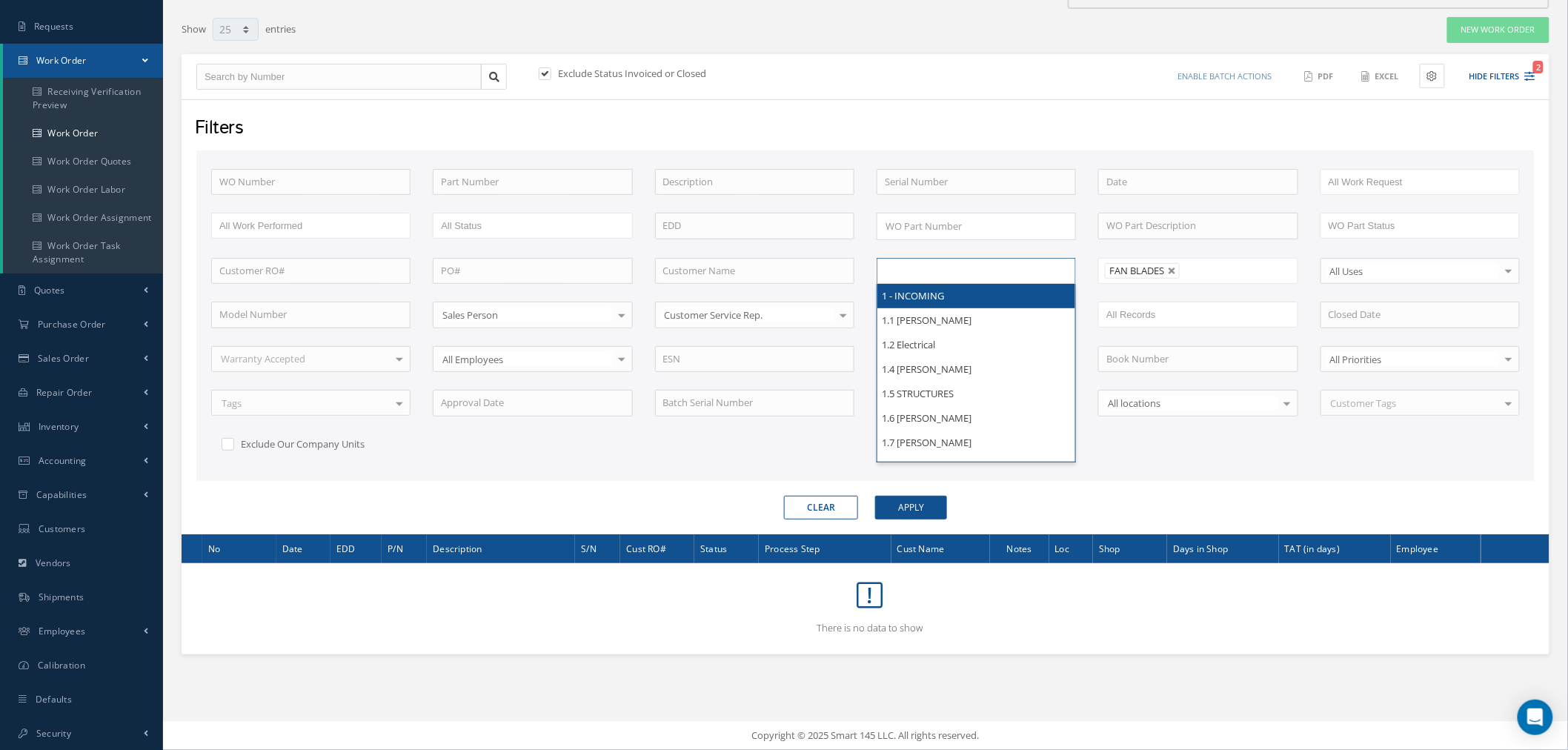
click at [974, 263] on input "text" at bounding box center [931, 271] width 94 height 18
click at [1144, 445] on div "WO Number Part Number Description Serial Number BENCH CHECK BER CADMIUM PLATE C…" at bounding box center [865, 321] width 1331 height 305
type input "All Proccess Step"
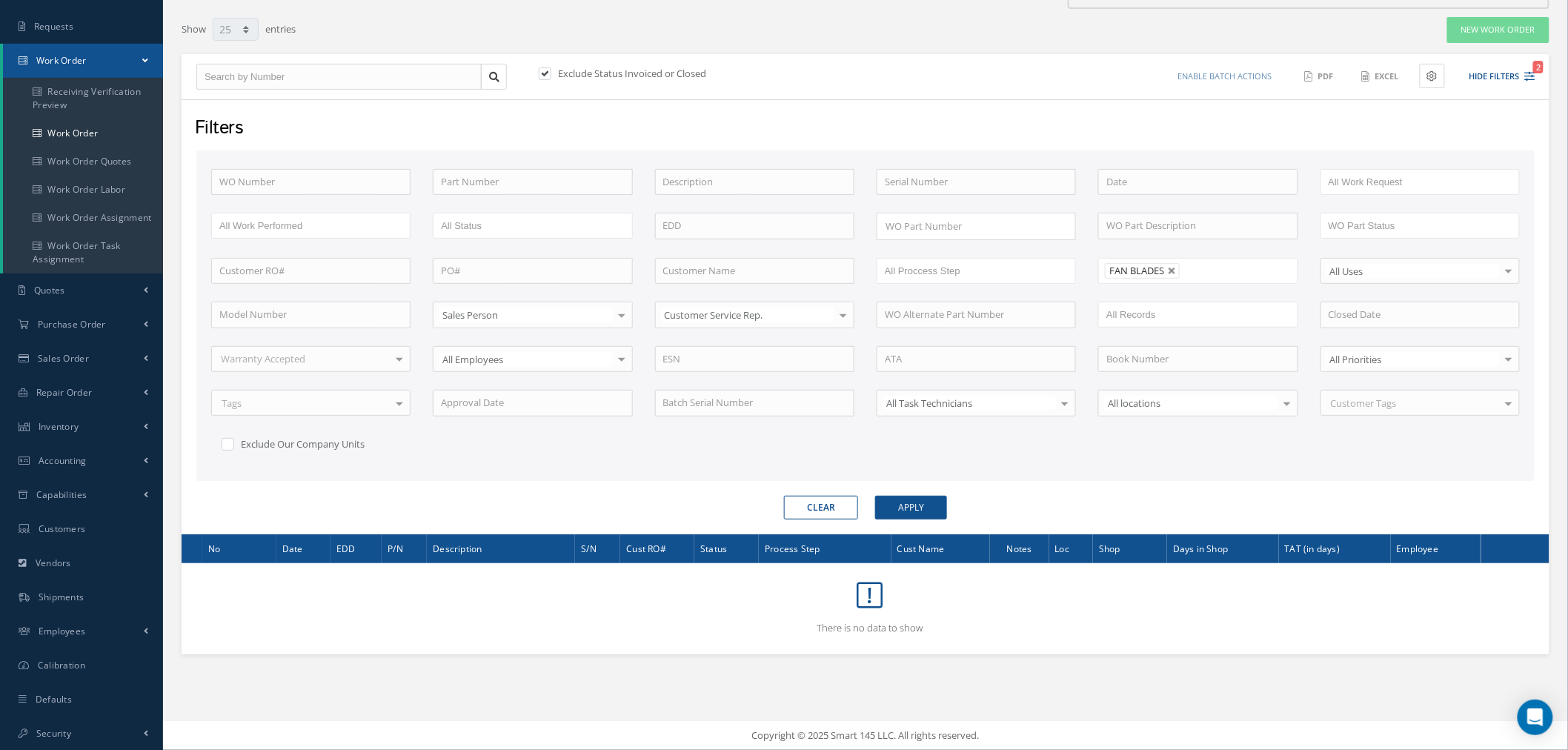
click at [692, 63] on div "Exclude Status Invoiced or Closed Enable batch actions Update Work Orders Close…" at bounding box center [866, 77] width 1368 height 46
click at [701, 72] on label "Exclude Status Invoiced or Closed" at bounding box center [630, 73] width 152 height 13
click at [548, 72] on input "checkbox" at bounding box center [544, 74] width 10 height 10
checkbox input "false"
click at [1173, 269] on link at bounding box center [1173, 271] width 9 height 9
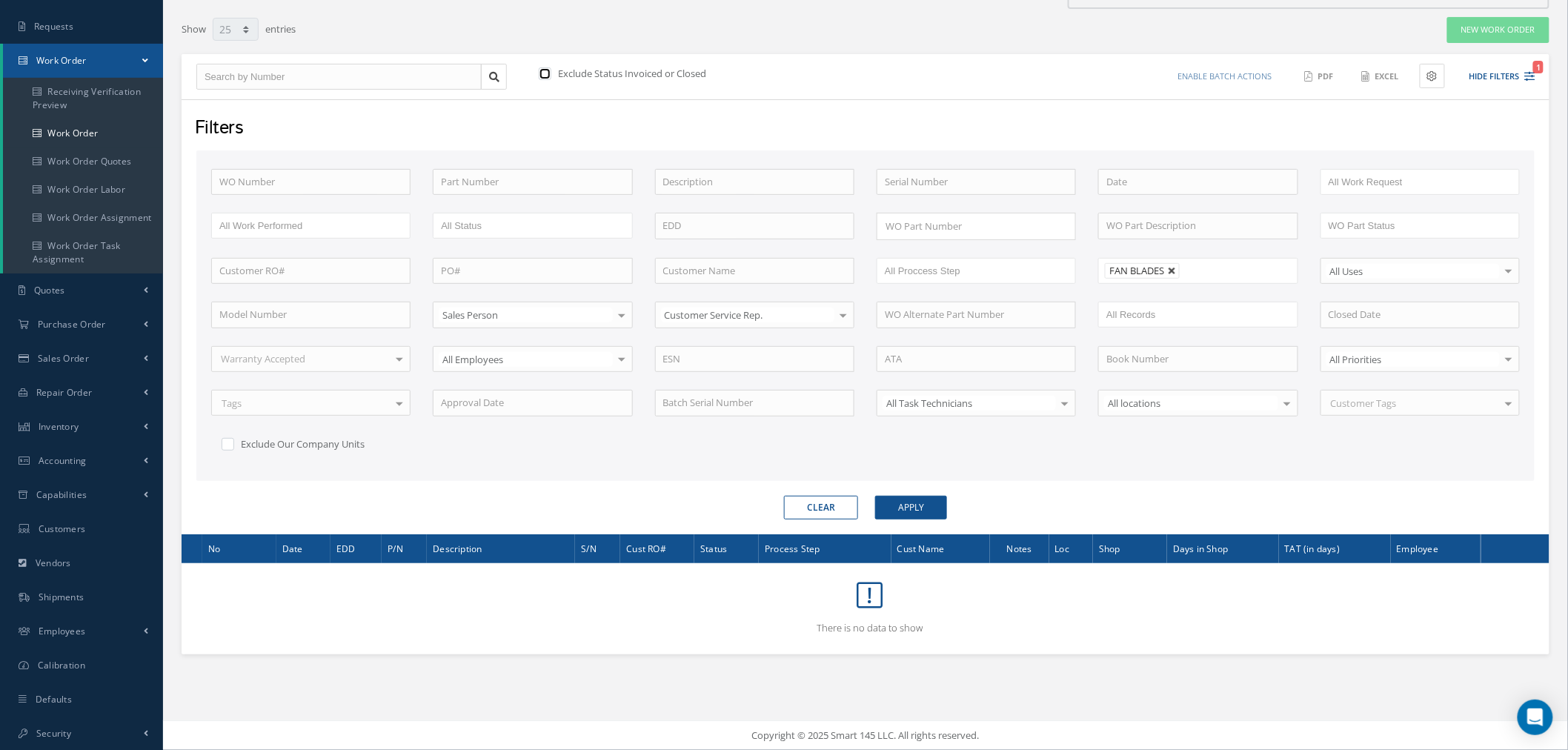
type input "All Shops"
click at [1173, 269] on ul at bounding box center [1197, 271] width 199 height 26
click at [921, 514] on button "Apply" at bounding box center [911, 507] width 72 height 24
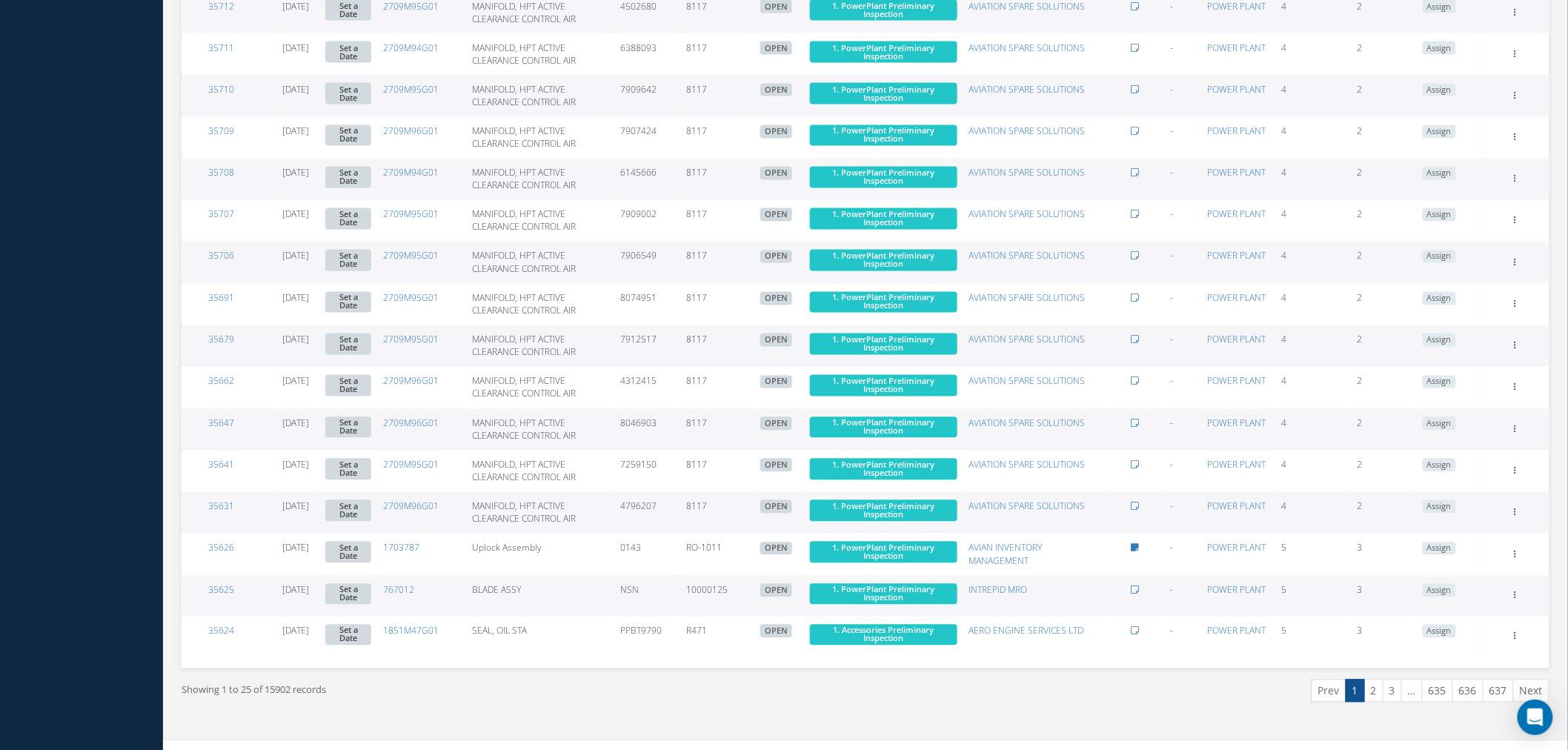
scroll to position [1084, 0]
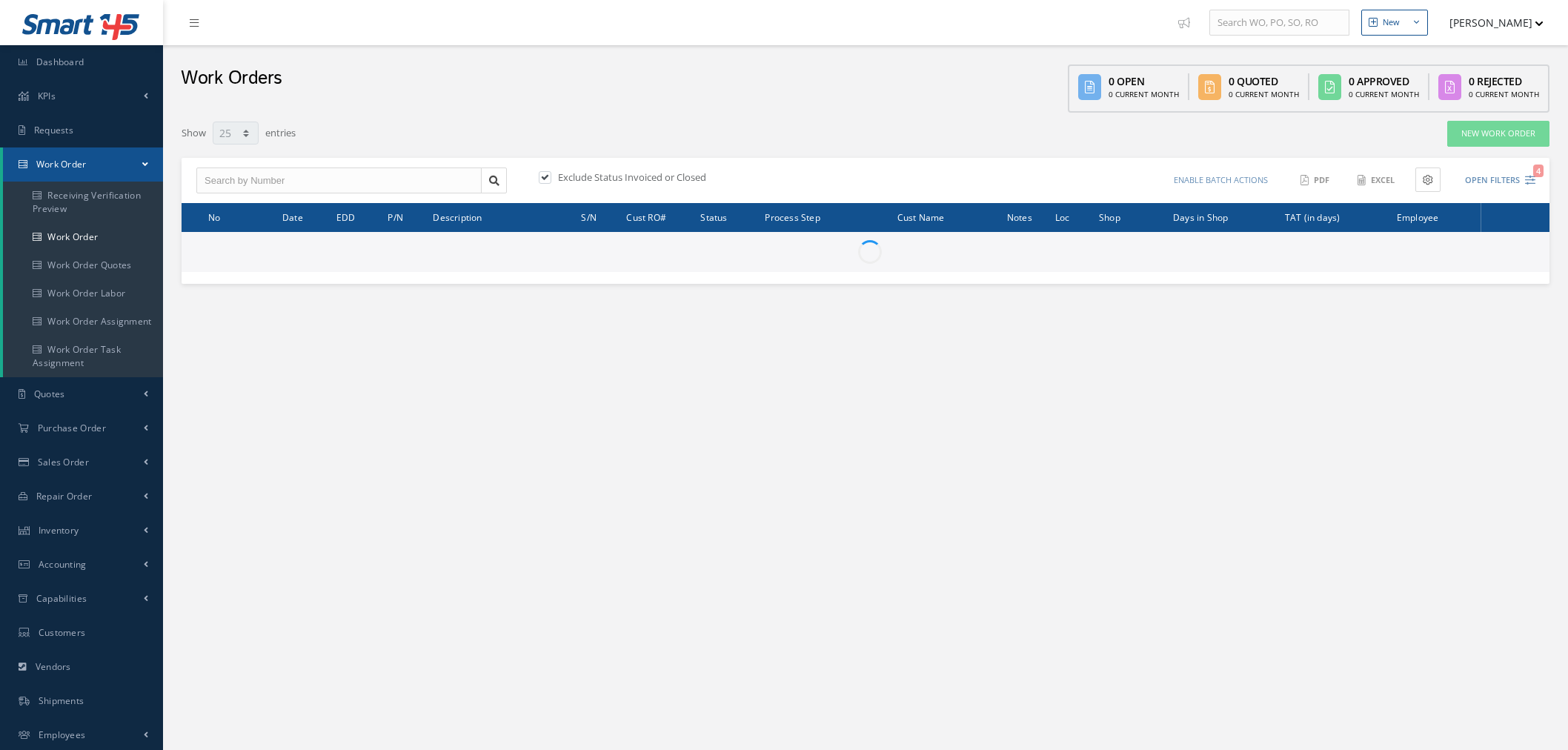
select select "25"
